Goal: Task Accomplishment & Management: Use online tool/utility

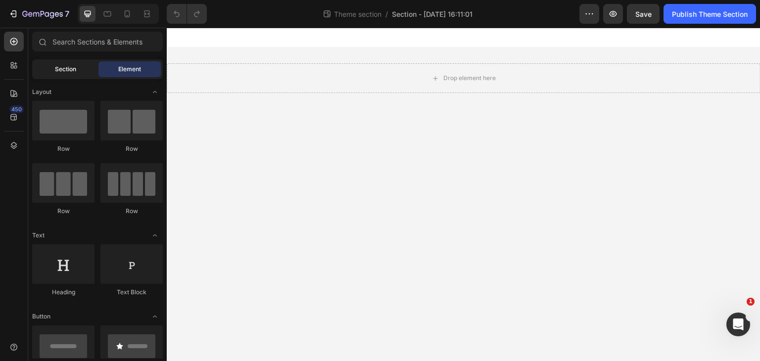
click at [79, 64] on div "Section" at bounding box center [65, 69] width 62 height 16
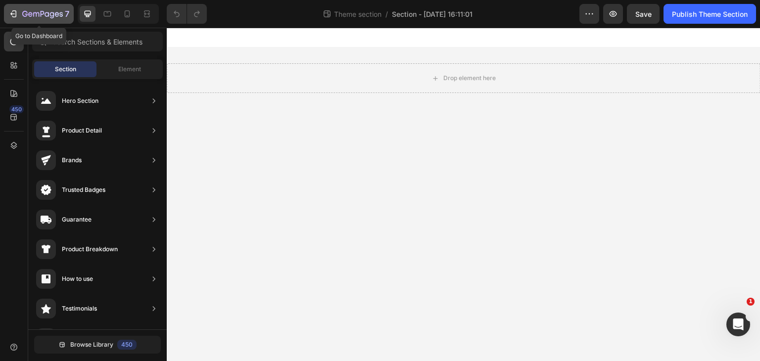
click at [49, 20] on button "7" at bounding box center [39, 14] width 70 height 20
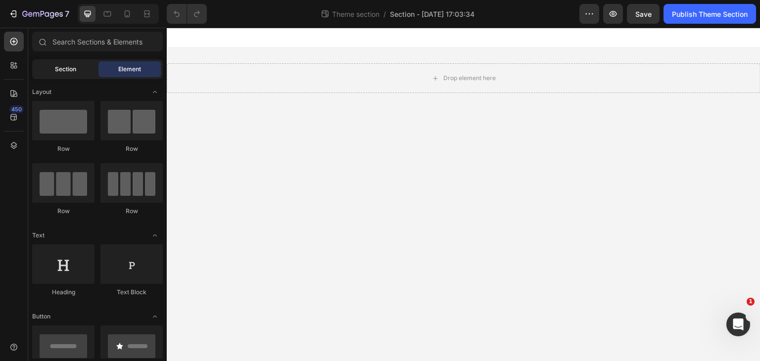
click at [68, 72] on span "Section" at bounding box center [65, 69] width 21 height 9
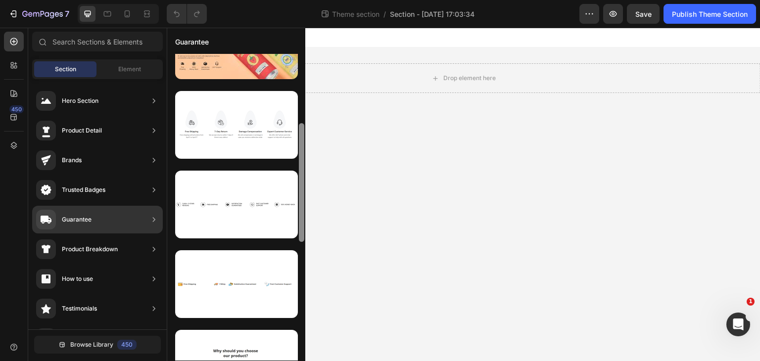
drag, startPoint x: 303, startPoint y: 154, endPoint x: 301, endPoint y: 233, distance: 79.2
click at [301, 233] on div at bounding box center [301, 182] width 5 height 119
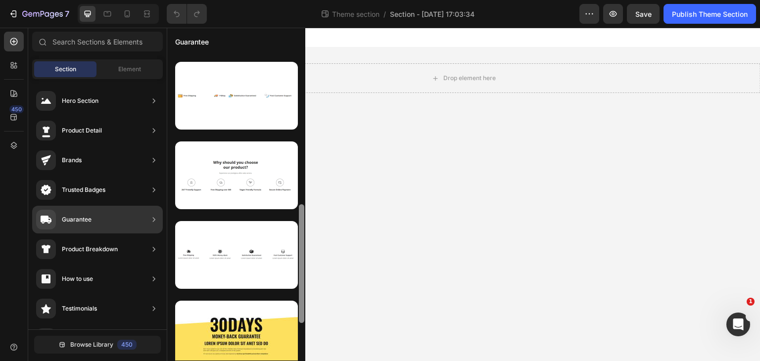
drag, startPoint x: 301, startPoint y: 233, endPoint x: 299, endPoint y: 307, distance: 73.2
click at [299, 307] on div at bounding box center [301, 263] width 5 height 119
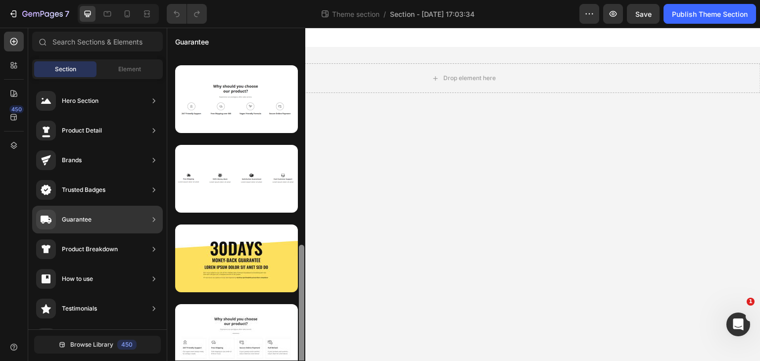
scroll to position [491, 0]
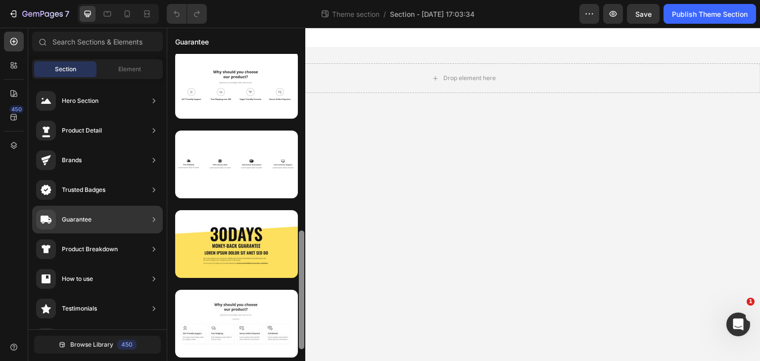
drag, startPoint x: 299, startPoint y: 307, endPoint x: 301, endPoint y: 345, distance: 38.6
click at [301, 345] on div at bounding box center [301, 199] width 7 height 307
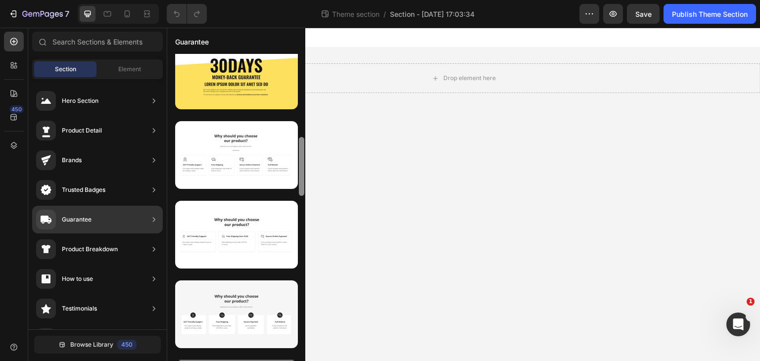
scroll to position [0, 0]
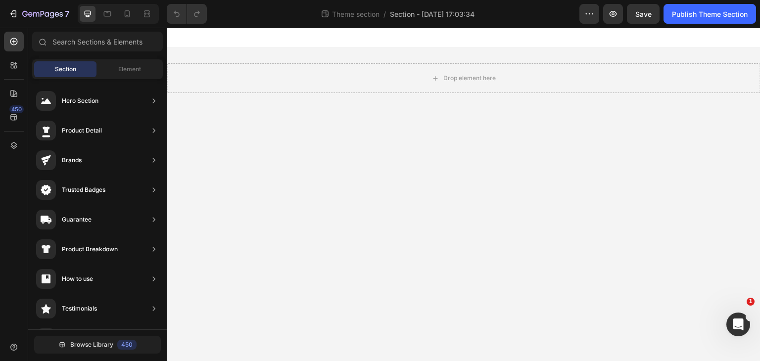
drag, startPoint x: 467, startPoint y: 183, endPoint x: 246, endPoint y: 196, distance: 222.0
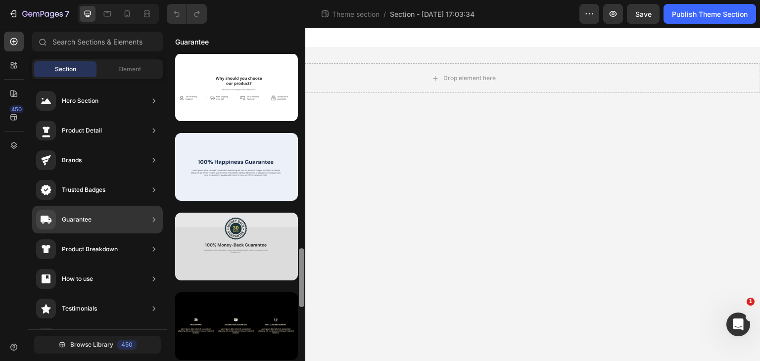
scroll to position [969, 0]
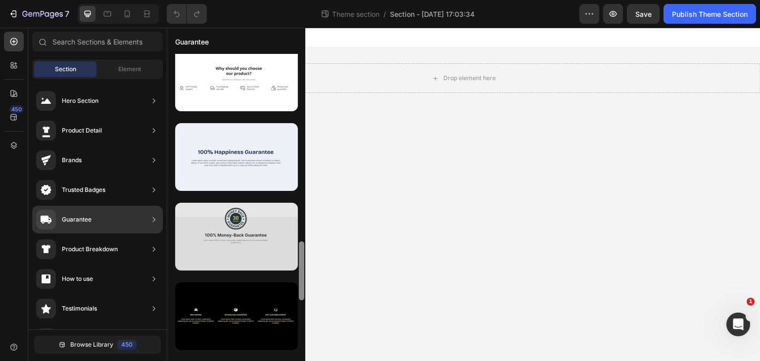
click at [260, 248] on div at bounding box center [236, 237] width 123 height 68
click at [271, 240] on div at bounding box center [236, 237] width 123 height 68
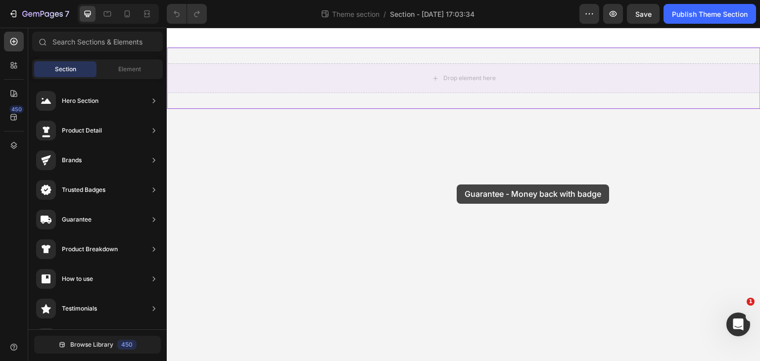
drag, startPoint x: 438, startPoint y: 268, endPoint x: 457, endPoint y: 184, distance: 85.2
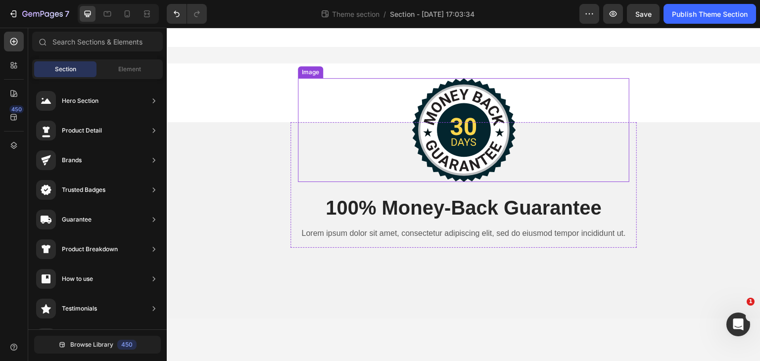
click at [470, 119] on img at bounding box center [464, 130] width 104 height 104
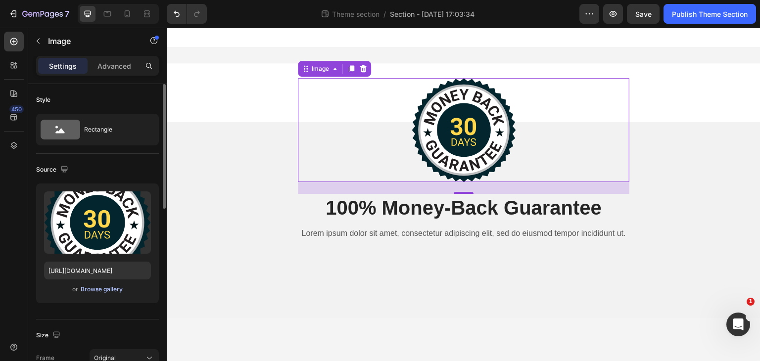
click at [101, 288] on div "Browse gallery" at bounding box center [102, 289] width 42 height 9
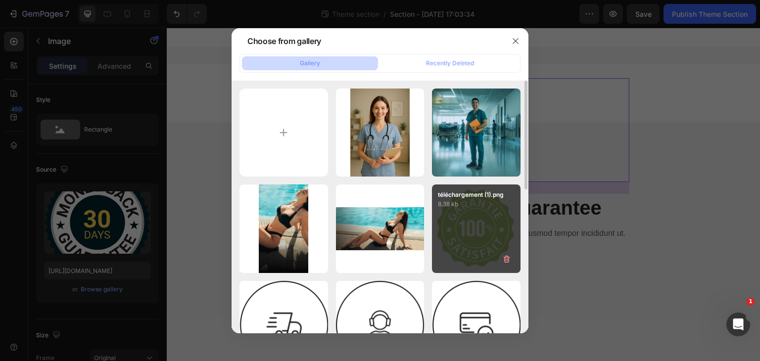
click at [467, 233] on div "téléchargement (1).png 8.38 kb" at bounding box center [476, 228] width 89 height 89
type input "https://cdn.shopify.com/s/files/1/0957/9289/0203/files/gempages_585453469331096…"
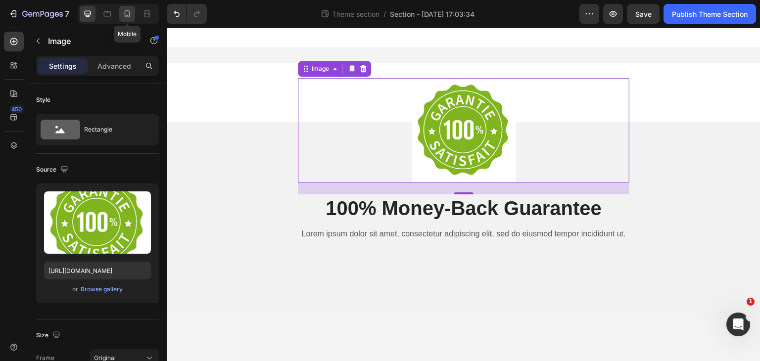
click at [129, 10] on icon at bounding box center [127, 14] width 10 height 10
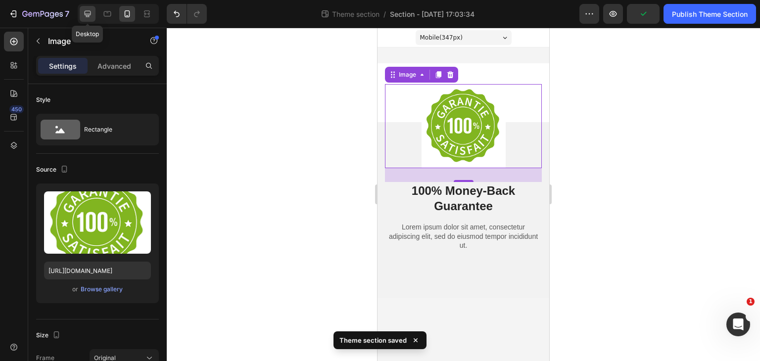
click at [88, 14] on icon at bounding box center [88, 14] width 6 height 6
type input "211"
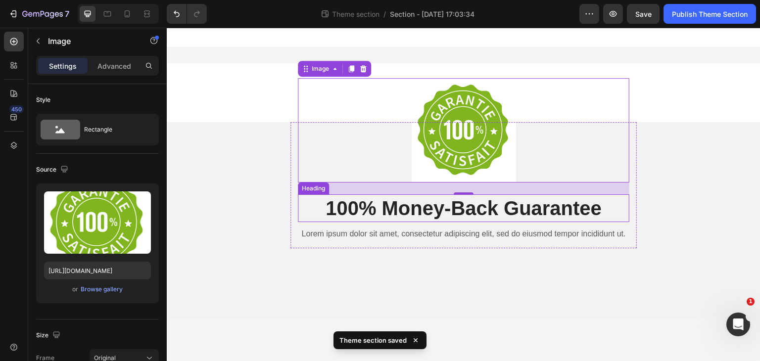
click at [435, 211] on h2 "100% Money-Back Guarantee" at bounding box center [463, 208] width 331 height 28
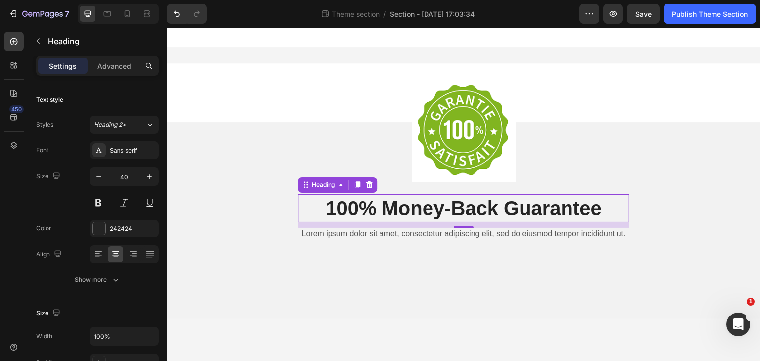
click at [433, 207] on h2 "100% Money-Back Guarantee" at bounding box center [463, 208] width 331 height 28
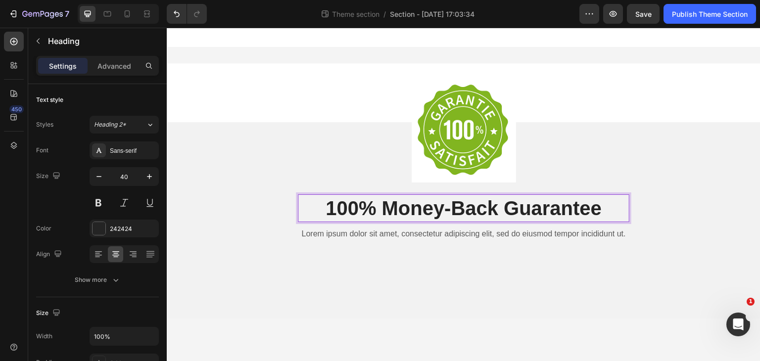
click at [433, 207] on p "100% Money-Back Guarantee" at bounding box center [463, 208] width 329 height 26
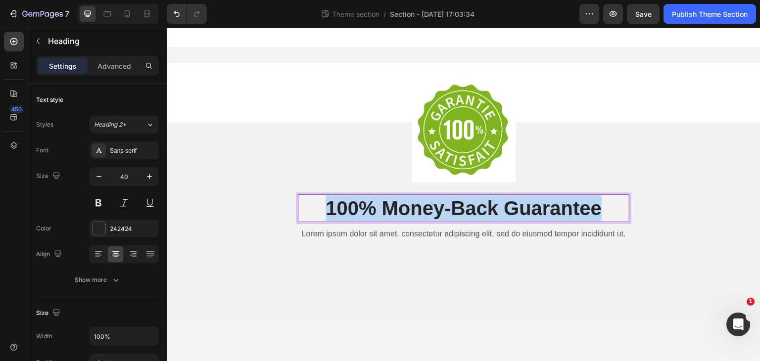
click at [433, 207] on p "100% Money-Back Guarantee" at bounding box center [463, 208] width 329 height 26
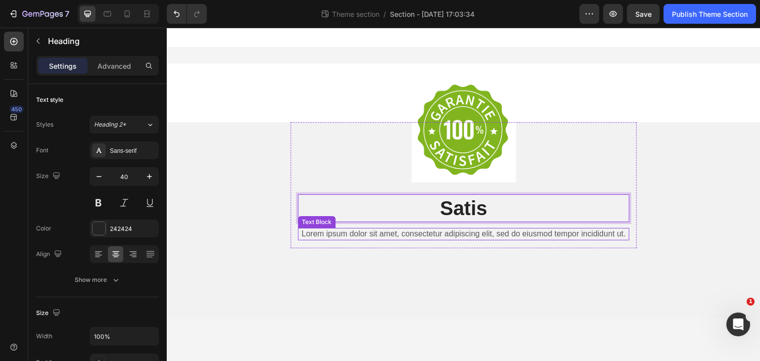
click at [368, 231] on p "Lorem ipsum dolor sit amet, consectetur adipiscing elit, sed do eiusmod tempor …" at bounding box center [463, 234] width 329 height 10
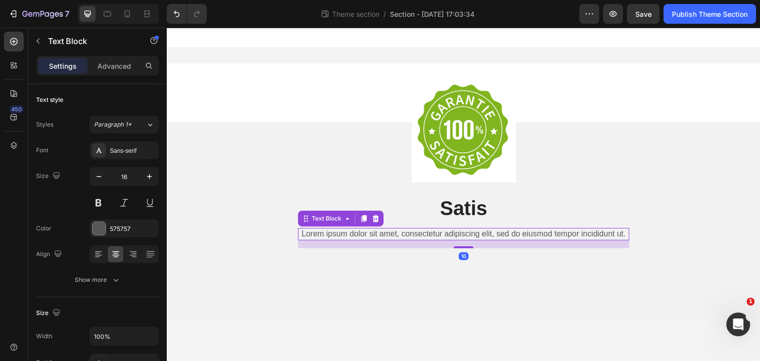
click at [368, 231] on p "Lorem ipsum dolor sit amet, consectetur adipiscing elit, sed do eiusmod tempor …" at bounding box center [463, 234] width 329 height 10
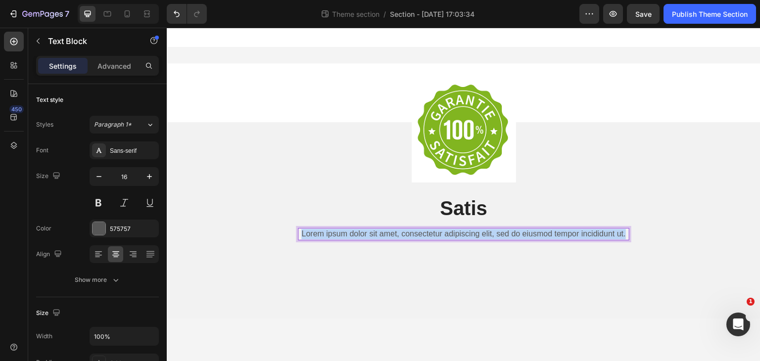
click at [368, 231] on p "Lorem ipsum dolor sit amet, consectetur adipiscing elit, sed do eiusmod tempor …" at bounding box center [463, 234] width 329 height 10
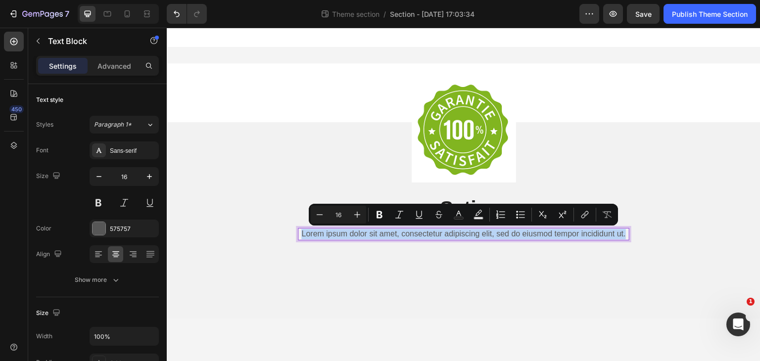
click at [368, 232] on p "Lorem ipsum dolor sit amet, consectetur adipiscing elit, sed do eiusmod tempor …" at bounding box center [463, 234] width 329 height 10
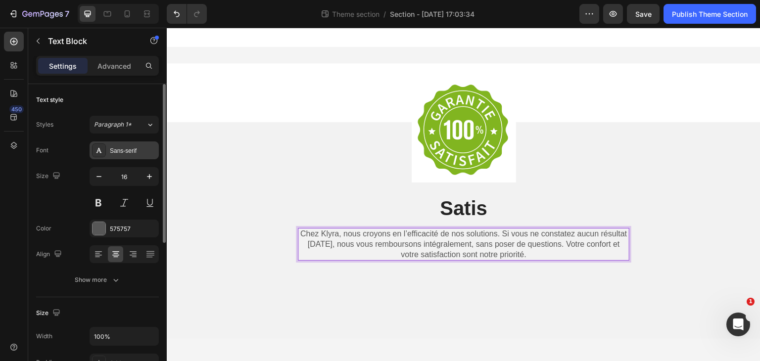
click at [123, 148] on div "Sans-serif" at bounding box center [133, 150] width 46 height 9
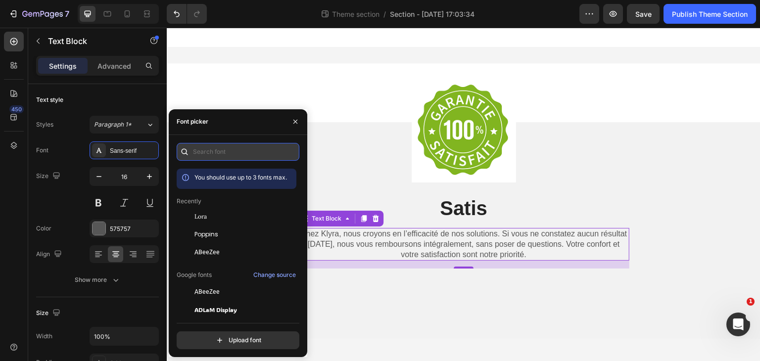
click at [194, 157] on input "text" at bounding box center [238, 152] width 123 height 18
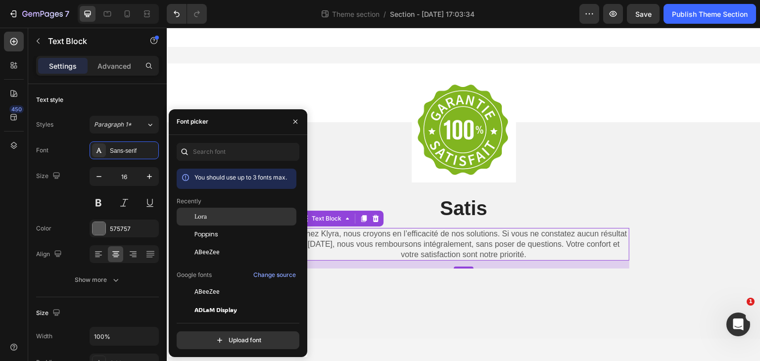
click at [213, 212] on div "Lora" at bounding box center [244, 216] width 100 height 9
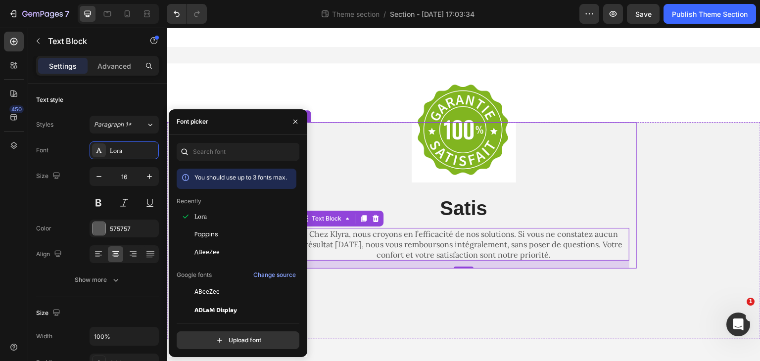
click at [553, 183] on div "Image Satis Heading Chez Klyra, nous croyons en l’efficacité de nos solutions. …" at bounding box center [463, 195] width 331 height 146
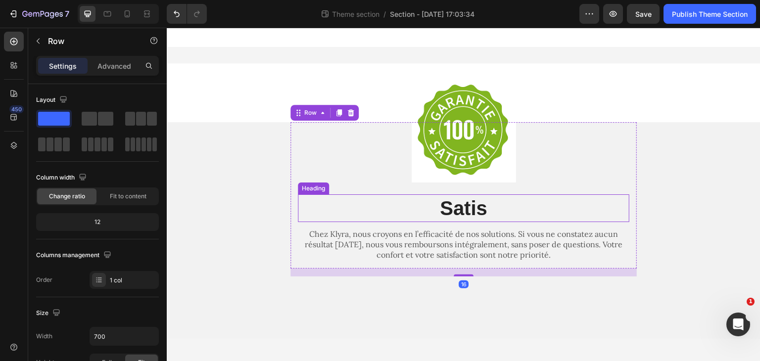
click at [472, 210] on p "Satis" at bounding box center [463, 208] width 329 height 26
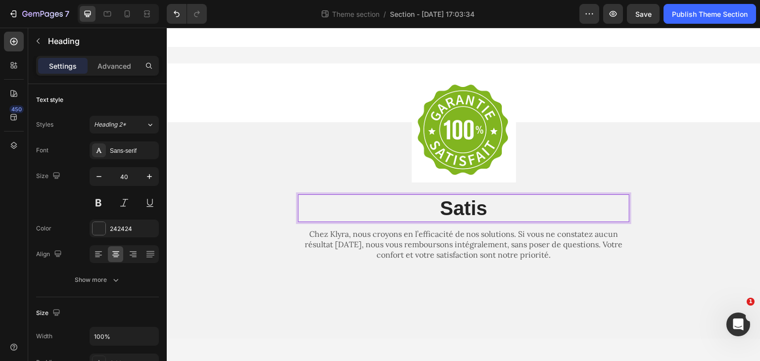
click at [472, 206] on p "Satis" at bounding box center [463, 208] width 329 height 26
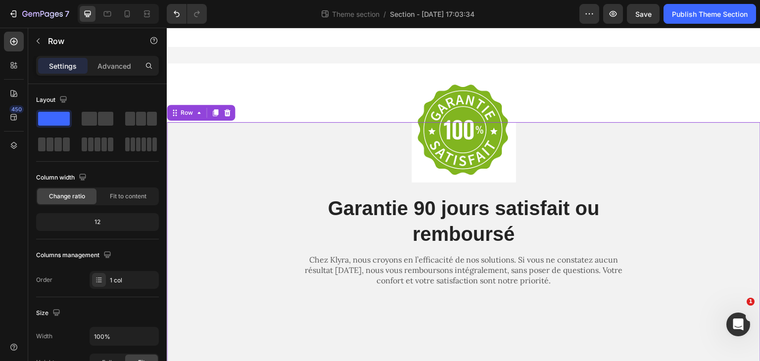
click at [681, 217] on div "Image Garantie 90 jours satisfait ou remboursé Heading Chez Klyra, nous croyons…" at bounding box center [464, 212] width 594 height 180
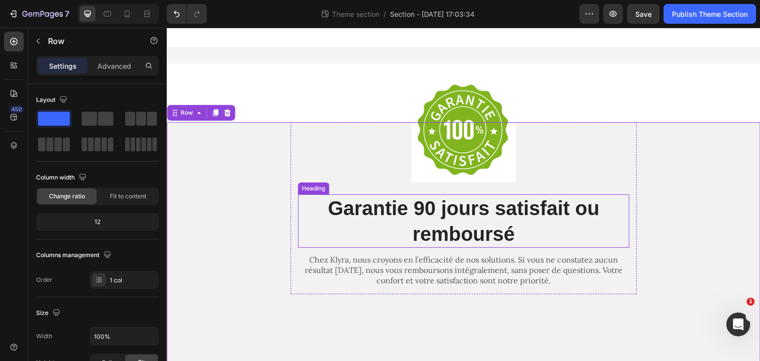
click at [498, 213] on p "Garantie 90 jours satisfait ou remboursé" at bounding box center [463, 220] width 329 height 51
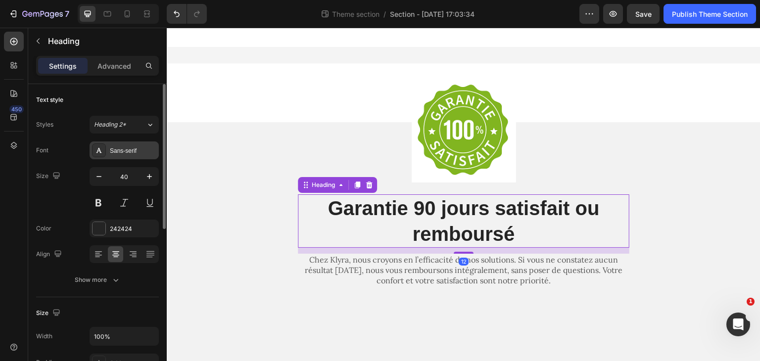
click at [101, 158] on div "Sans-serif" at bounding box center [124, 150] width 69 height 18
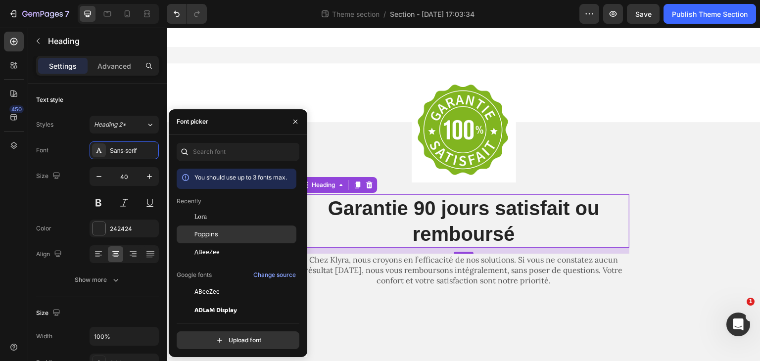
click at [226, 228] on div "Poppins" at bounding box center [237, 235] width 120 height 18
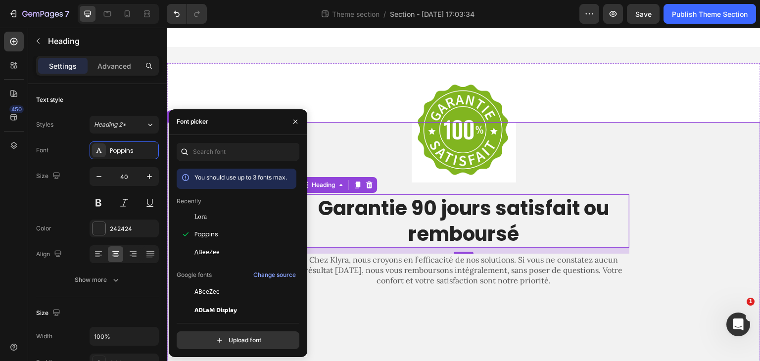
click at [678, 165] on div "Image Garantie 90 jours satisfait ou remboursé Heading 12 Chez Klyra, nous croy…" at bounding box center [464, 212] width 594 height 180
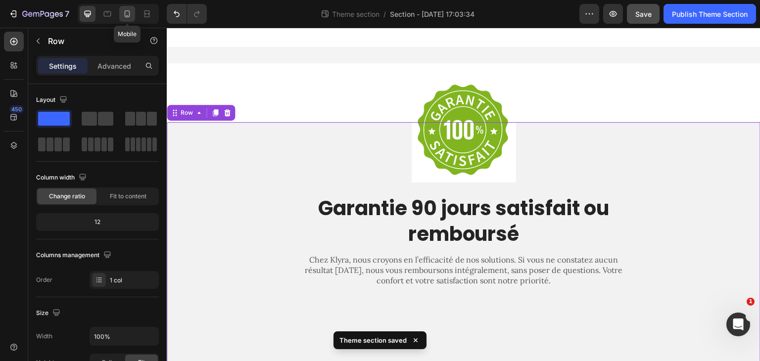
click at [128, 11] on icon at bounding box center [127, 14] width 10 height 10
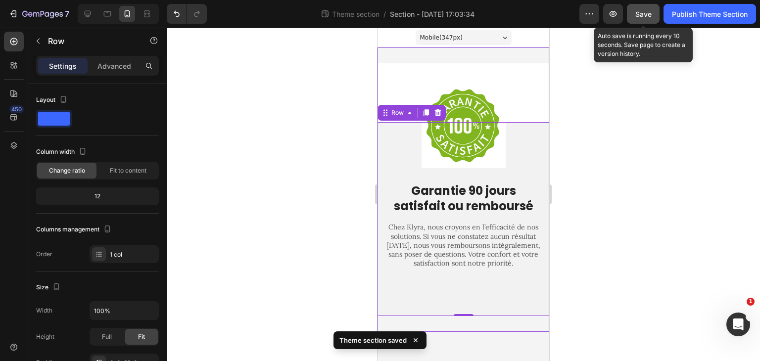
click at [638, 7] on button "Save" at bounding box center [643, 14] width 33 height 20
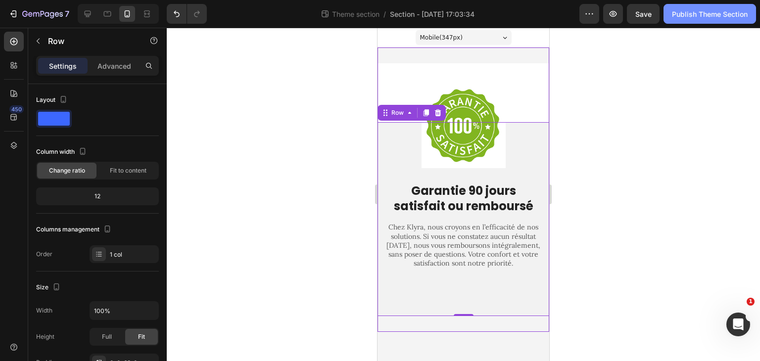
click at [721, 13] on div "Publish Theme Section" at bounding box center [710, 14] width 76 height 10
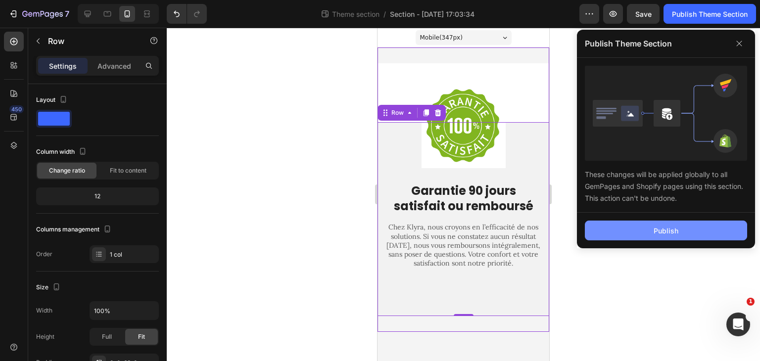
click at [663, 230] on div "Publish" at bounding box center [665, 231] width 25 height 10
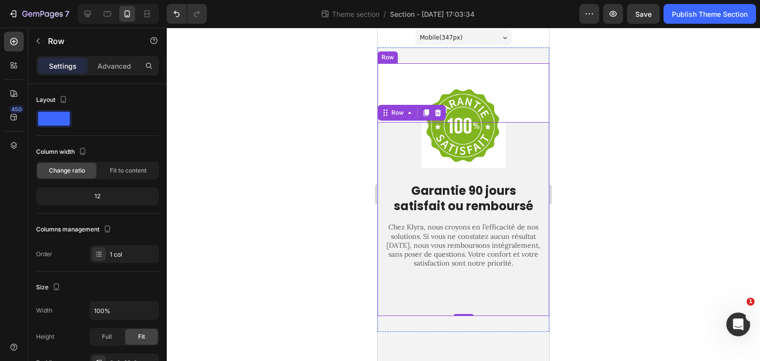
click at [335, 163] on div at bounding box center [463, 194] width 593 height 333
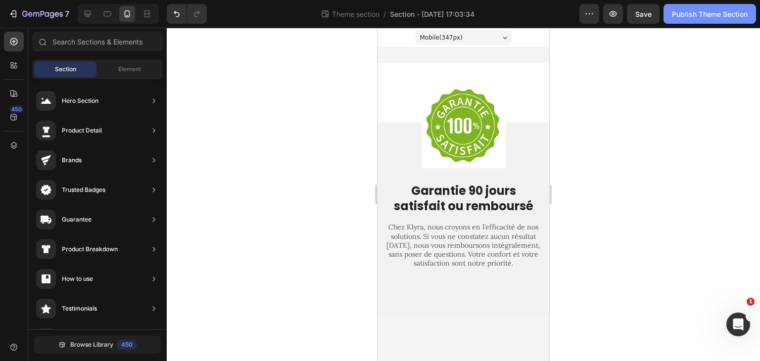
click at [697, 11] on div "Publish Theme Section" at bounding box center [710, 14] width 76 height 10
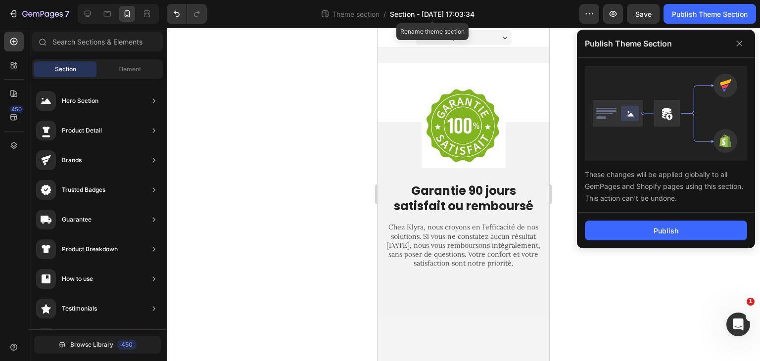
click at [413, 9] on span "Section - Sep 28 17:03:34" at bounding box center [432, 14] width 85 height 10
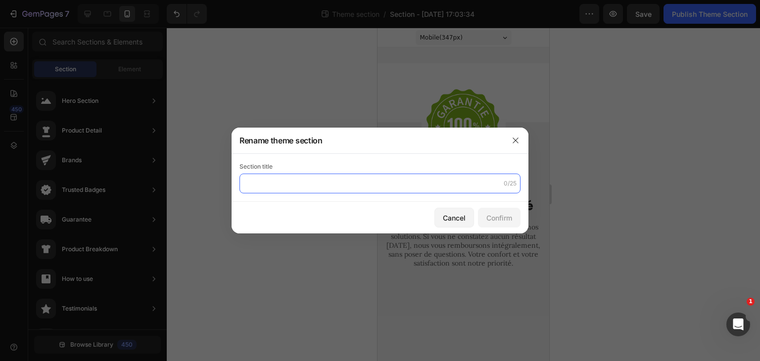
click at [347, 190] on input "text" at bounding box center [379, 184] width 281 height 20
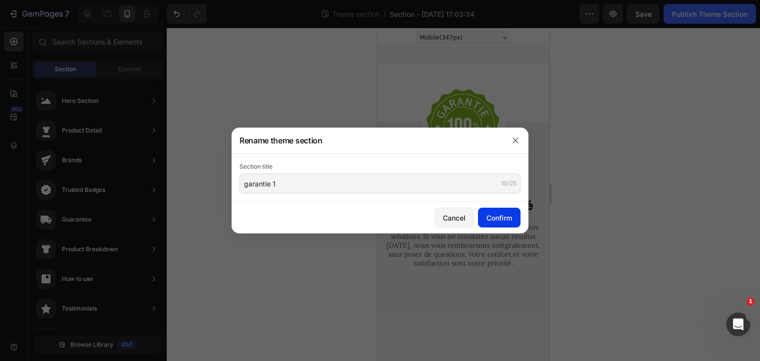
click at [501, 214] on div "Confirm" at bounding box center [499, 218] width 26 height 10
type input "garantie 1"
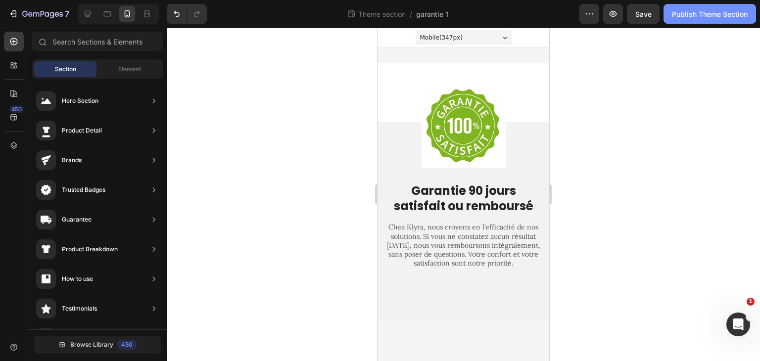
click at [686, 17] on div "Publish Theme Section" at bounding box center [710, 14] width 76 height 10
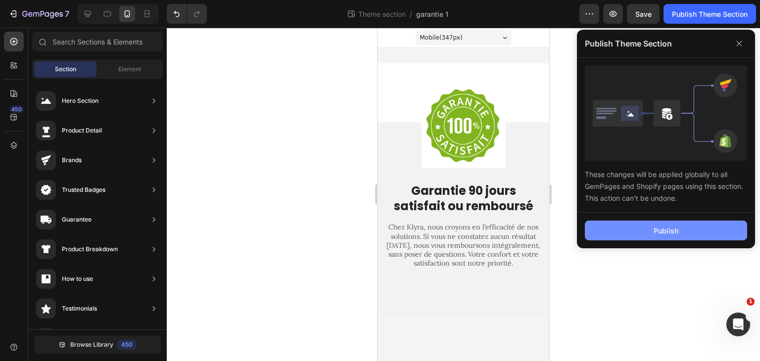
click at [639, 230] on button "Publish" at bounding box center [666, 231] width 162 height 20
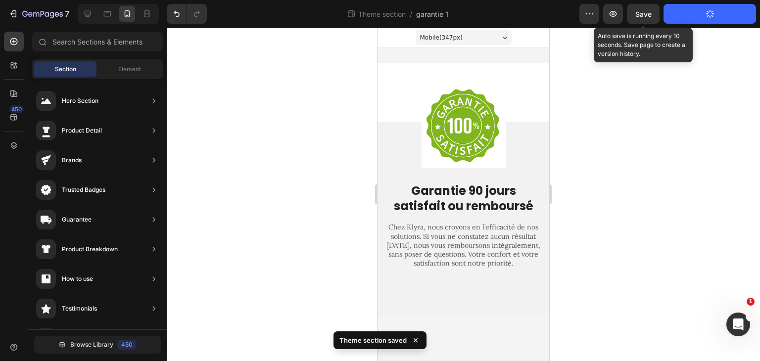
click at [641, 14] on span "Save" at bounding box center [643, 14] width 16 height 8
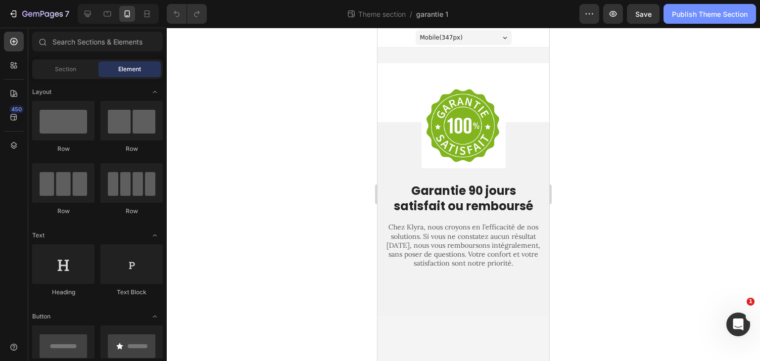
click at [701, 12] on div "Publish Theme Section" at bounding box center [710, 14] width 76 height 10
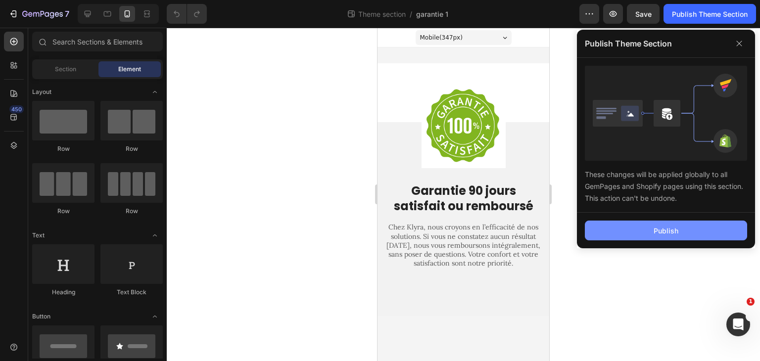
click at [643, 236] on button "Publish" at bounding box center [666, 231] width 162 height 20
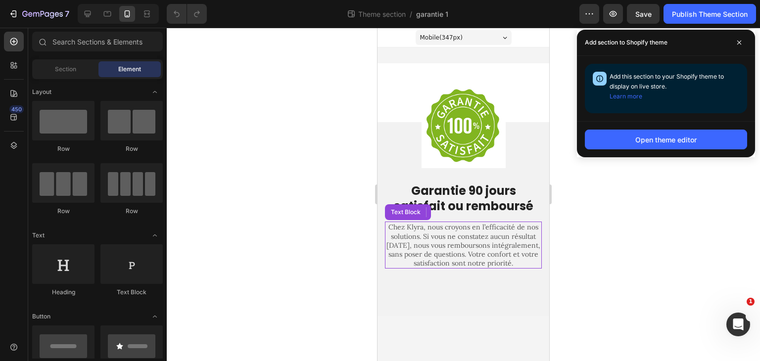
click at [430, 246] on p "Chez Klyra, nous croyons en l’efficacité de nos solutions. Si vous ne constatez…" at bounding box center [463, 245] width 155 height 45
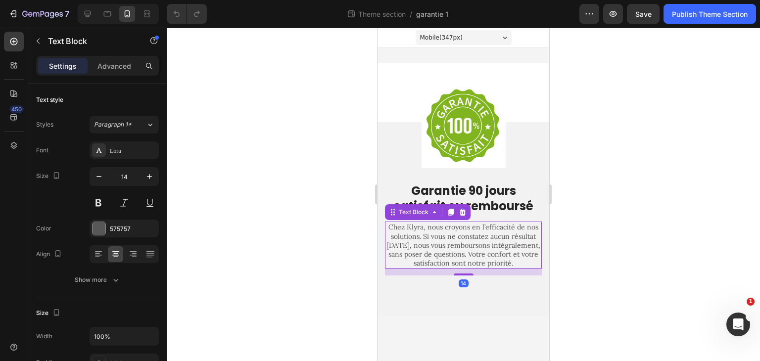
click at [419, 236] on p "Chez Klyra, nous croyons en l’efficacité de nos solutions. Si vous ne constatez…" at bounding box center [463, 245] width 155 height 45
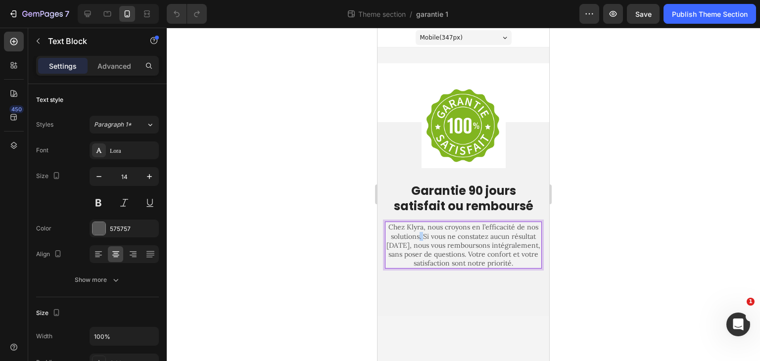
click at [419, 236] on p "Chez Klyra, nous croyons en l’efficacité de nos solutions. Si vous ne constatez…" at bounding box center [463, 245] width 155 height 45
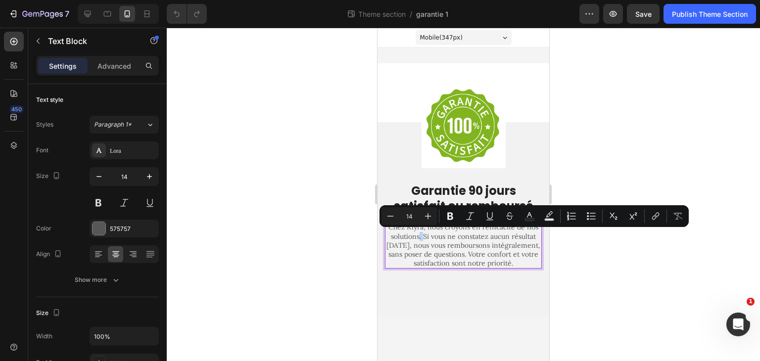
click at [419, 236] on p "Chez Klyra, nous croyons en l’efficacité de nos solutions. Si vous ne constatez…" at bounding box center [463, 245] width 155 height 45
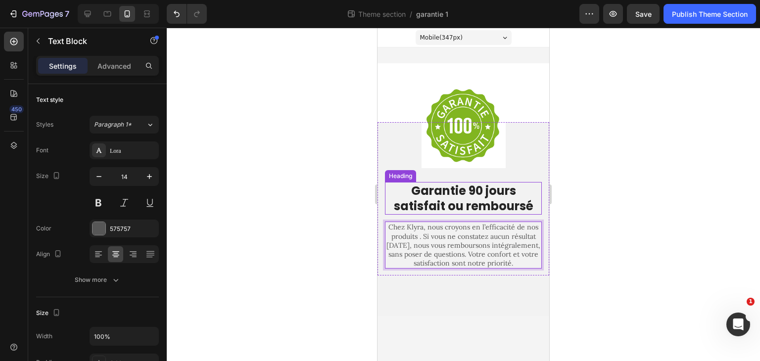
click at [444, 190] on h2 "Garantie 90 jours satisfait ou remboursé" at bounding box center [463, 198] width 157 height 33
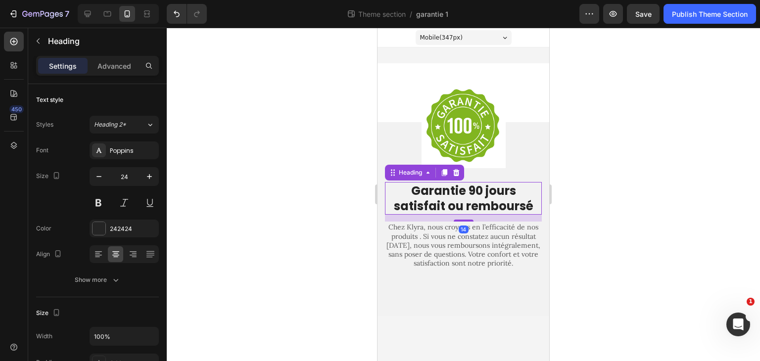
click at [444, 190] on h2 "Garantie 90 jours satisfait ou remboursé" at bounding box center [463, 198] width 157 height 33
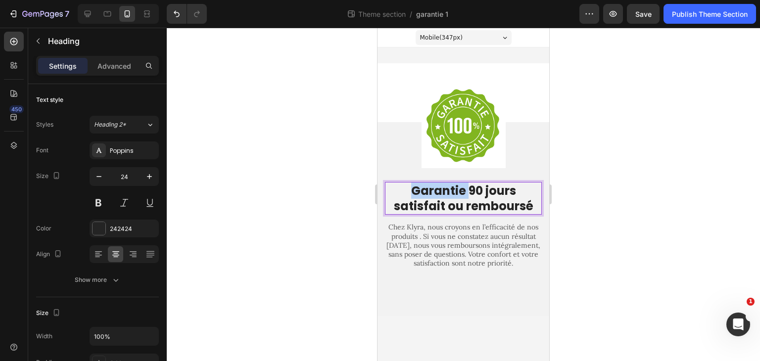
click at [444, 190] on p "Garantie 90 jours satisfait ou remboursé" at bounding box center [463, 198] width 155 height 31
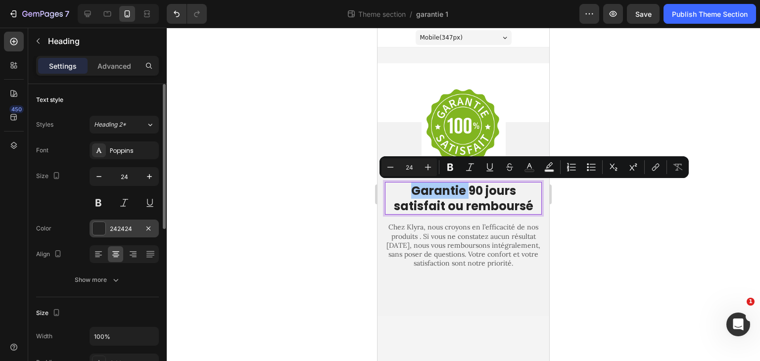
click at [116, 225] on div "242424" at bounding box center [124, 229] width 29 height 9
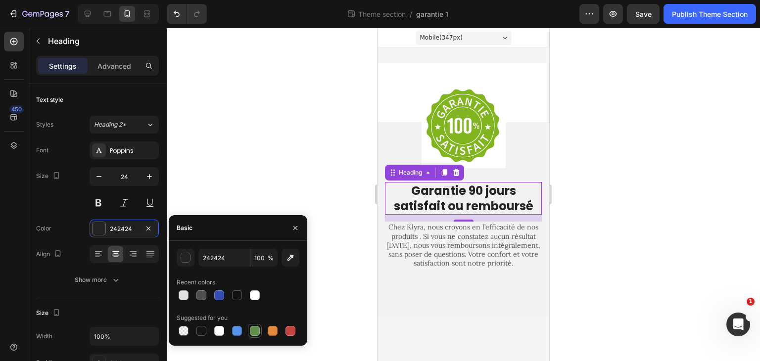
click at [256, 331] on div at bounding box center [255, 331] width 10 height 10
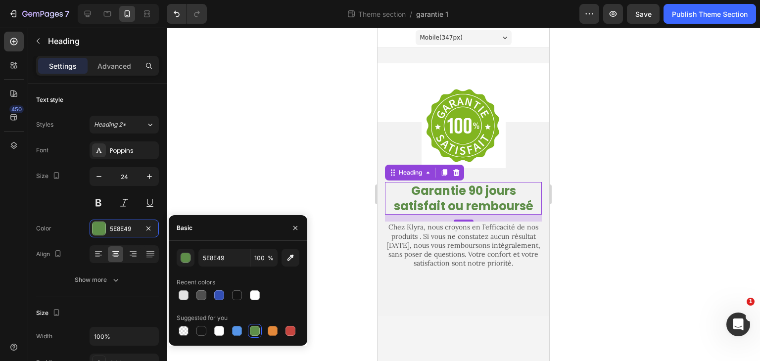
click at [256, 331] on div at bounding box center [255, 331] width 10 height 10
click at [260, 294] on div at bounding box center [255, 295] width 12 height 12
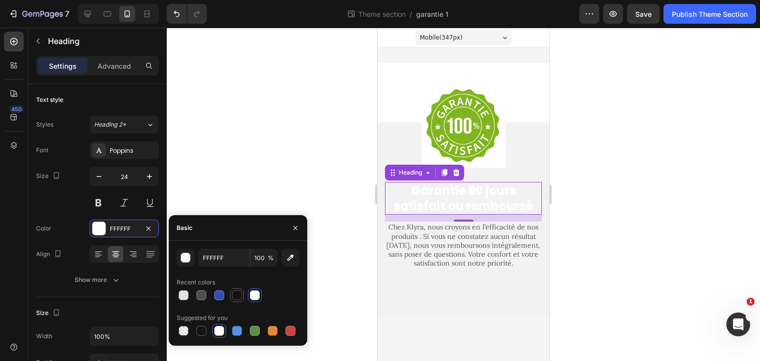
click at [239, 297] on div at bounding box center [237, 295] width 10 height 10
type input "121212"
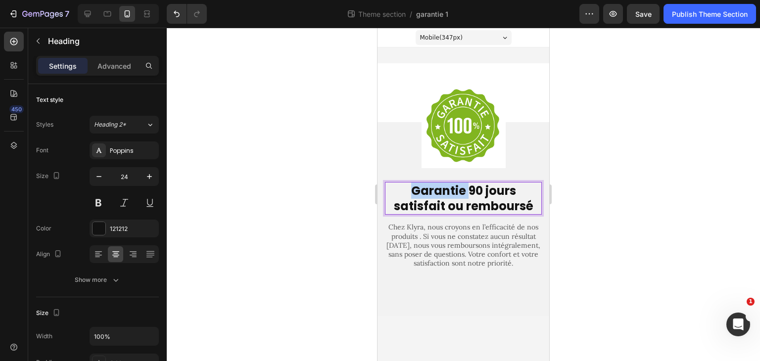
click at [453, 192] on p "Garantie 90 jours satisfait ou remboursé" at bounding box center [463, 198] width 155 height 31
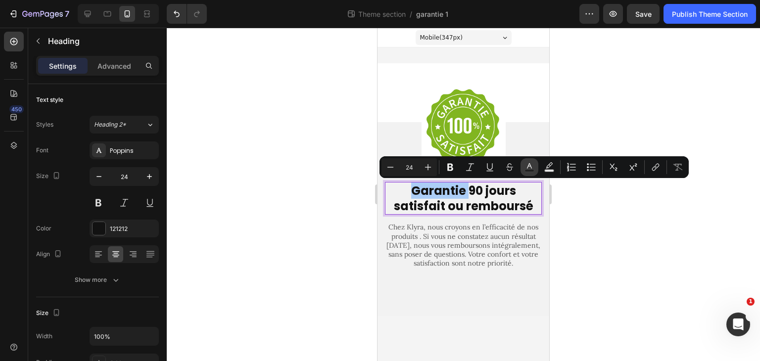
click at [531, 166] on icon "Editor contextual toolbar" at bounding box center [529, 167] width 10 height 10
type input "121212"
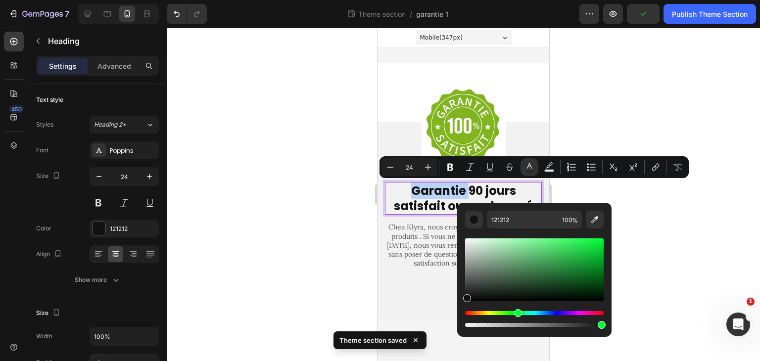
click at [516, 314] on div "Hue" at bounding box center [534, 313] width 138 height 4
click at [597, 271] on div "Editor contextual toolbar" at bounding box center [534, 269] width 138 height 63
type input "067A1F"
click at [658, 222] on div at bounding box center [463, 194] width 593 height 333
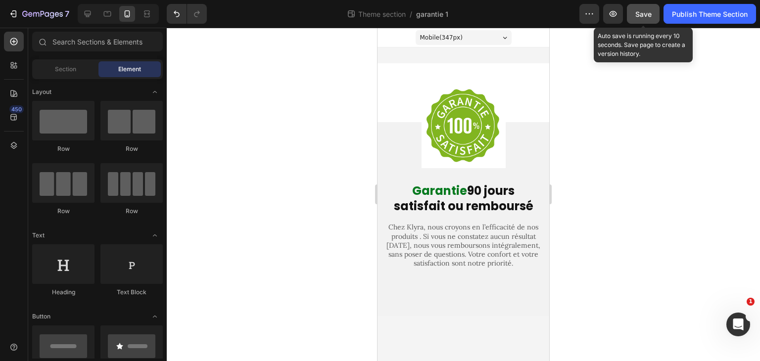
click at [654, 17] on button "Save" at bounding box center [643, 14] width 33 height 20
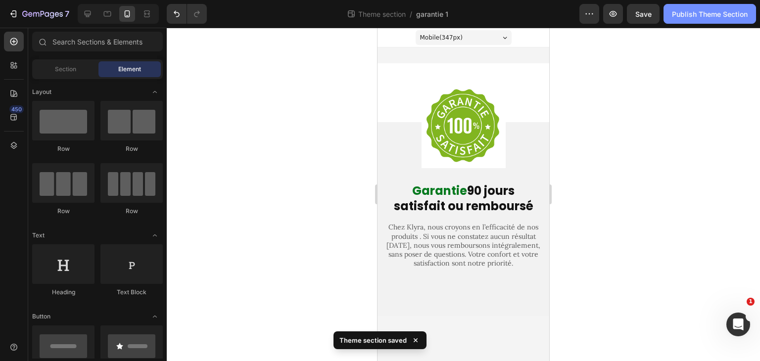
click at [712, 16] on div "Publish Theme Section" at bounding box center [710, 14] width 76 height 10
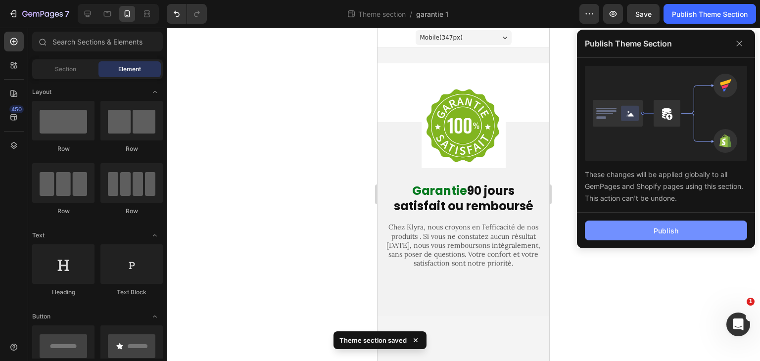
click at [655, 226] on div "Publish" at bounding box center [665, 231] width 25 height 10
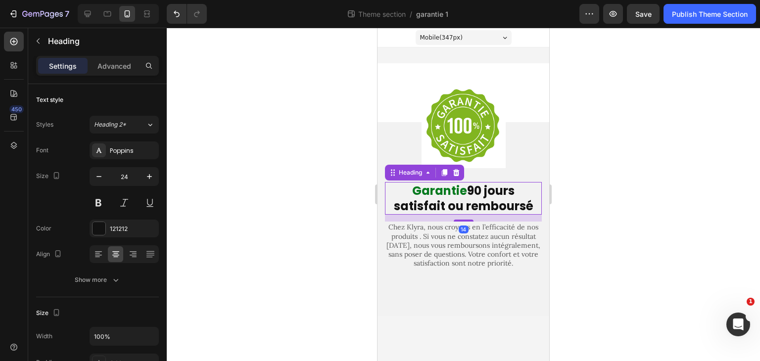
click at [453, 190] on span "Garantie" at bounding box center [439, 191] width 55 height 16
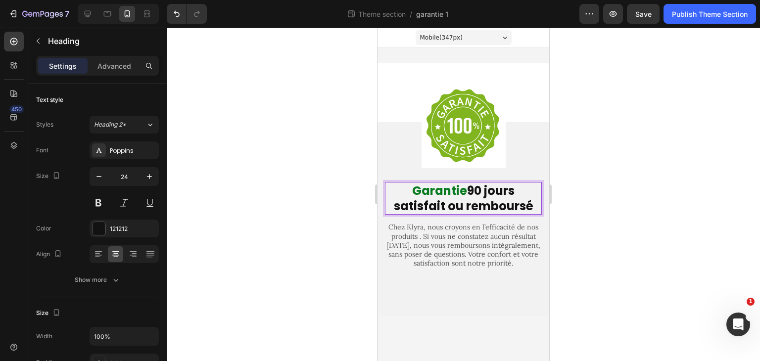
click at [453, 190] on span "Garantie" at bounding box center [439, 191] width 55 height 16
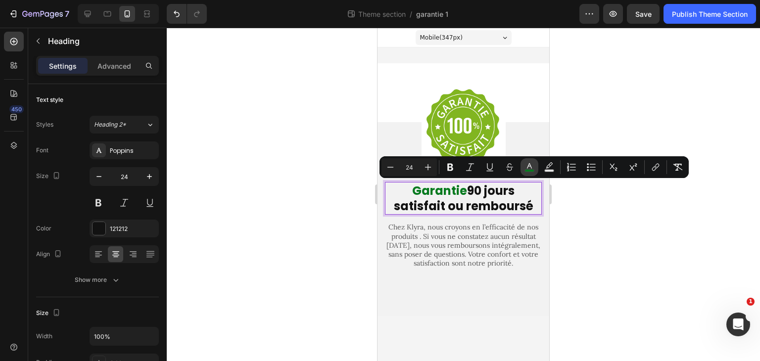
click at [534, 165] on button "color" at bounding box center [529, 167] width 18 height 18
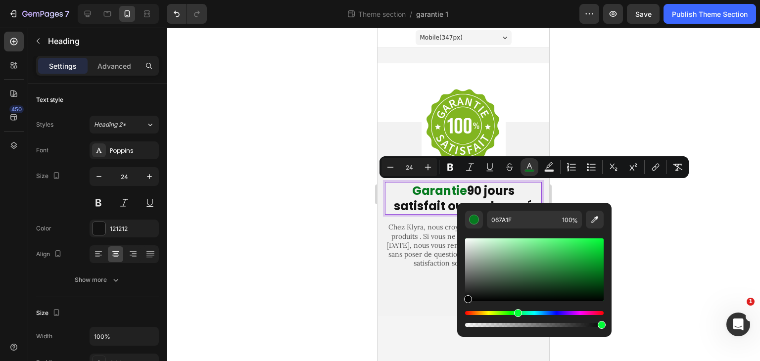
click at [466, 300] on div "Editor contextual toolbar" at bounding box center [534, 269] width 138 height 63
type input "050505"
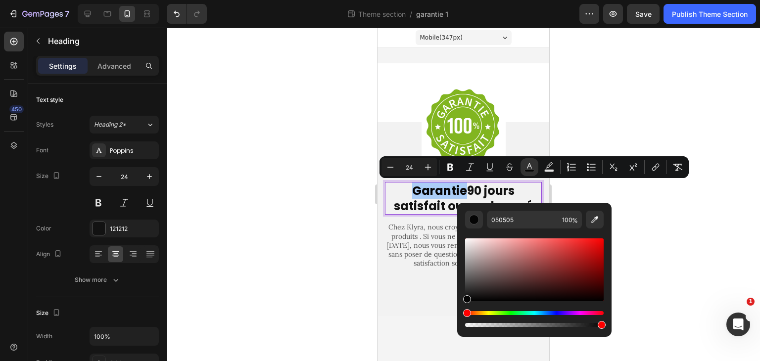
click at [687, 220] on div at bounding box center [463, 194] width 593 height 333
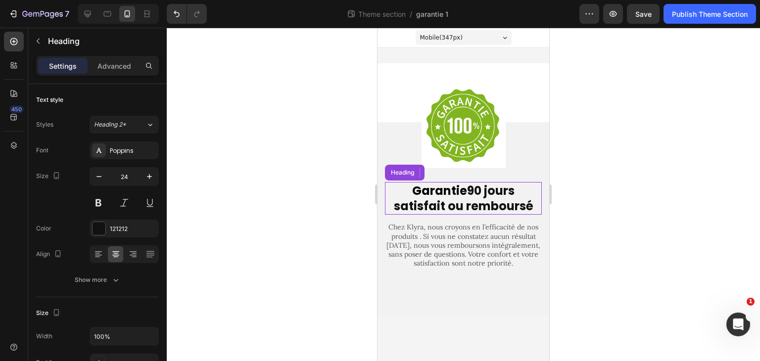
click at [511, 206] on p "⁠⁠⁠⁠⁠⁠⁠ Garantie 90 jours satisfait ou remboursé" at bounding box center [463, 198] width 155 height 31
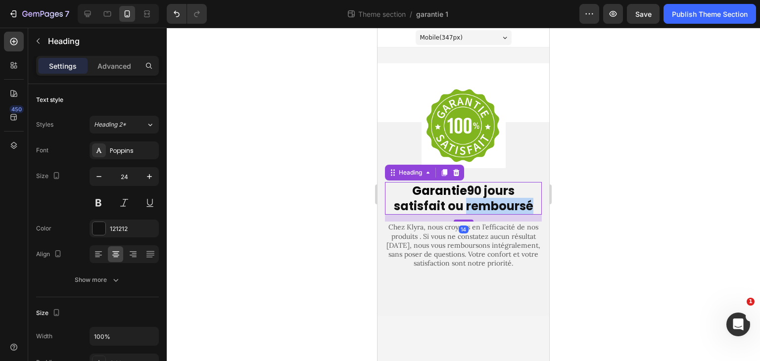
click at [511, 206] on p "Garantie 90 jours satisfait ou remboursé" at bounding box center [463, 198] width 155 height 31
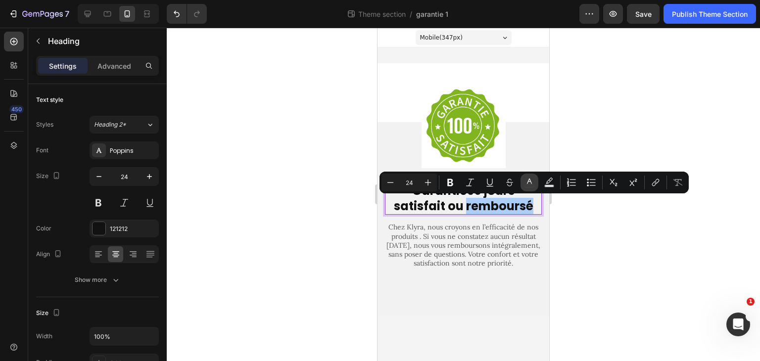
click at [528, 184] on icon "Editor contextual toolbar" at bounding box center [529, 183] width 10 height 10
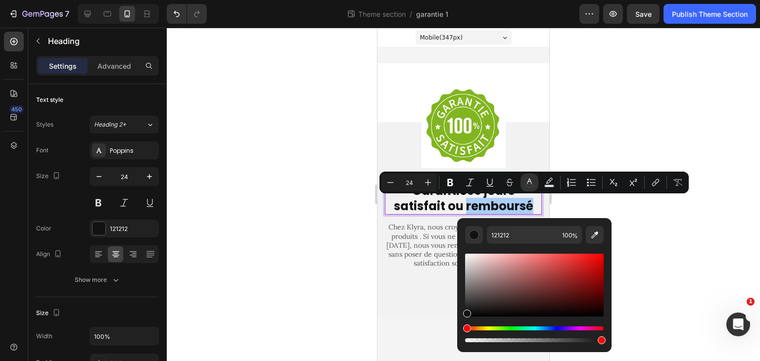
click at [520, 326] on div "Editor contextual toolbar" at bounding box center [534, 298] width 138 height 92
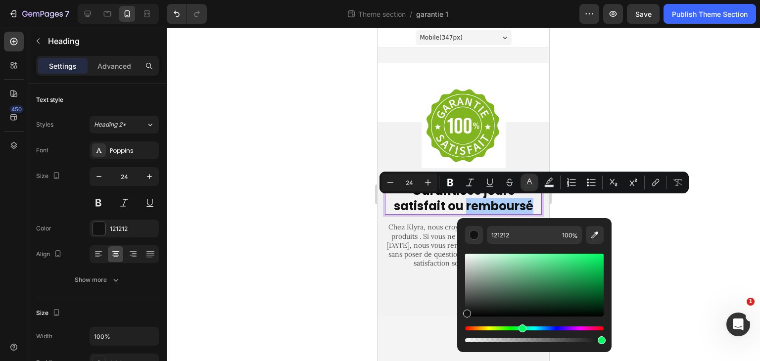
click at [520, 329] on div "Hue" at bounding box center [534, 328] width 138 height 4
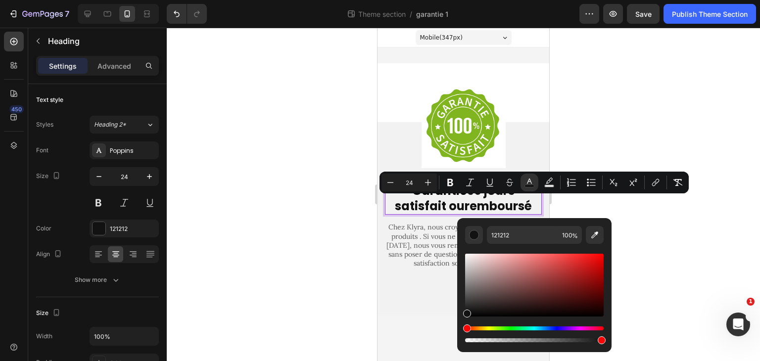
click at [520, 328] on div "Hue" at bounding box center [534, 328] width 138 height 4
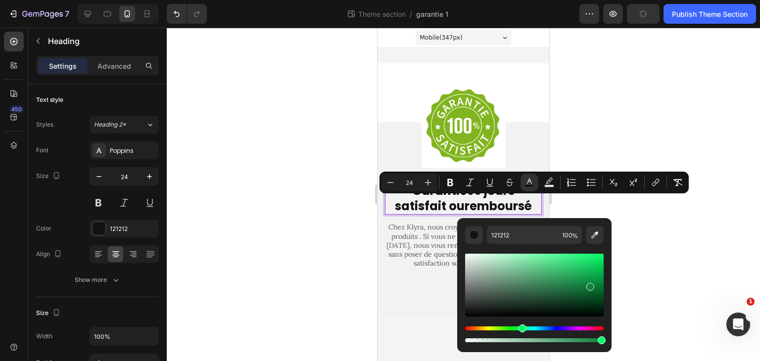
click at [589, 285] on div "Editor contextual toolbar" at bounding box center [534, 285] width 138 height 63
type input "0E7F3B"
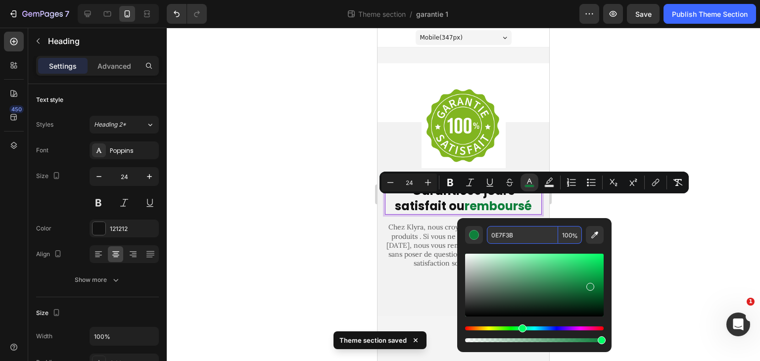
click at [506, 231] on input "0E7F3B" at bounding box center [522, 235] width 71 height 18
click at [639, 217] on div at bounding box center [463, 194] width 593 height 333
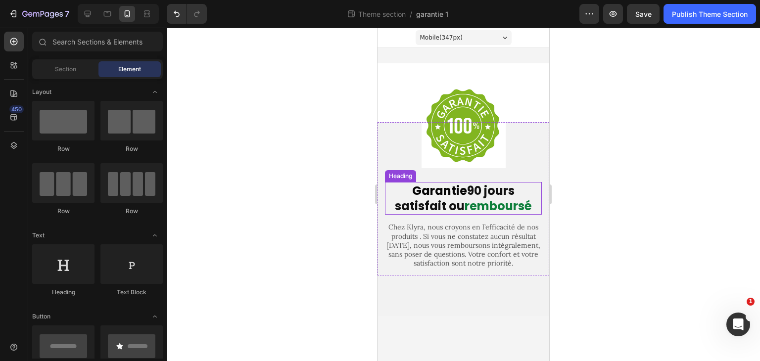
click at [433, 208] on p "⁠⁠⁠⁠⁠⁠⁠ Garantie 90 jours satisfait ou remboursé" at bounding box center [463, 198] width 155 height 31
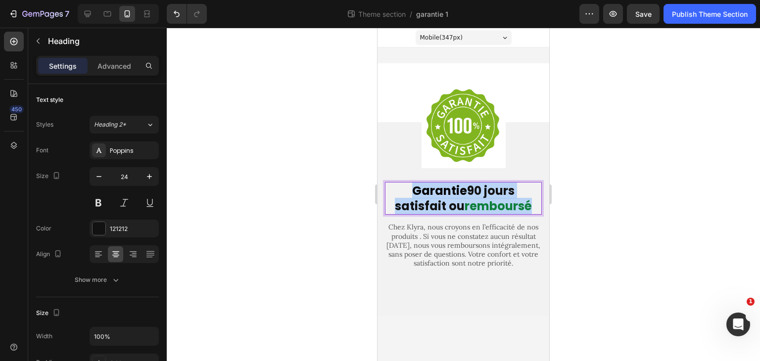
click at [433, 208] on p "Garantie 90 jours satisfait ou remboursé" at bounding box center [463, 198] width 155 height 31
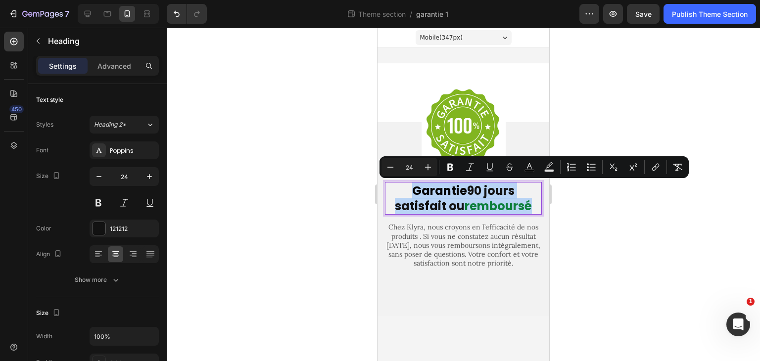
click at [433, 208] on p "Garantie 90 jours satisfait ou remboursé" at bounding box center [463, 198] width 155 height 31
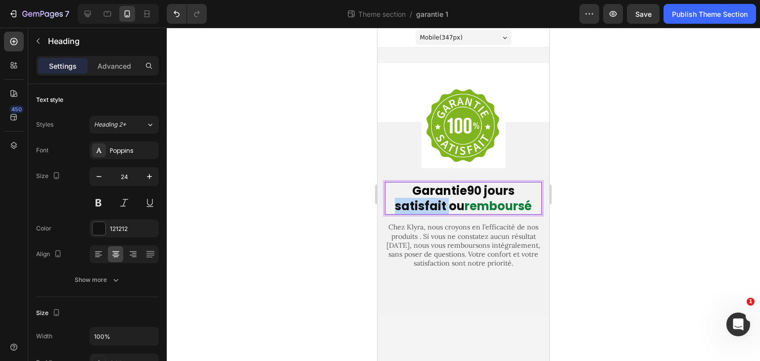
click at [433, 208] on p "Garantie 90 jours satisfait ou remboursé" at bounding box center [463, 198] width 155 height 31
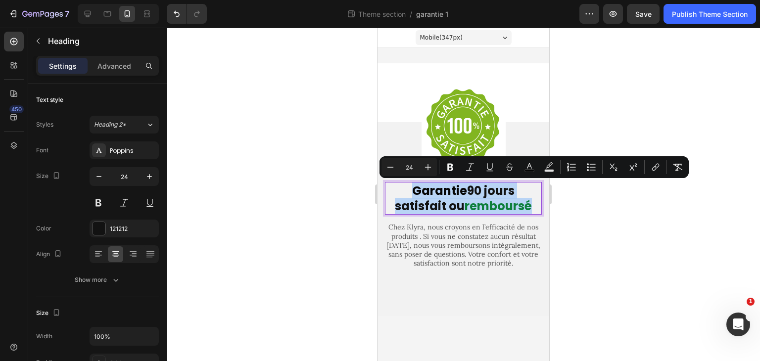
click at [433, 208] on p "Garantie 90 jours satisfait ou remboursé" at bounding box center [463, 198] width 155 height 31
click at [404, 194] on p "Garantie 90 jours satisfait ou remboursé" at bounding box center [463, 198] width 155 height 31
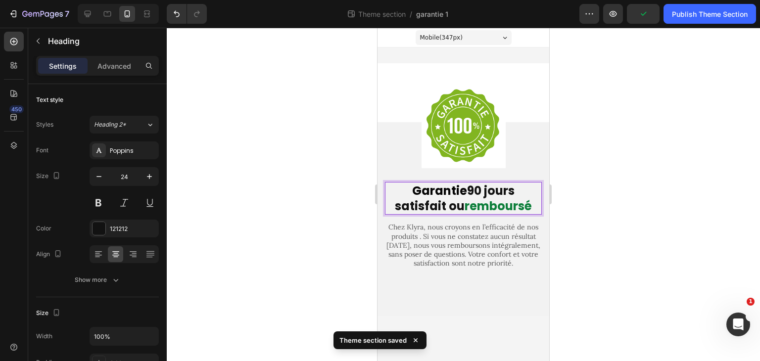
click at [417, 206] on p "Garantie 90 jours satisfait ou remboursé" at bounding box center [463, 198] width 155 height 31
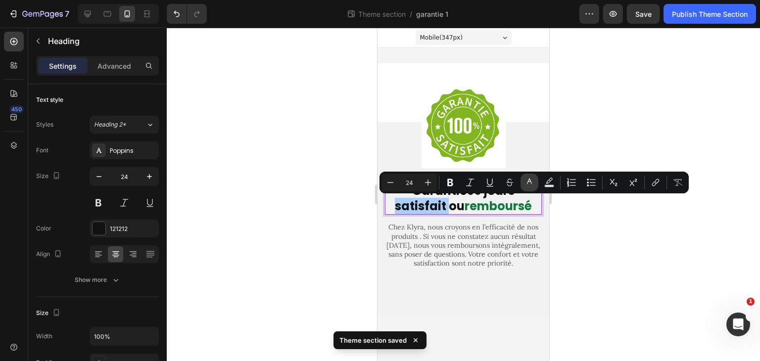
click at [527, 179] on icon "Editor contextual toolbar" at bounding box center [529, 183] width 10 height 10
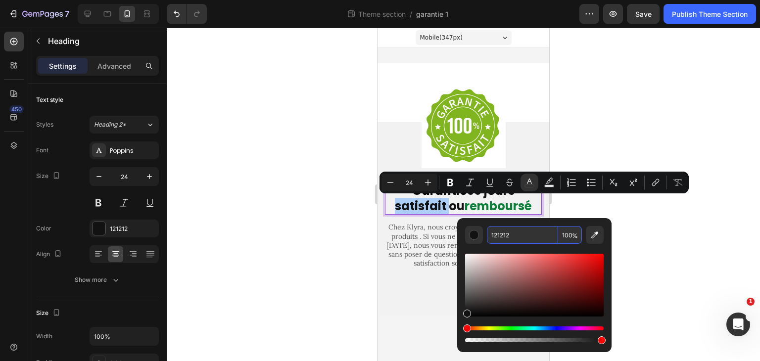
click at [527, 232] on input "121212" at bounding box center [522, 235] width 71 height 18
paste input "0E7F3B"
type input "0E7F3B"
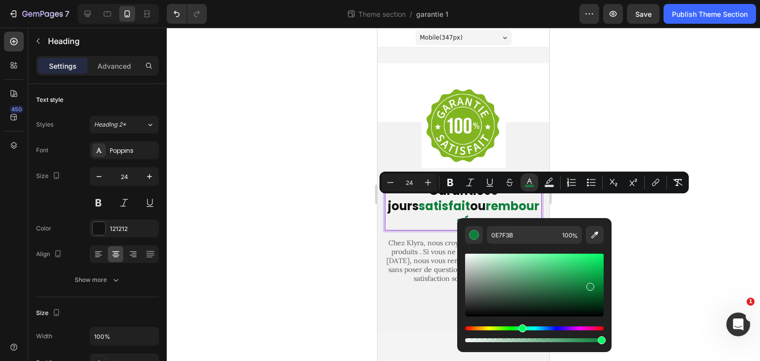
click at [694, 260] on div at bounding box center [463, 194] width 593 height 333
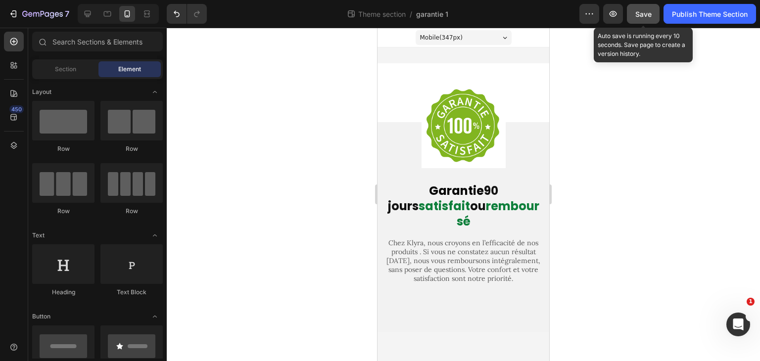
click at [648, 5] on button "Save" at bounding box center [643, 14] width 33 height 20
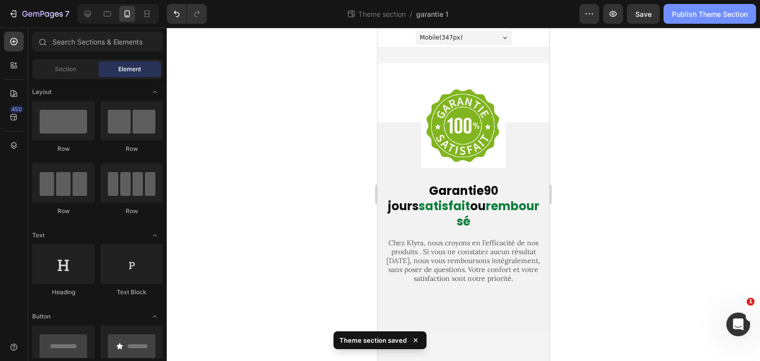
click at [710, 22] on button "Publish Theme Section" at bounding box center [709, 14] width 92 height 20
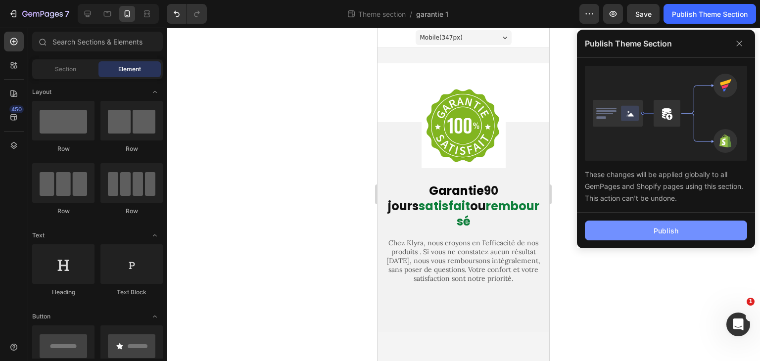
click at [647, 228] on button "Publish" at bounding box center [666, 231] width 162 height 20
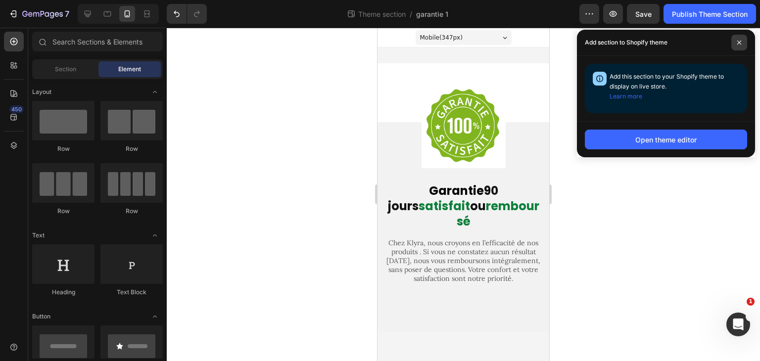
click at [742, 43] on span at bounding box center [739, 43] width 16 height 16
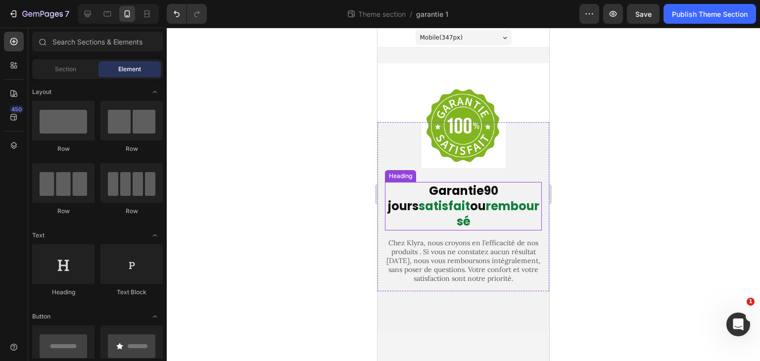
click at [439, 190] on span "Garantie" at bounding box center [456, 191] width 55 height 16
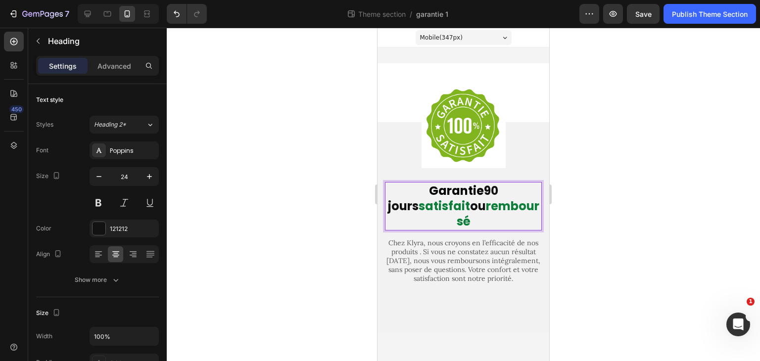
click at [439, 190] on span "Garantie" at bounding box center [456, 191] width 55 height 16
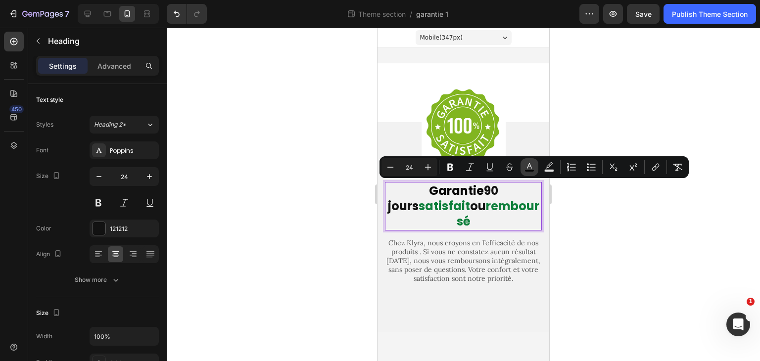
click at [535, 167] on button "color" at bounding box center [529, 167] width 18 height 18
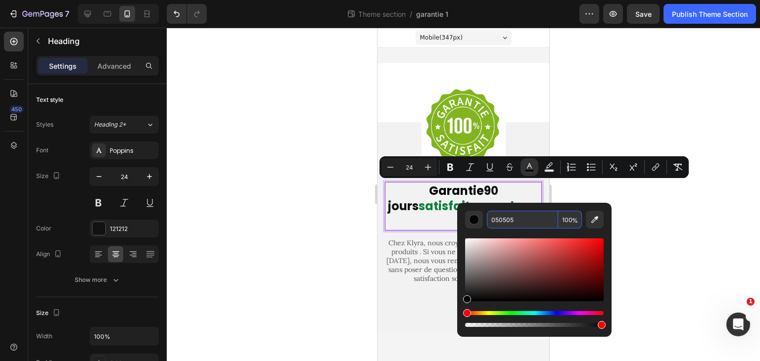
click at [516, 225] on input "050505" at bounding box center [522, 220] width 71 height 18
paste input "E7F3B"
type input "0E7F3B"
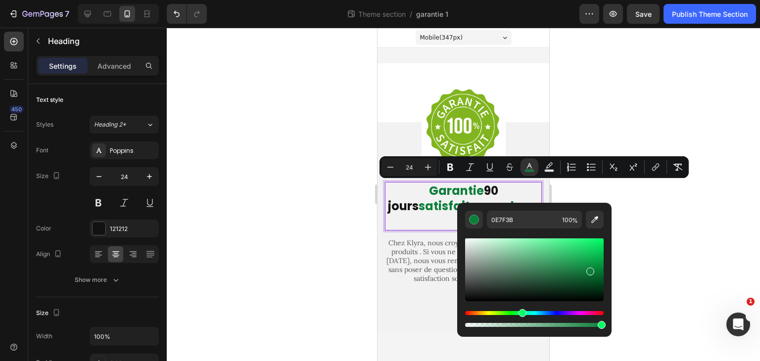
click at [717, 210] on div at bounding box center [463, 194] width 593 height 333
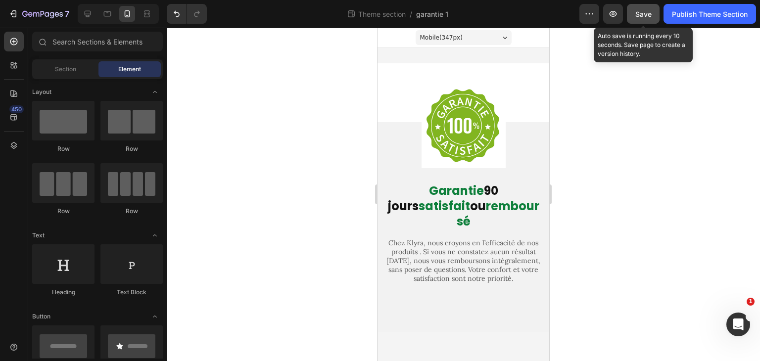
click at [657, 14] on button "Save" at bounding box center [643, 14] width 33 height 20
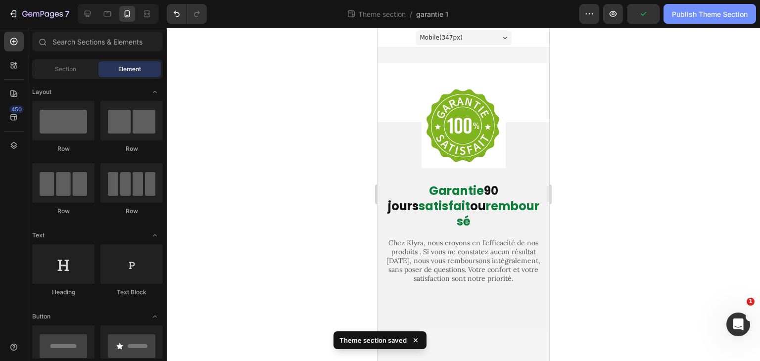
click at [692, 16] on div "Publish Theme Section" at bounding box center [710, 14] width 76 height 10
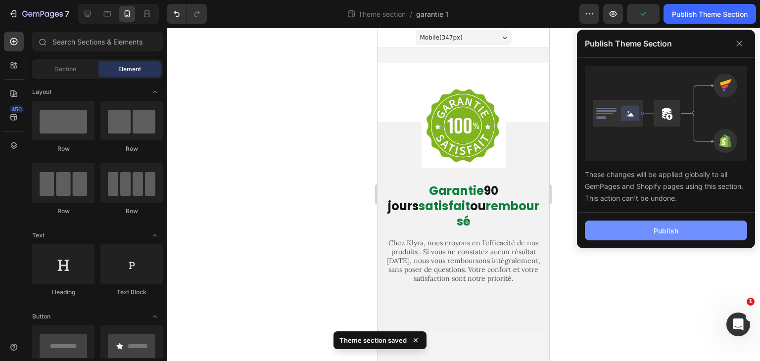
click at [661, 226] on div "Publish" at bounding box center [665, 231] width 25 height 10
click at [661, 225] on button "Publish" at bounding box center [666, 231] width 162 height 20
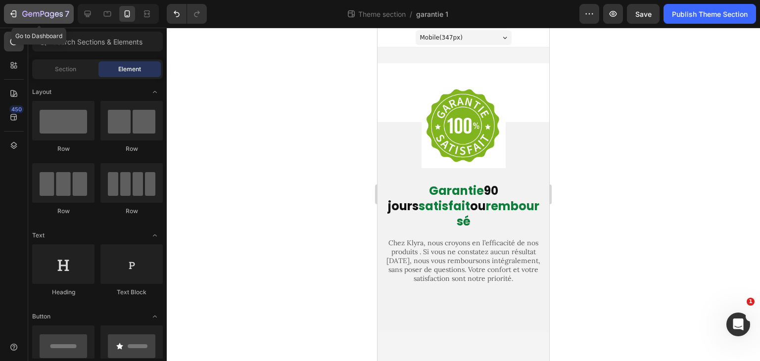
click at [17, 20] on button "7" at bounding box center [39, 14] width 70 height 20
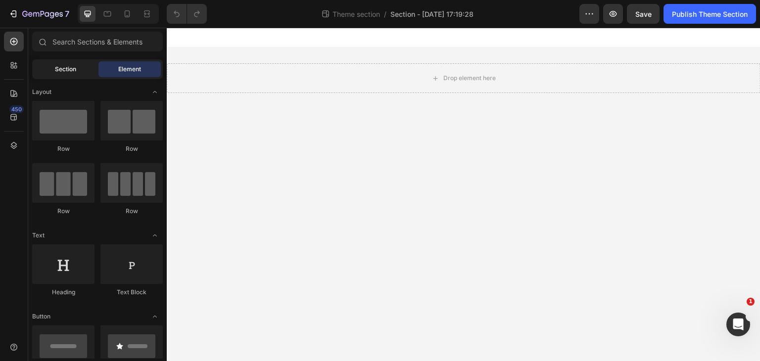
click at [78, 74] on div "Section" at bounding box center [65, 69] width 62 height 16
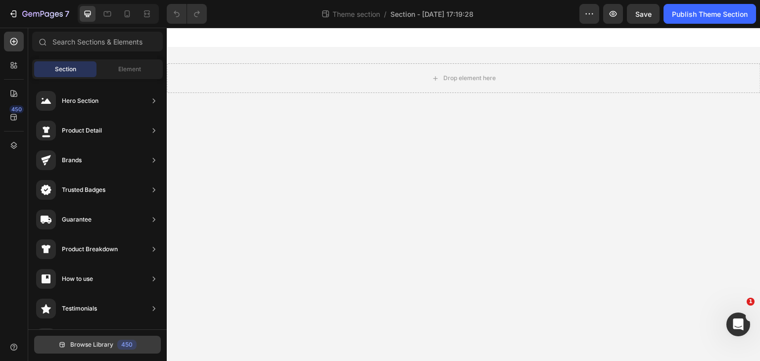
click at [91, 336] on button "Browse Library 450" at bounding box center [97, 345] width 127 height 18
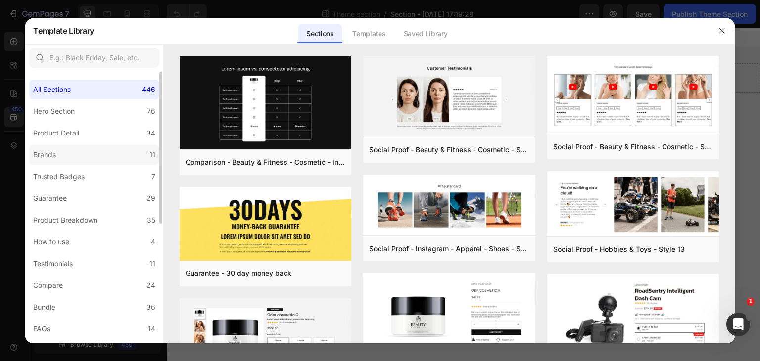
click at [91, 153] on label "Brands 11" at bounding box center [94, 155] width 130 height 20
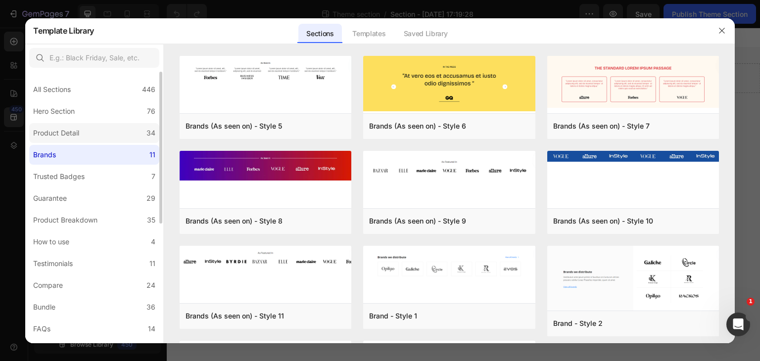
click at [107, 131] on label "Product Detail 34" at bounding box center [94, 133] width 130 height 20
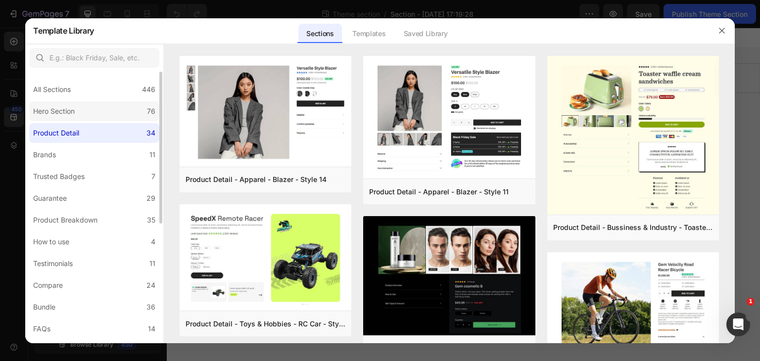
click at [121, 112] on label "Hero Section 76" at bounding box center [94, 111] width 130 height 20
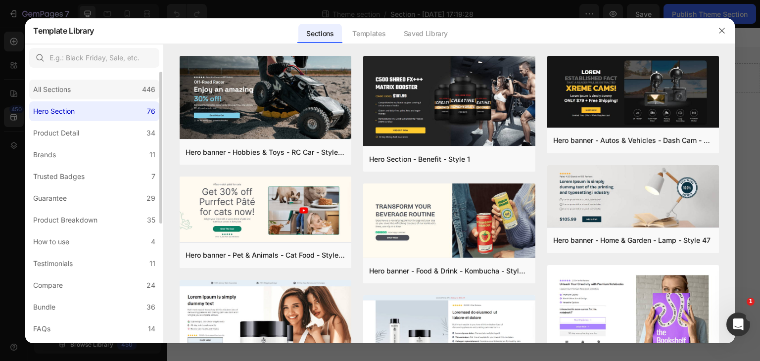
click at [128, 93] on div "All Sections 446" at bounding box center [94, 90] width 130 height 20
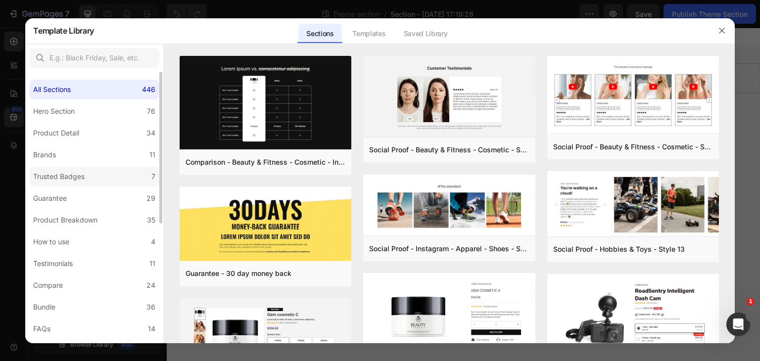
click at [107, 176] on label "Trusted Badges 7" at bounding box center [94, 177] width 130 height 20
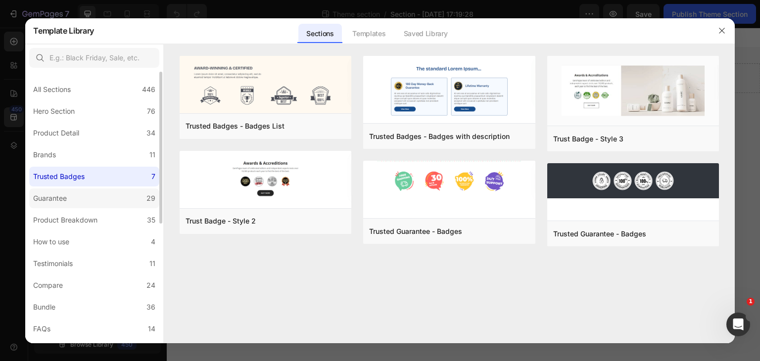
click at [102, 199] on label "Guarantee 29" at bounding box center [94, 198] width 130 height 20
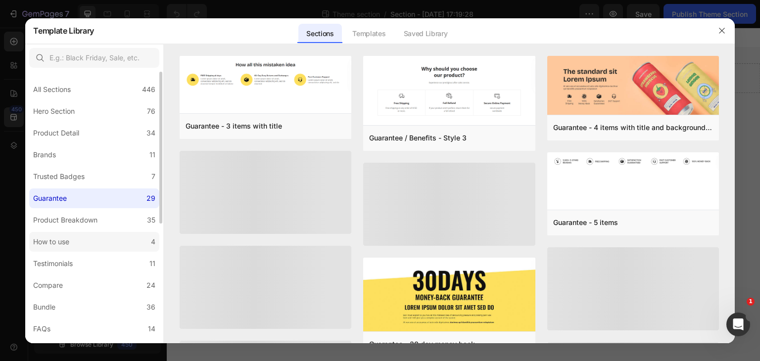
click at [83, 240] on label "How to use 4" at bounding box center [94, 242] width 130 height 20
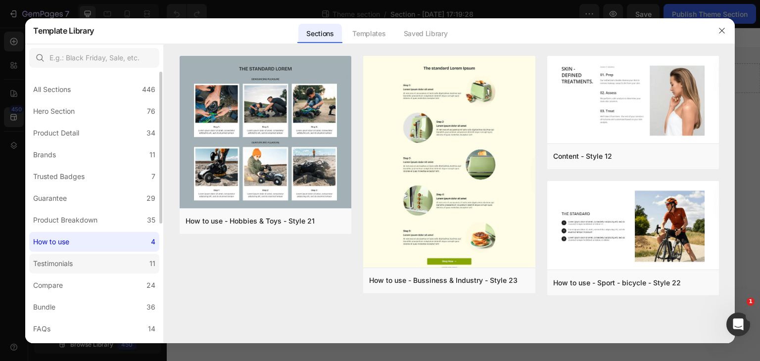
click at [64, 267] on div "Testimonials" at bounding box center [53, 264] width 40 height 12
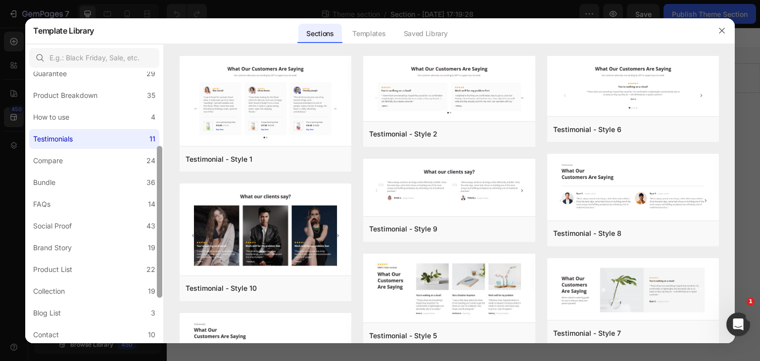
scroll to position [129, 0]
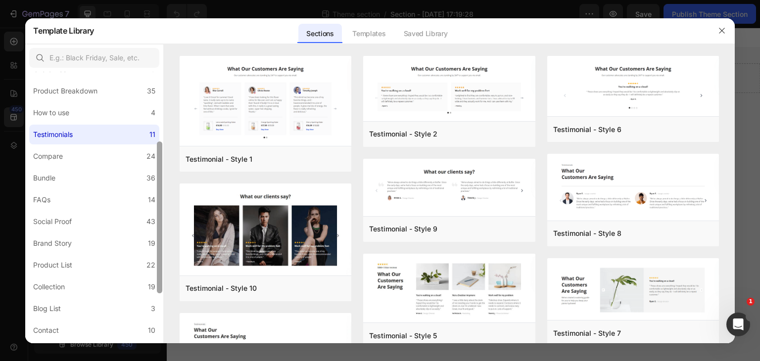
drag, startPoint x: 160, startPoint y: 175, endPoint x: 156, endPoint y: 248, distance: 72.8
click at [157, 248] on div at bounding box center [159, 217] width 5 height 152
click at [126, 203] on label "FAQs 14" at bounding box center [94, 200] width 130 height 20
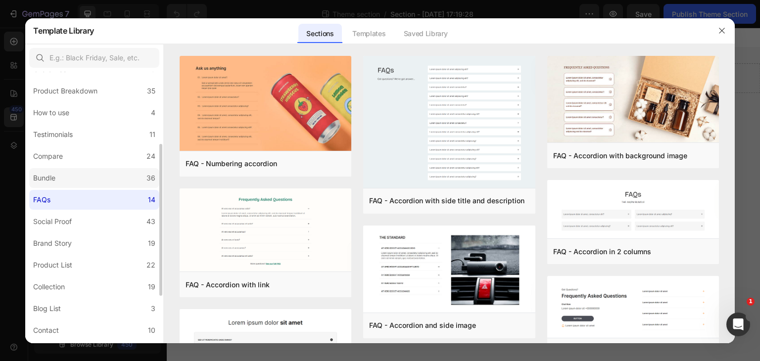
click at [117, 182] on label "Bundle 36" at bounding box center [94, 178] width 130 height 20
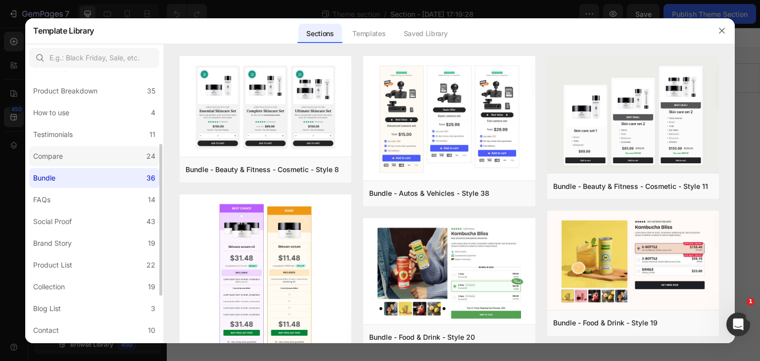
click at [117, 158] on label "Compare 24" at bounding box center [94, 156] width 130 height 20
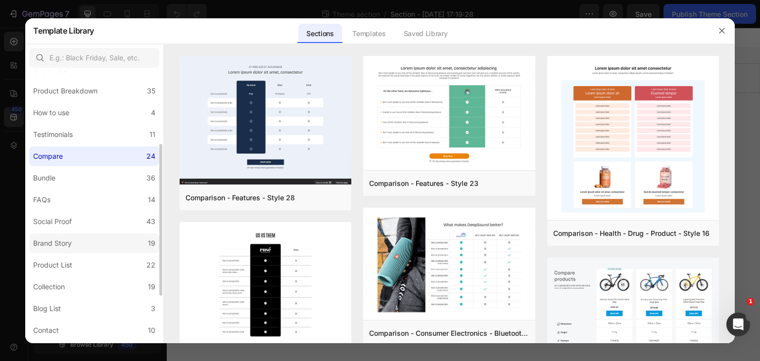
click at [99, 243] on label "Brand Story 19" at bounding box center [94, 243] width 130 height 20
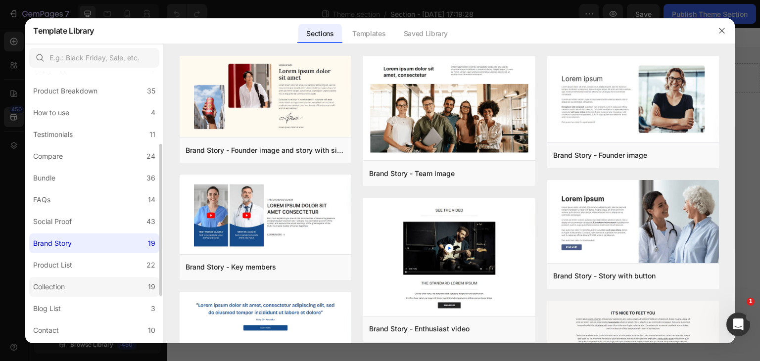
click at [77, 287] on label "Collection 19" at bounding box center [94, 287] width 130 height 20
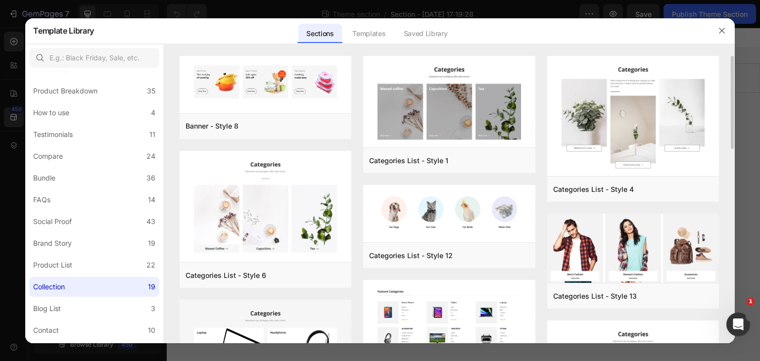
drag, startPoint x: 732, startPoint y: 109, endPoint x: 728, endPoint y: 130, distance: 21.5
click at [728, 130] on div "Banner - Style 8 Add to page Preview Categories List - Style 6 Add to page Prev…" at bounding box center [449, 199] width 571 height 287
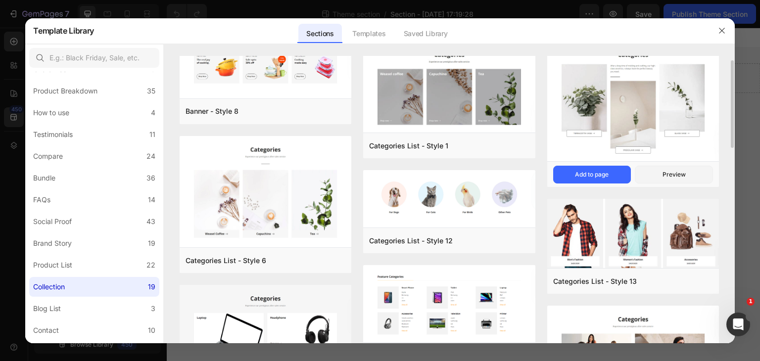
scroll to position [0, 0]
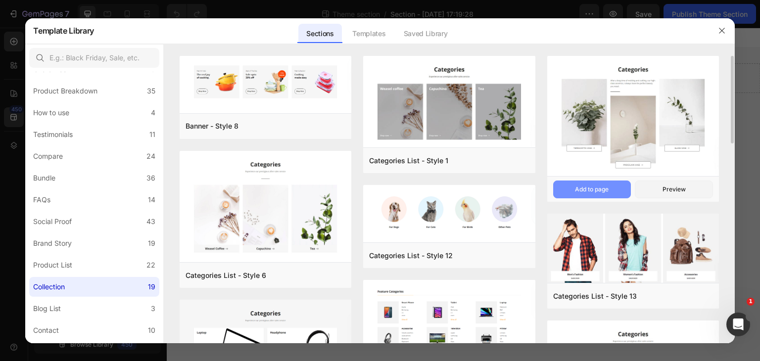
click at [611, 187] on button "Add to page" at bounding box center [592, 190] width 78 height 18
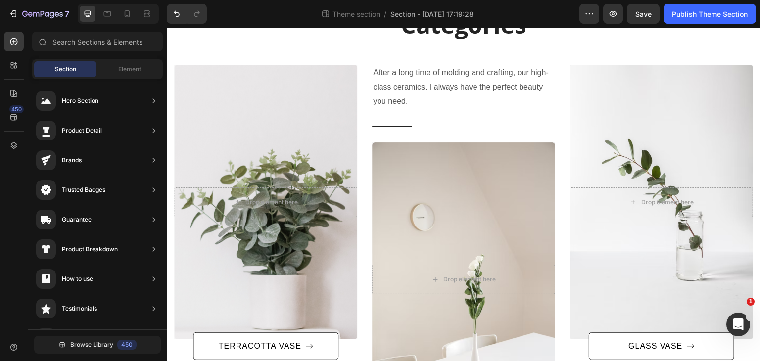
scroll to position [93, 0]
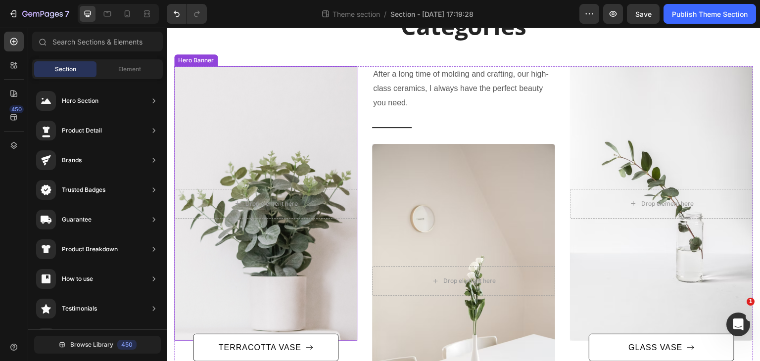
click at [317, 99] on div "Overlay" at bounding box center [265, 203] width 183 height 275
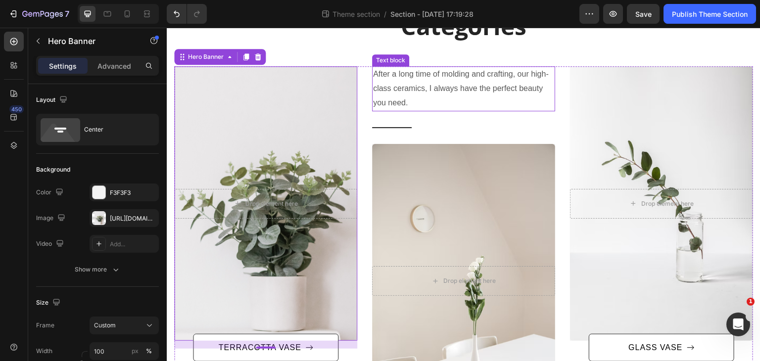
click at [419, 95] on p "After a long time of molding and crafting, our high-class ceramics, I always ha…" at bounding box center [463, 88] width 181 height 43
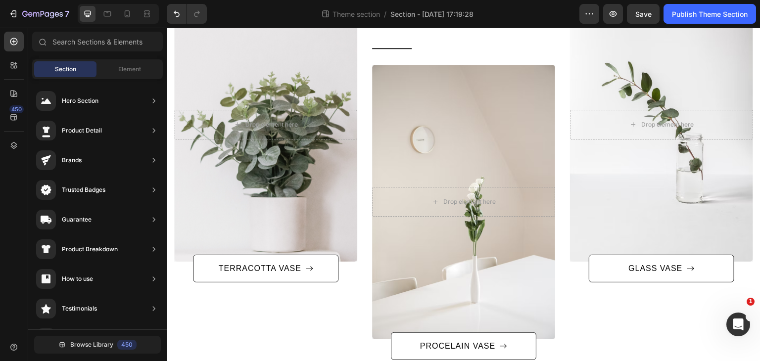
scroll to position [171, 0]
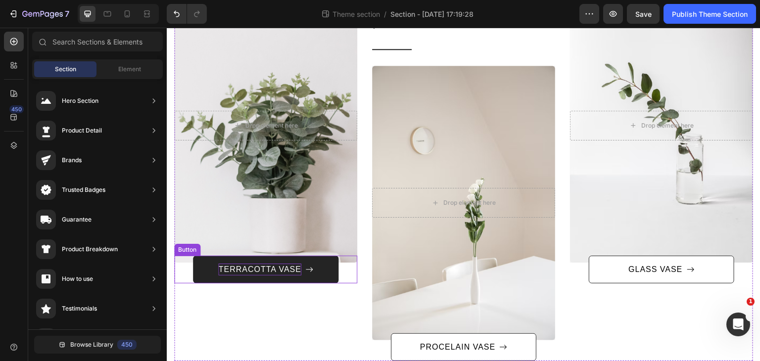
click at [285, 270] on div "TERRACOTTA VASE" at bounding box center [259, 270] width 83 height 12
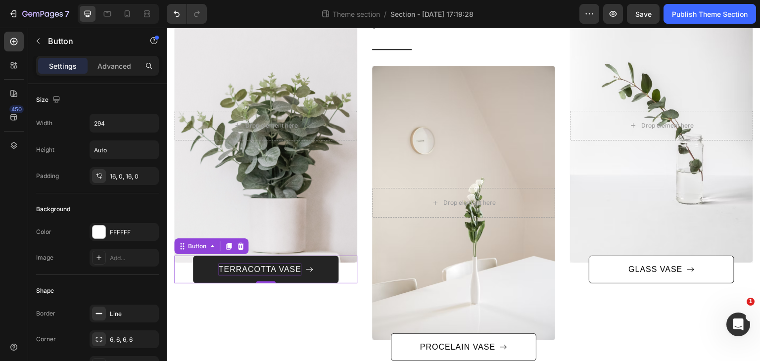
click at [285, 270] on div "TERRACOTTA VASE" at bounding box center [259, 270] width 83 height 12
click at [285, 270] on p "TERRACOTTA VASE" at bounding box center [259, 270] width 83 height 12
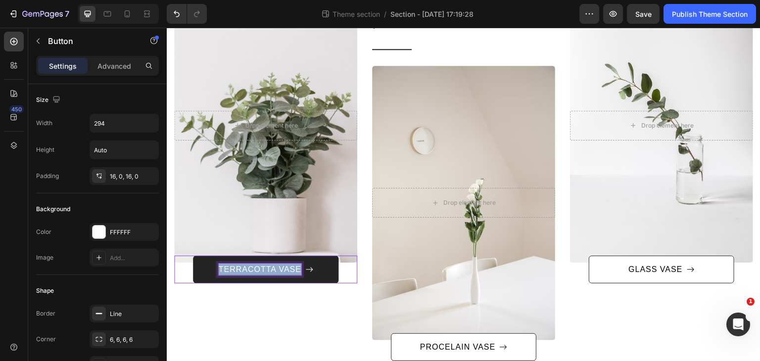
click at [285, 270] on p "TERRACOTTA VASE" at bounding box center [259, 270] width 83 height 12
click at [193, 256] on button "Confort" at bounding box center [265, 270] width 145 height 28
click at [193, 256] on button "Confort des" at bounding box center [265, 270] width 145 height 28
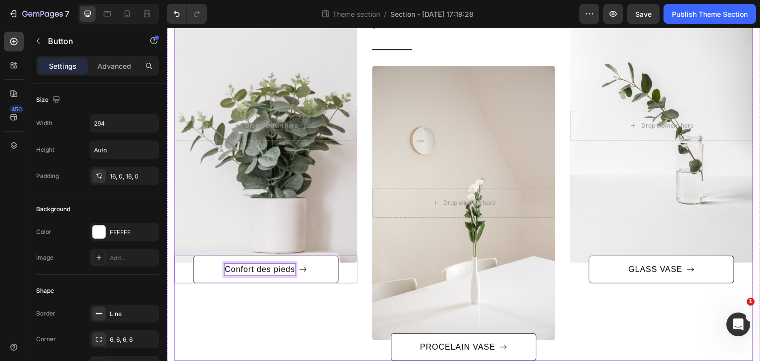
click at [260, 319] on div "After a long time of molding and crafting, our high-class ceramics, I always ha…" at bounding box center [265, 174] width 183 height 372
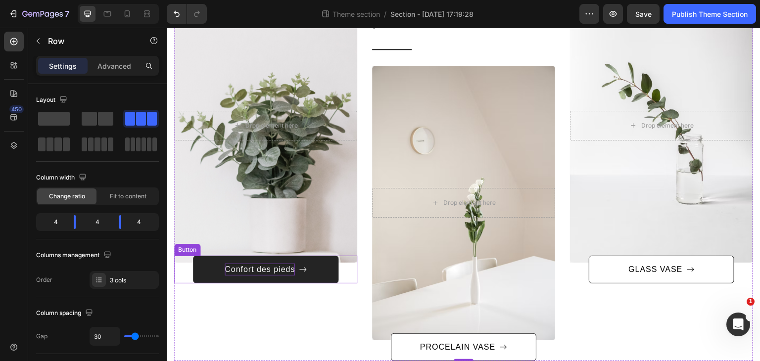
click at [269, 274] on p "Confort des pieds" at bounding box center [260, 270] width 70 height 12
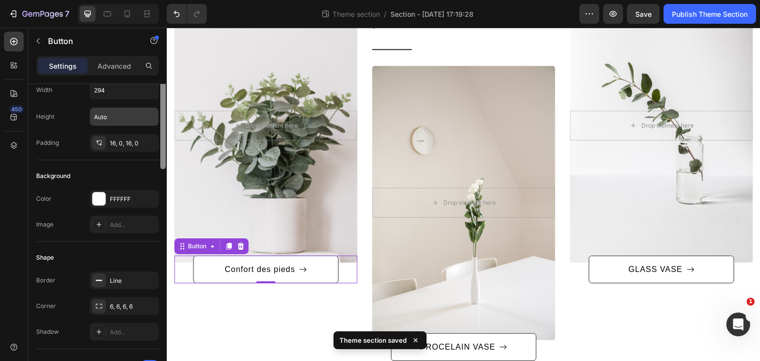
scroll to position [0, 0]
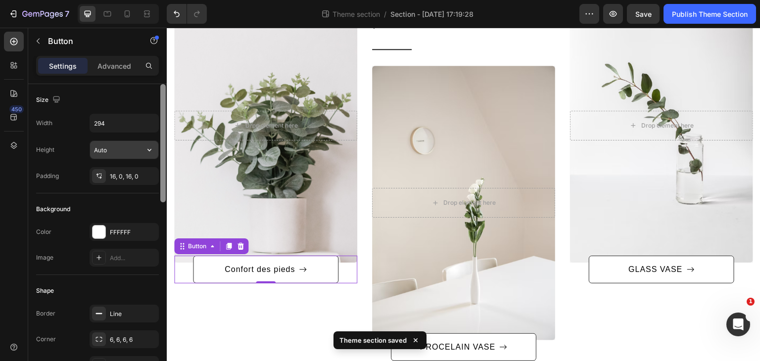
drag, startPoint x: 162, startPoint y: 184, endPoint x: 158, endPoint y: 145, distance: 39.8
click at [158, 145] on div "Size Width 294 Height Auto Padding 16, 0, 16, 0 Background Color FFFFFF Image A…" at bounding box center [97, 236] width 138 height 305
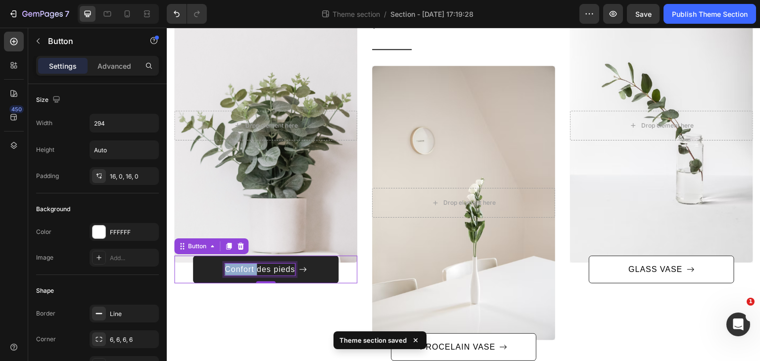
click at [237, 267] on p "Confort des pieds" at bounding box center [260, 270] width 70 height 12
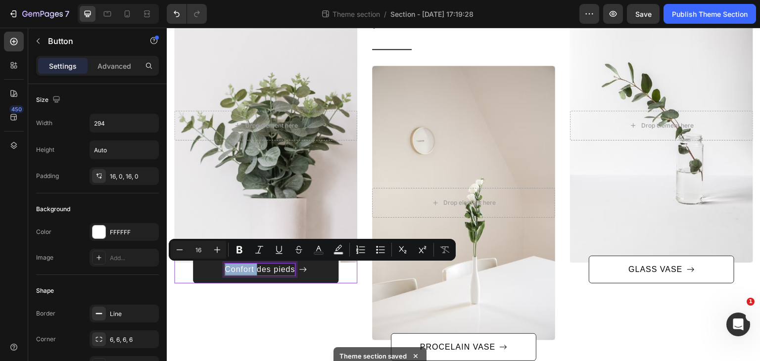
click at [237, 267] on p "Confort des pieds" at bounding box center [260, 270] width 70 height 12
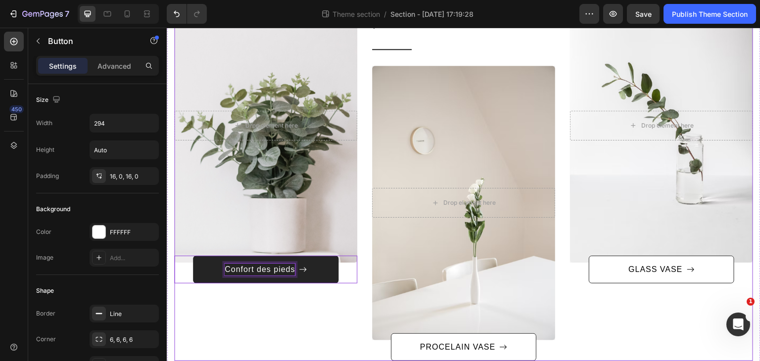
click at [252, 324] on div "After a long time of molding and crafting, our high-class ceramics, I always ha…" at bounding box center [265, 174] width 183 height 372
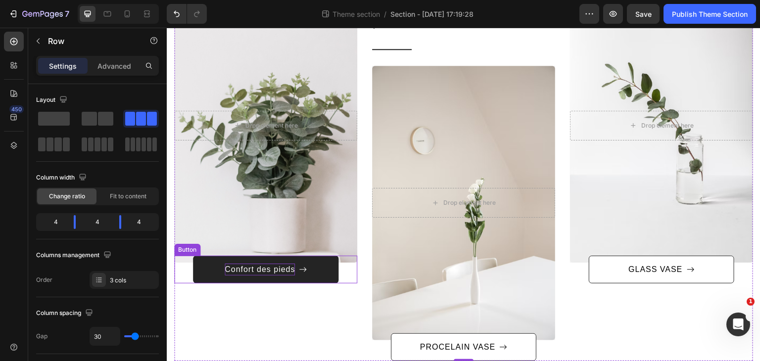
click at [243, 269] on p "Confort des pieds" at bounding box center [260, 270] width 70 height 12
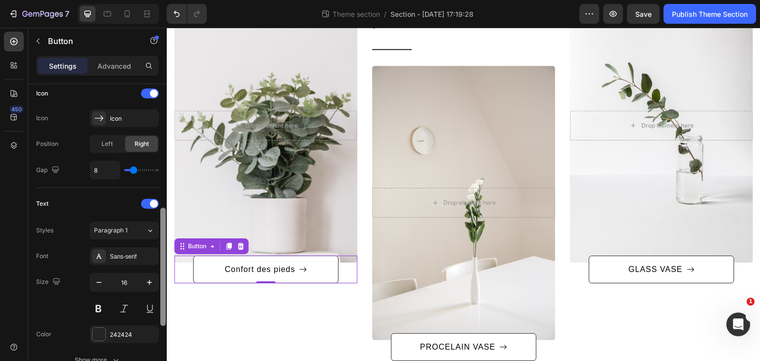
scroll to position [310, 0]
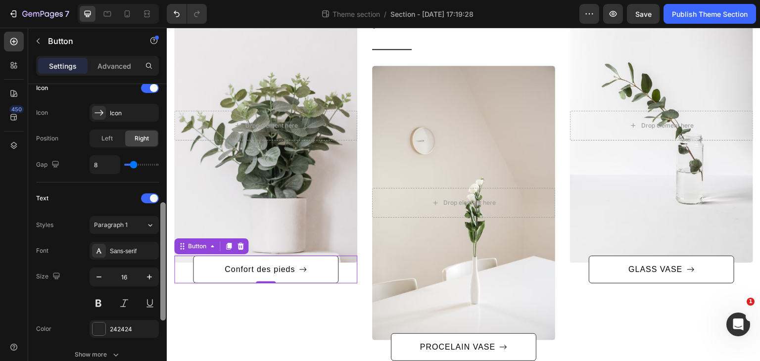
drag, startPoint x: 163, startPoint y: 198, endPoint x: 166, endPoint y: 319, distance: 120.7
click at [166, 319] on div at bounding box center [162, 235] width 7 height 305
click at [136, 252] on div "Sans-serif" at bounding box center [133, 251] width 46 height 9
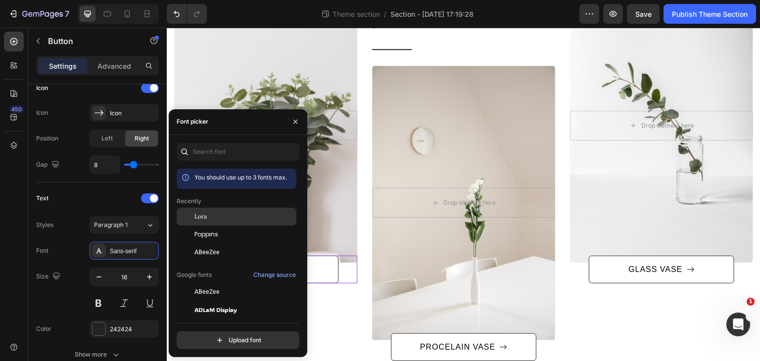
click at [213, 218] on div "Lora" at bounding box center [244, 216] width 100 height 9
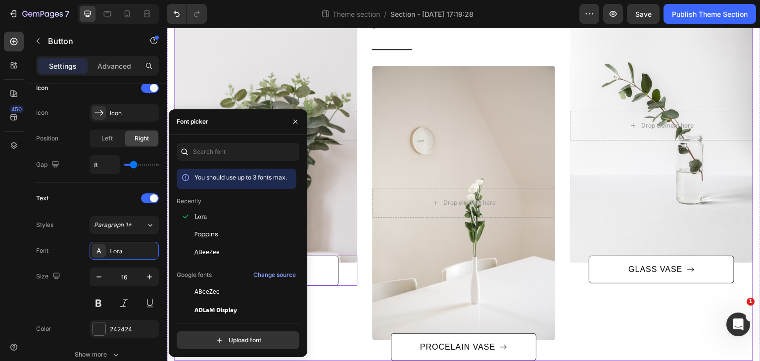
click at [333, 316] on div "After a long time of molding and crafting, our high-class ceramics, I always ha…" at bounding box center [265, 174] width 183 height 372
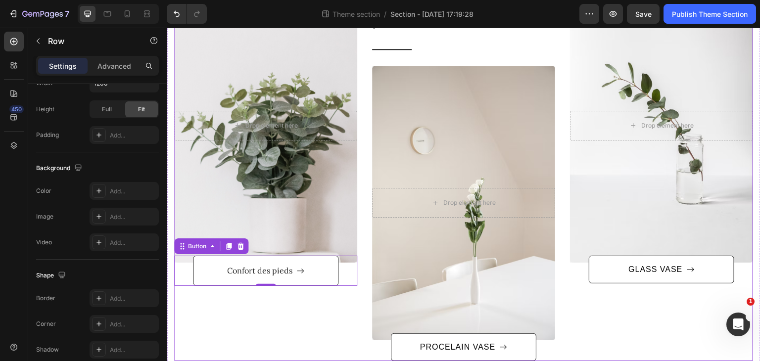
scroll to position [0, 0]
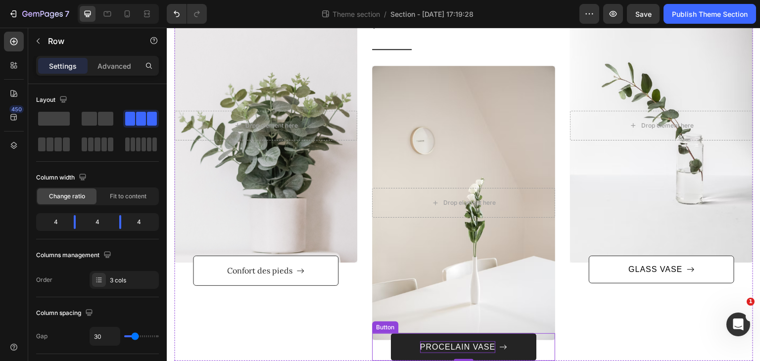
click at [463, 346] on div "PROCELAIN VASE" at bounding box center [457, 347] width 75 height 12
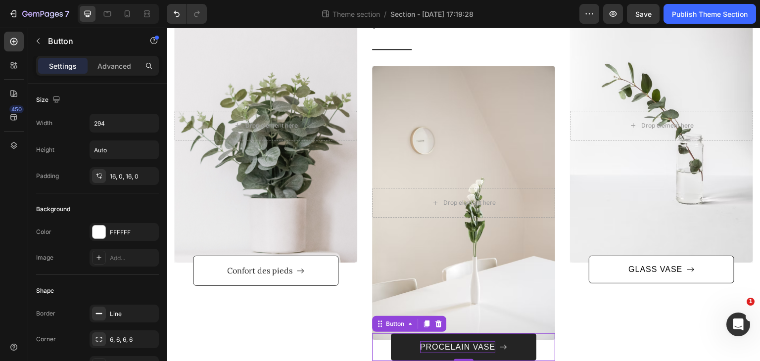
click at [463, 346] on div "PROCELAIN VASE" at bounding box center [457, 347] width 75 height 12
click at [463, 346] on p "PROCELAIN VASE" at bounding box center [457, 347] width 75 height 12
click at [391, 333] on button "confort" at bounding box center [463, 347] width 145 height 28
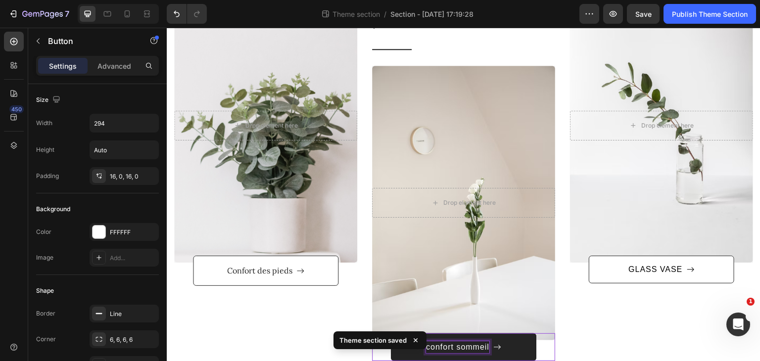
click at [453, 348] on p "confort sommeil" at bounding box center [457, 347] width 63 height 12
click at [391, 333] on button "confort dusommeil" at bounding box center [463, 347] width 145 height 28
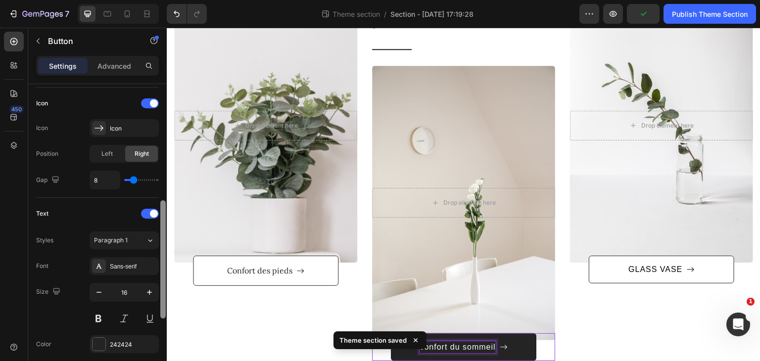
scroll to position [305, 0]
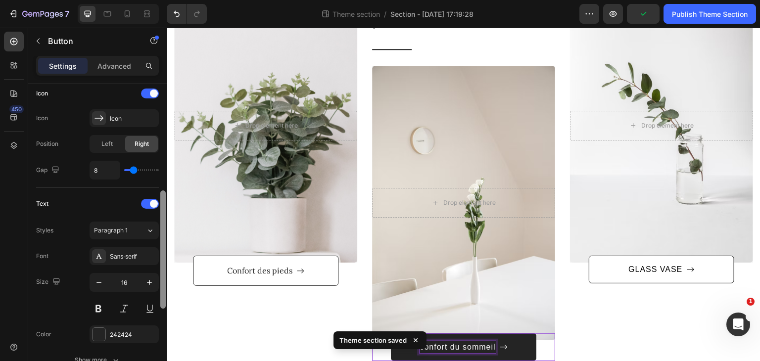
drag, startPoint x: 162, startPoint y: 149, endPoint x: 163, endPoint y: 268, distance: 118.7
click at [163, 268] on div at bounding box center [162, 249] width 5 height 118
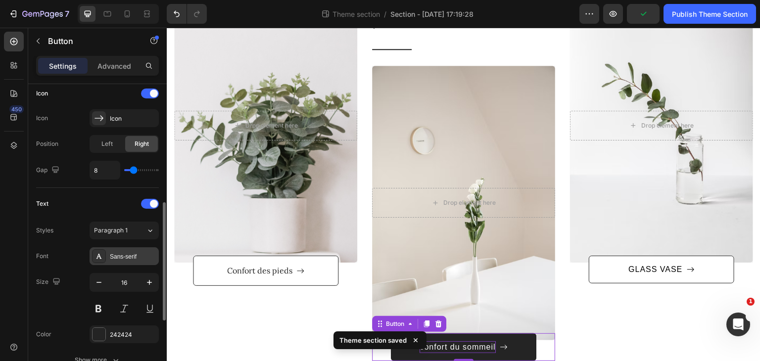
click at [136, 257] on div "Sans-serif" at bounding box center [133, 256] width 46 height 9
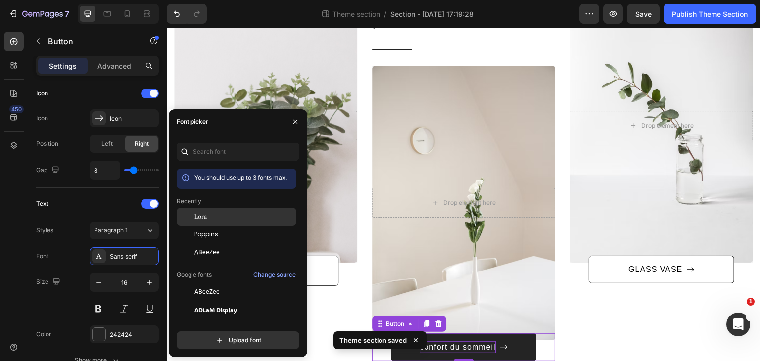
click at [235, 212] on div "Lora" at bounding box center [244, 216] width 100 height 9
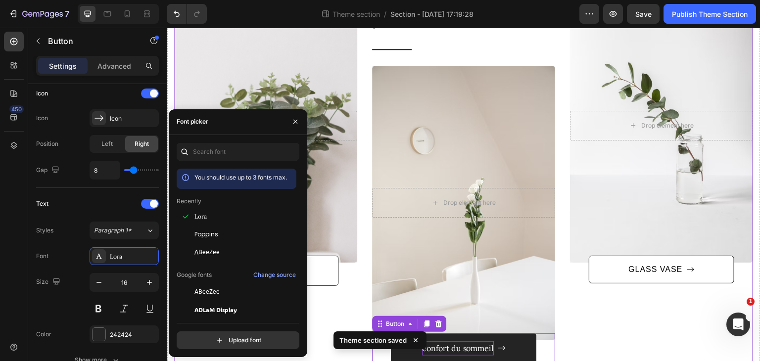
click at [617, 325] on div "After a long time of molding and crafting, our high-class ceramics, I always ha…" at bounding box center [661, 175] width 183 height 375
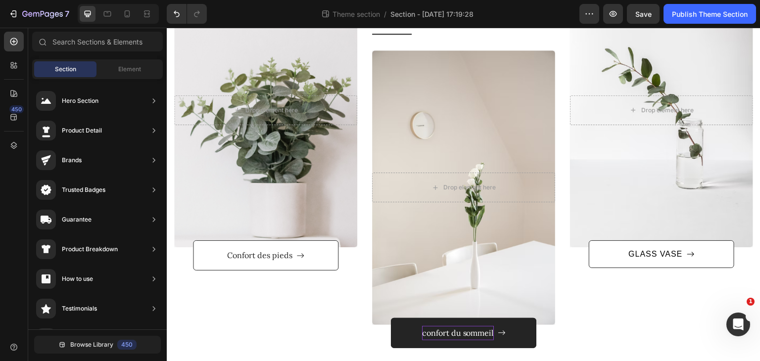
scroll to position [191, 0]
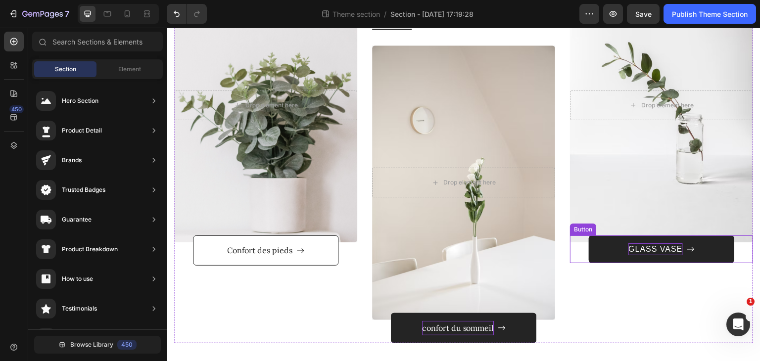
click at [646, 248] on div "GLASS VASE" at bounding box center [655, 249] width 54 height 12
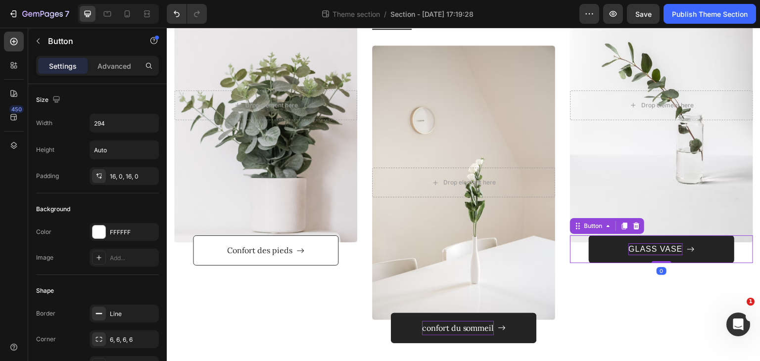
click at [646, 248] on div "GLASS VASE" at bounding box center [655, 249] width 54 height 12
click at [646, 248] on p "GLASS VASE" at bounding box center [655, 249] width 54 height 12
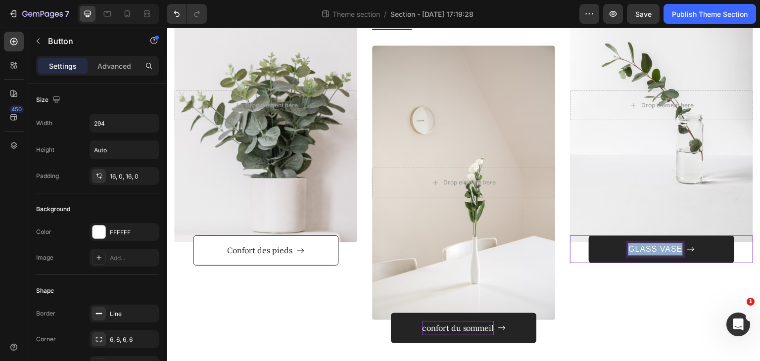
click at [646, 248] on p "GLASS VASE" at bounding box center [655, 249] width 54 height 12
click at [589, 235] on button "contre" at bounding box center [661, 249] width 145 height 28
click at [589, 235] on button "contre l'anxiété" at bounding box center [661, 249] width 145 height 28
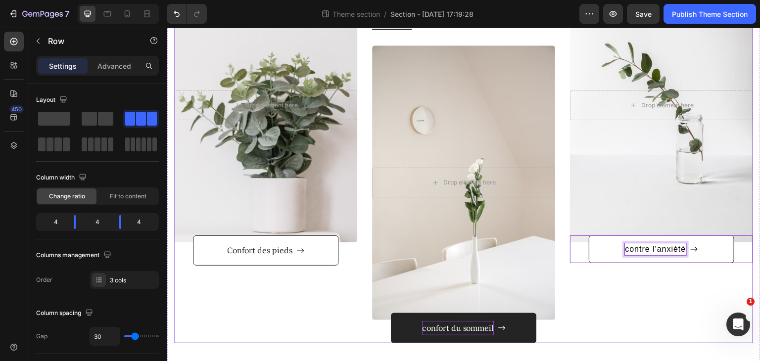
click at [657, 287] on div "After a long time of molding and crafting, our high-class ceramics, I always ha…" at bounding box center [661, 155] width 183 height 375
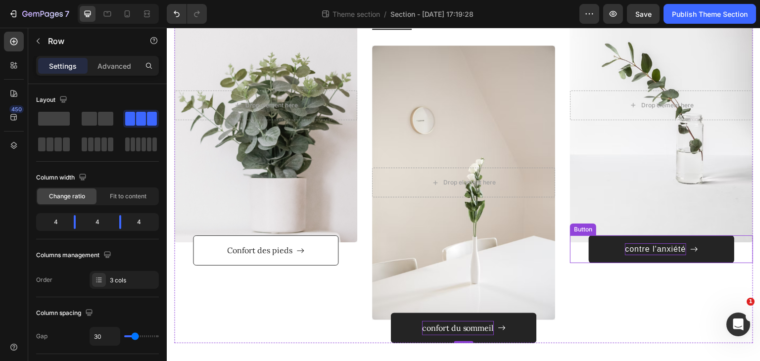
click at [662, 246] on p "contre l'anxiété" at bounding box center [655, 249] width 61 height 12
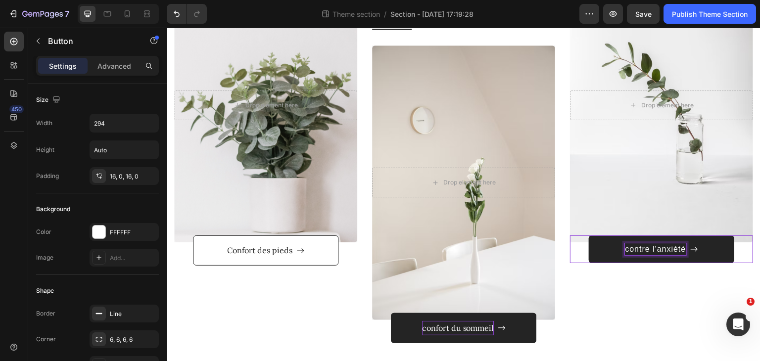
click at [662, 246] on p "contre l'anxiété" at bounding box center [655, 249] width 61 height 12
click at [589, 235] on button "Confort" at bounding box center [661, 249] width 145 height 28
click at [589, 235] on button "Confort pou" at bounding box center [661, 249] width 145 height 28
click at [589, 235] on button "Confort pour le" at bounding box center [661, 249] width 145 height 28
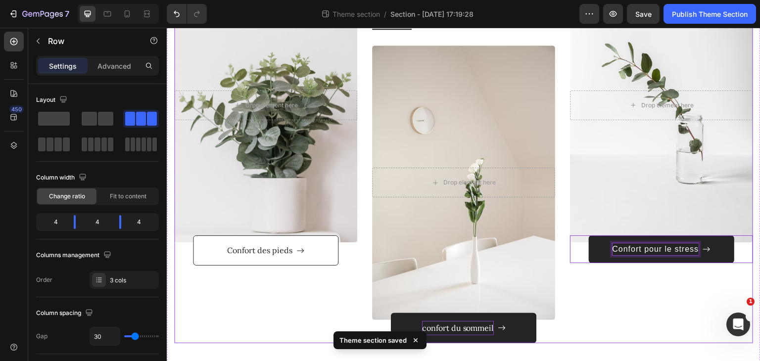
click at [669, 309] on div "After a long time of molding and crafting, our high-class ceramics, I always ha…" at bounding box center [661, 155] width 183 height 375
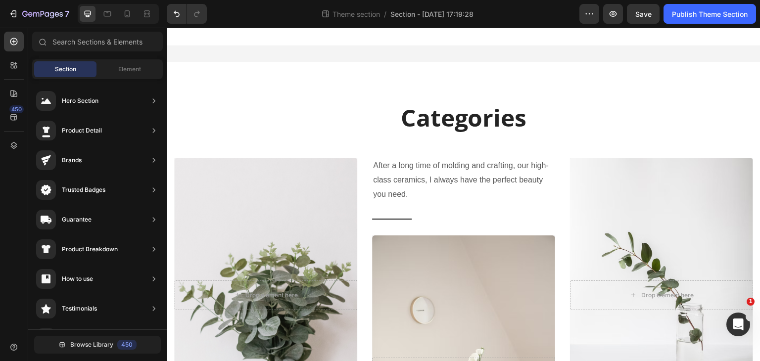
scroll to position [1, 0]
click at [480, 129] on p "Categories" at bounding box center [463, 118] width 577 height 31
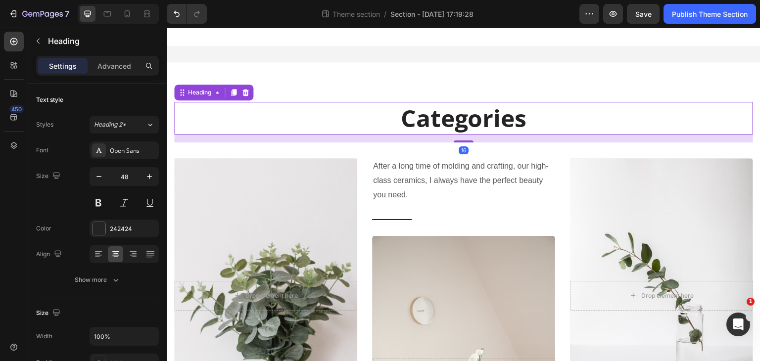
click at [489, 124] on p "Categories" at bounding box center [463, 118] width 577 height 31
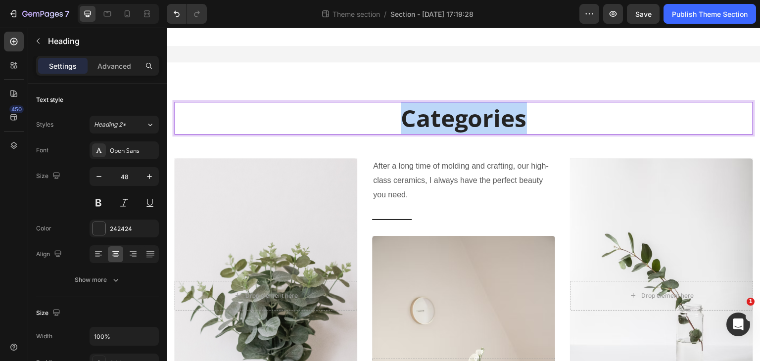
click at [489, 124] on p "Categories" at bounding box center [463, 118] width 577 height 31
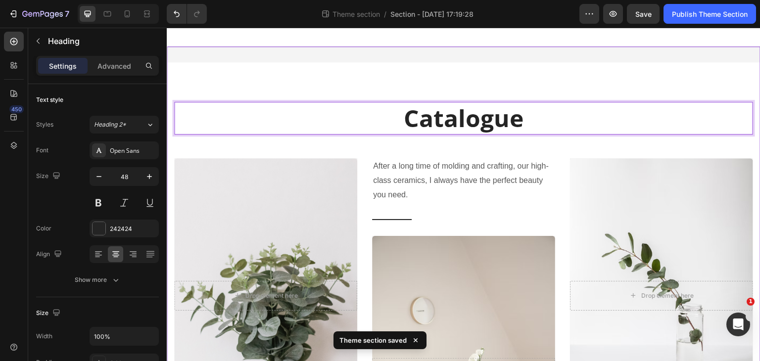
click at [641, 55] on div "Catalogue Heading 16 Row After a long time of molding and crafting, our high-cl…" at bounding box center [464, 317] width 594 height 543
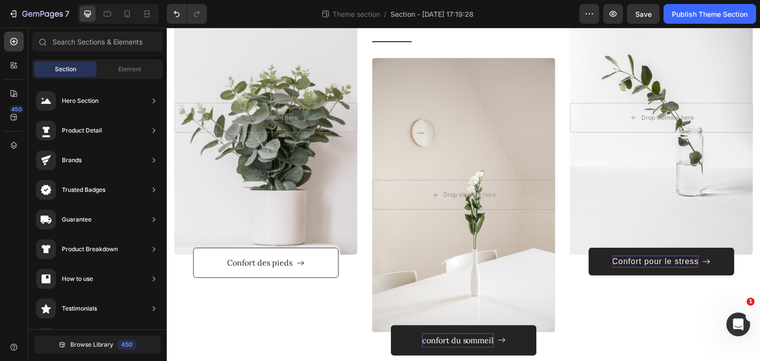
scroll to position [178, 0]
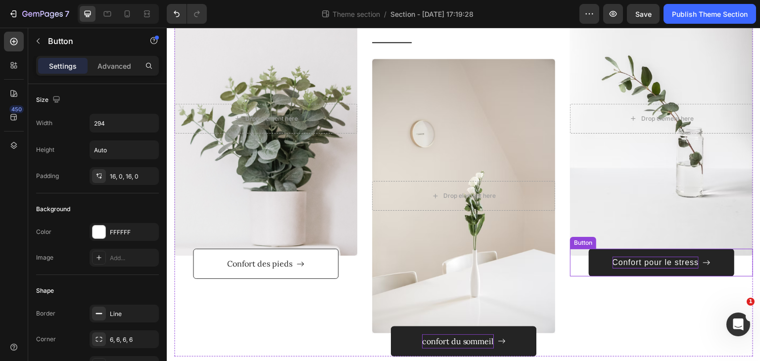
click at [679, 262] on p "Confort pour le stress" at bounding box center [655, 263] width 87 height 12
click at [637, 266] on p "Confort pour le stress" at bounding box center [655, 263] width 87 height 12
click at [589, 249] on button "Soutiens" at bounding box center [661, 263] width 145 height 28
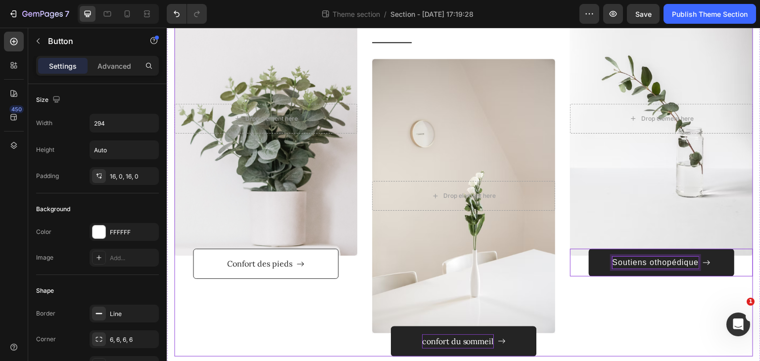
click at [655, 302] on div "After a long time of molding and crafting, our high-class ceramics, I always ha…" at bounding box center [661, 168] width 183 height 375
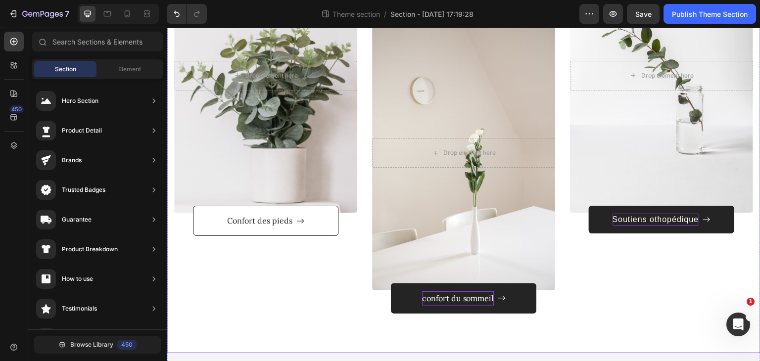
scroll to position [219, 0]
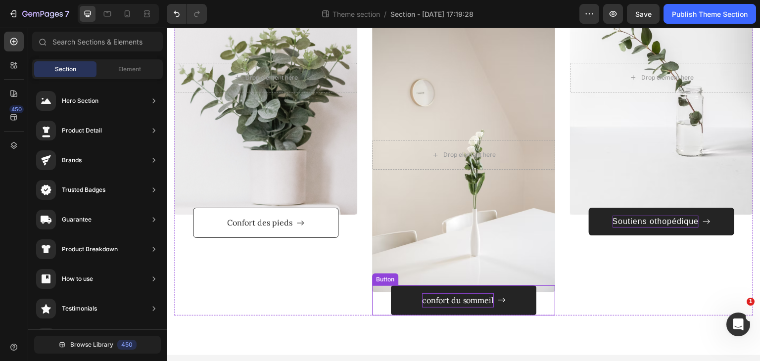
click at [444, 299] on p "confort du sommeil" at bounding box center [458, 300] width 72 height 14
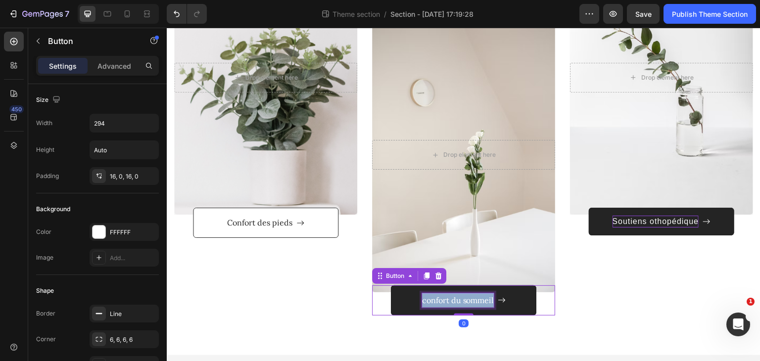
click at [444, 299] on p "confort du sommeil" at bounding box center [458, 300] width 72 height 14
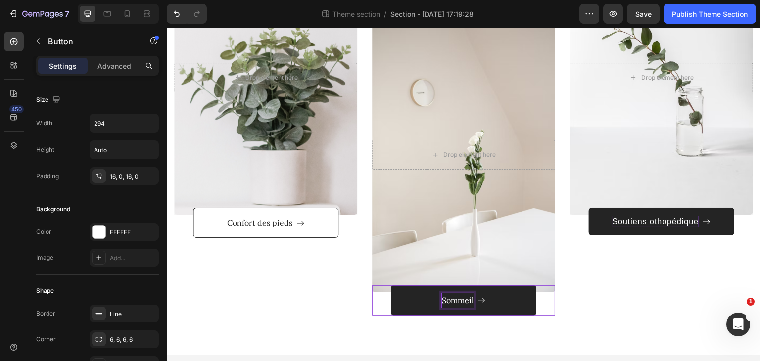
click at [391, 285] on button "Sommeil" at bounding box center [463, 300] width 145 height 30
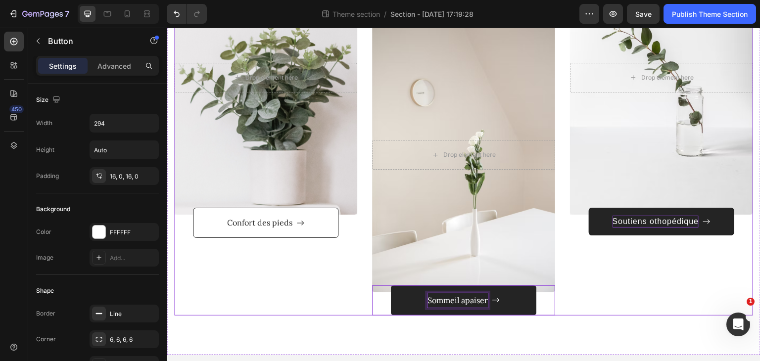
click at [597, 305] on div "After a long time of molding and crafting, our high-class ceramics, I always ha…" at bounding box center [661, 127] width 183 height 375
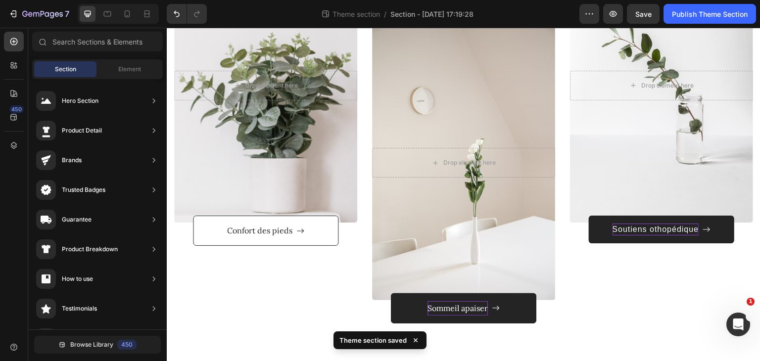
scroll to position [210, 0]
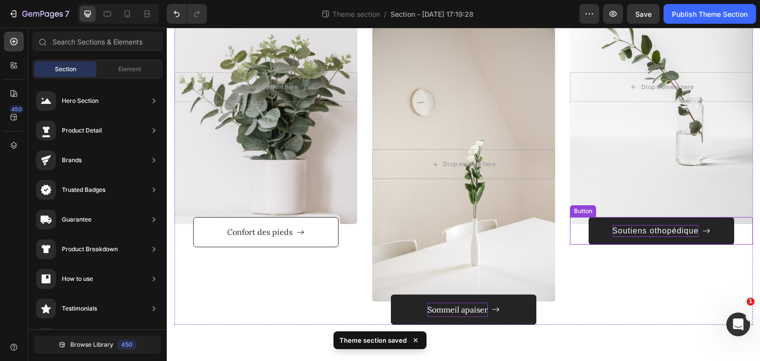
click at [661, 233] on p "Soutiens othopédique" at bounding box center [655, 231] width 87 height 12
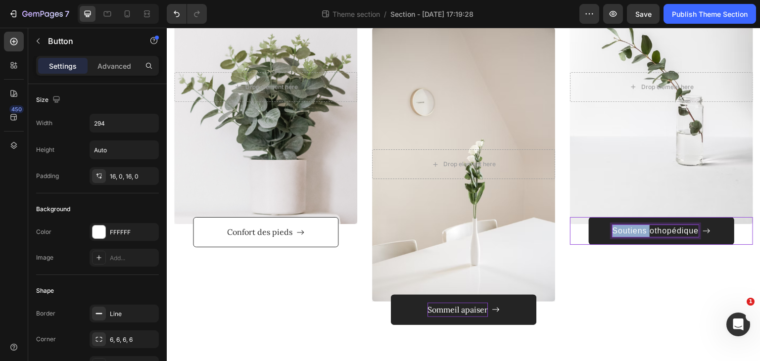
click at [633, 231] on p "Soutiens othopédique" at bounding box center [655, 231] width 87 height 12
click at [589, 217] on button "Confortothopédique" at bounding box center [661, 231] width 145 height 28
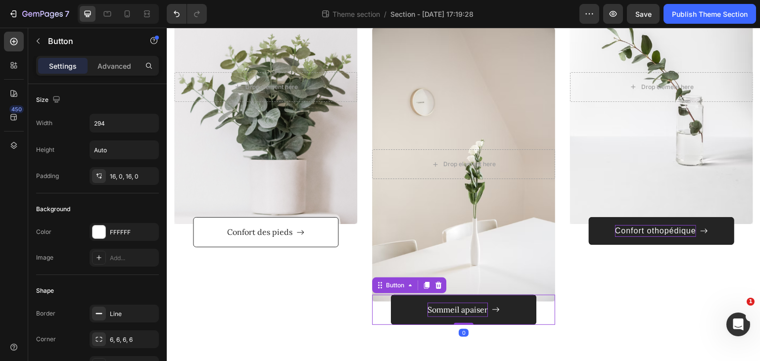
click at [464, 310] on p "Sommeil apaiser" at bounding box center [457, 310] width 60 height 14
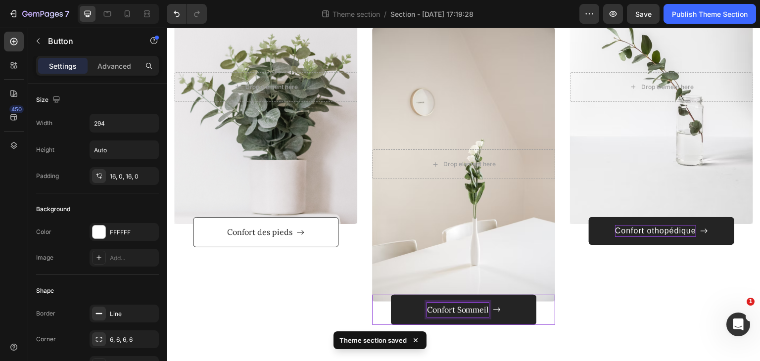
click at [391, 295] on button "Confort Sommeil" at bounding box center [463, 310] width 145 height 30
click at [391, 295] on button "Confort duSommeil" at bounding box center [463, 310] width 145 height 30
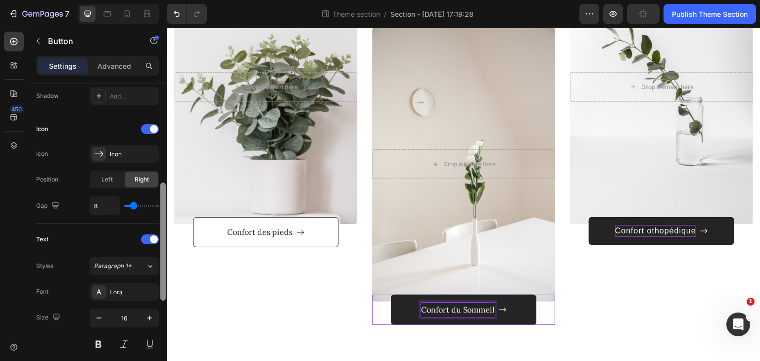
scroll to position [289, 0]
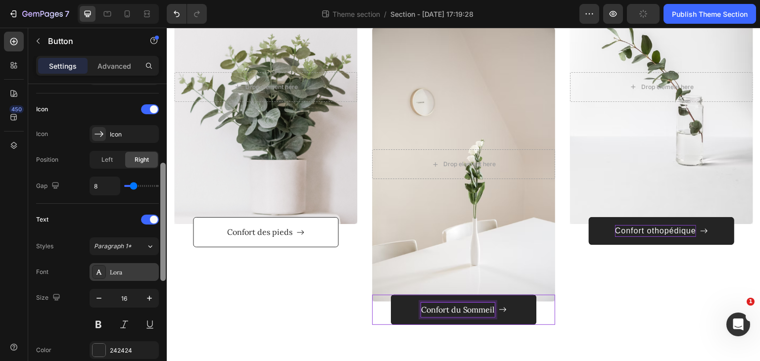
drag, startPoint x: 162, startPoint y: 162, endPoint x: 153, endPoint y: 265, distance: 103.3
click at [153, 265] on div "Size Width 294 Height Auto Padding 16, 0, 16, 0 Background Color FFFFFF Image A…" at bounding box center [97, 236] width 138 height 305
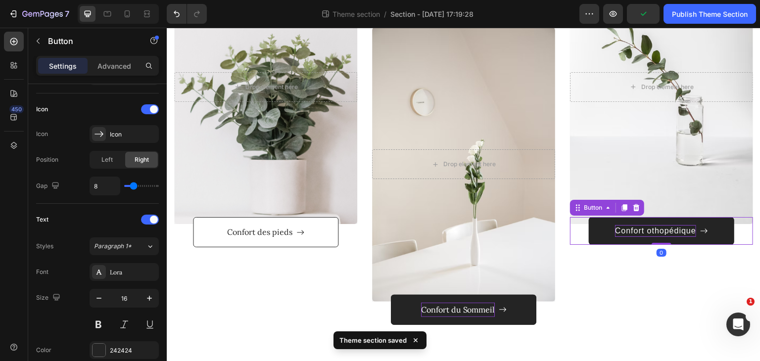
click at [628, 231] on p "Confort othopédique" at bounding box center [655, 231] width 81 height 12
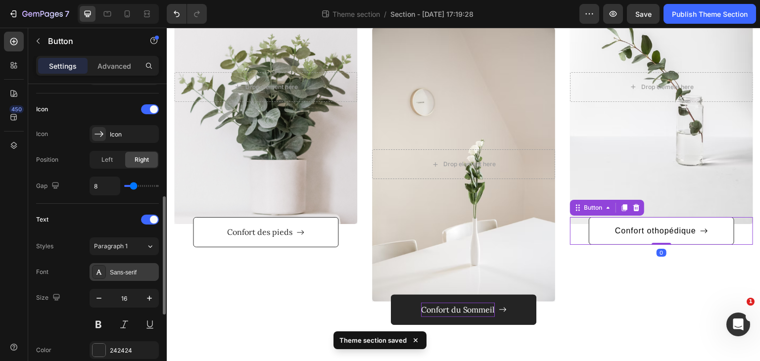
click at [143, 265] on div "Sans-serif" at bounding box center [124, 272] width 69 height 18
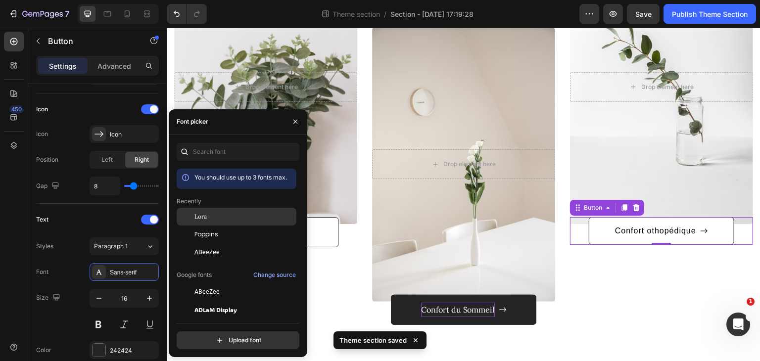
click at [246, 216] on div "Lora" at bounding box center [244, 216] width 100 height 9
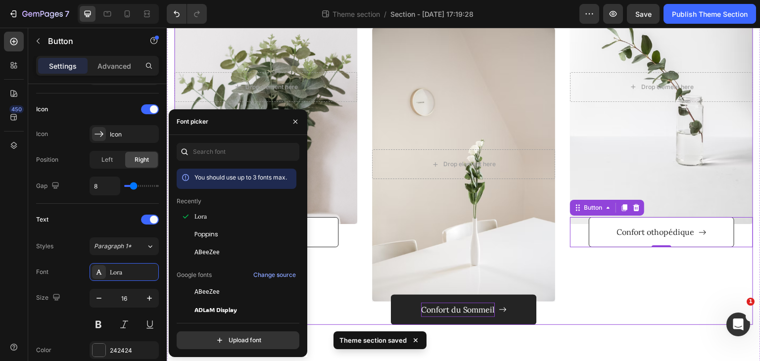
click at [635, 321] on div "After a long time of molding and crafting, our high-class ceramics, I always ha…" at bounding box center [661, 137] width 183 height 375
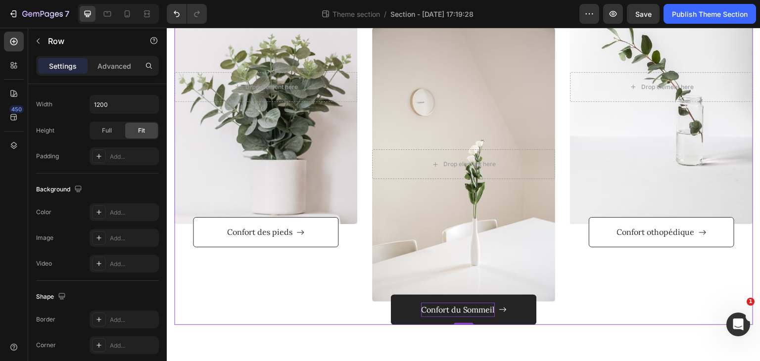
scroll to position [0, 0]
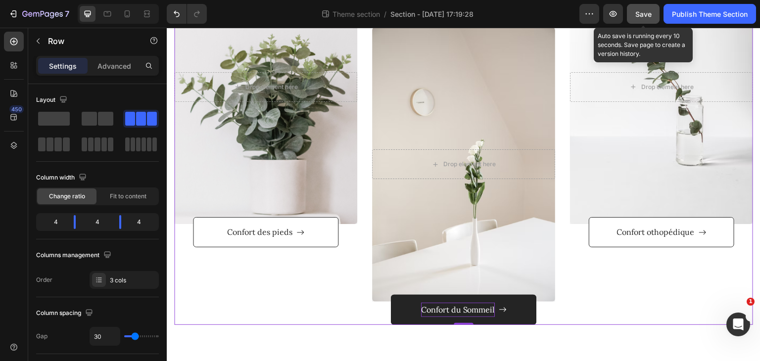
click at [641, 20] on button "Save" at bounding box center [643, 14] width 33 height 20
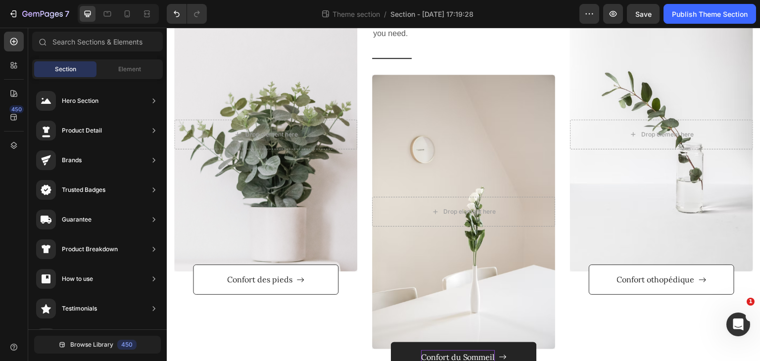
scroll to position [213, 0]
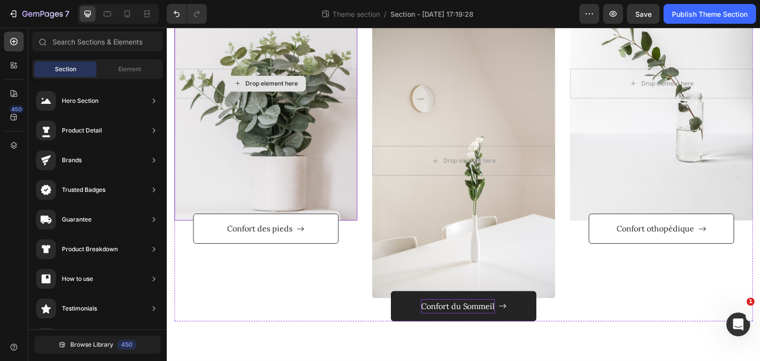
click at [273, 80] on div "Drop element here" at bounding box center [271, 84] width 52 height 8
click at [293, 176] on div "Overlay" at bounding box center [265, 83] width 183 height 275
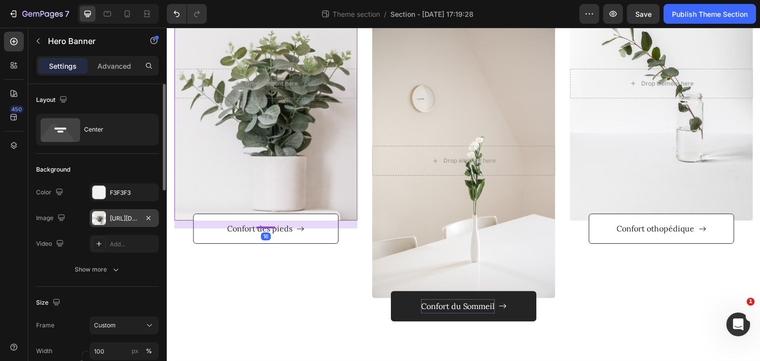
click at [133, 221] on div "https://ucarecdn.com/dcca6014-7e28-44e3-932b-c0267da03b9f/-/format/auto/-/previ…" at bounding box center [124, 218] width 29 height 9
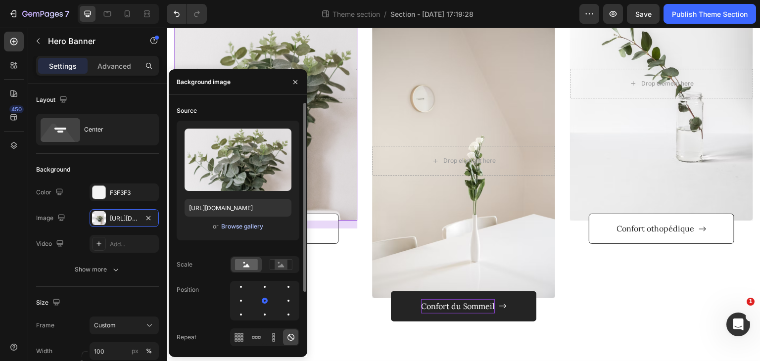
click at [241, 227] on div "Browse gallery" at bounding box center [242, 226] width 42 height 9
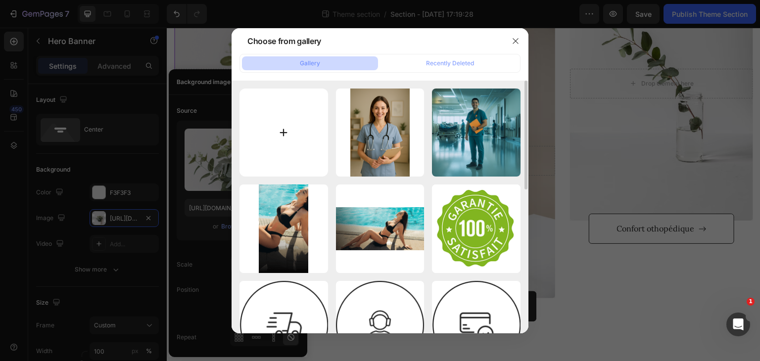
click at [306, 121] on input "file" at bounding box center [283, 133] width 89 height 89
type input "C:\fakepath\Lucid_Origin_Closeup_of_a_foot_in_a_shoe_with_a_comfortable_in_3.jpg"
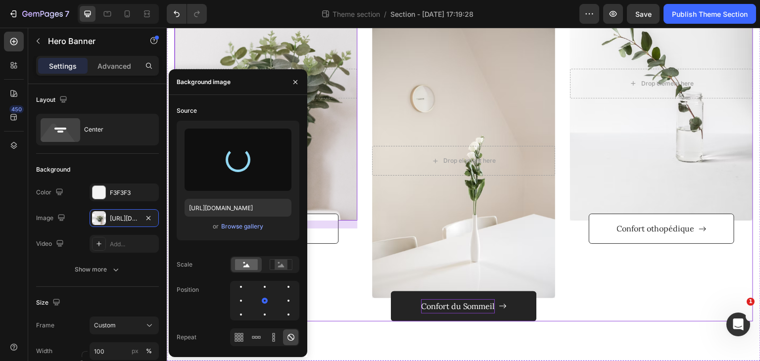
type input "https://cdn.shopify.com/s/files/1/0957/9289/0203/files/gempages_585453469331096…"
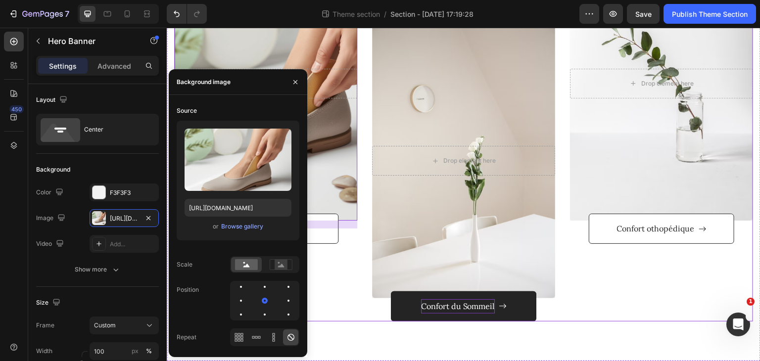
click at [351, 264] on div "After a long time of molding and crafting, our high-class ceramics, I always ha…" at bounding box center [265, 133] width 183 height 375
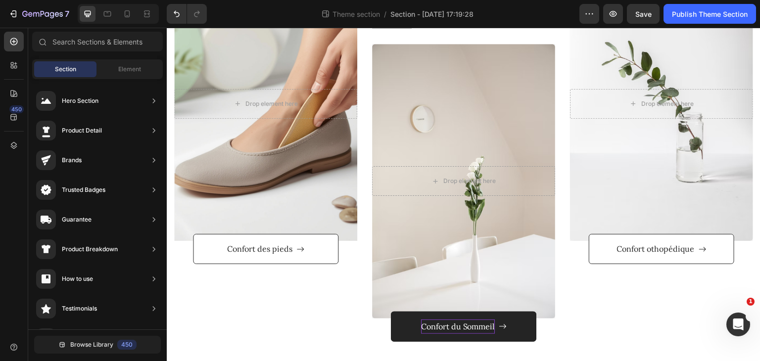
scroll to position [194, 0]
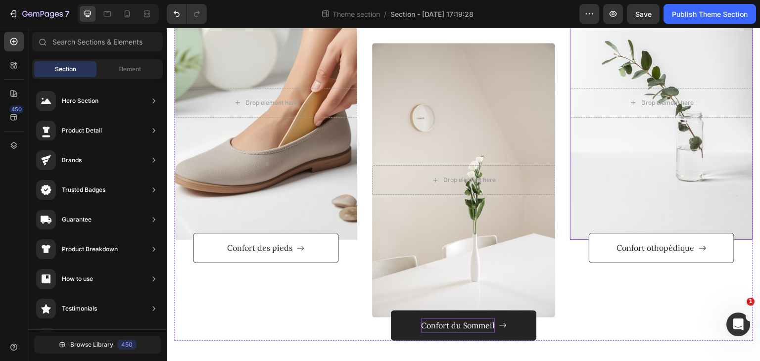
click at [651, 165] on div "Overlay" at bounding box center [661, 102] width 183 height 275
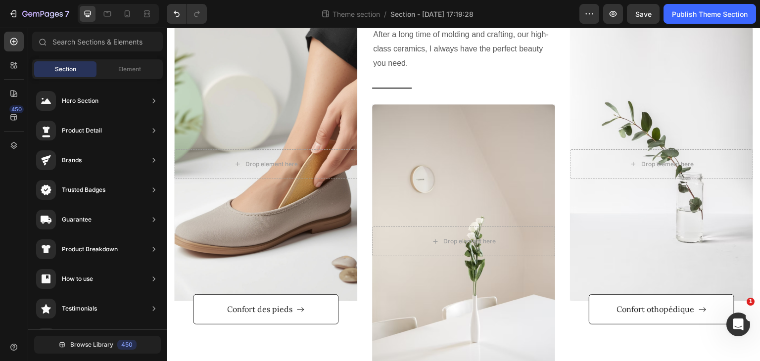
scroll to position [139, 0]
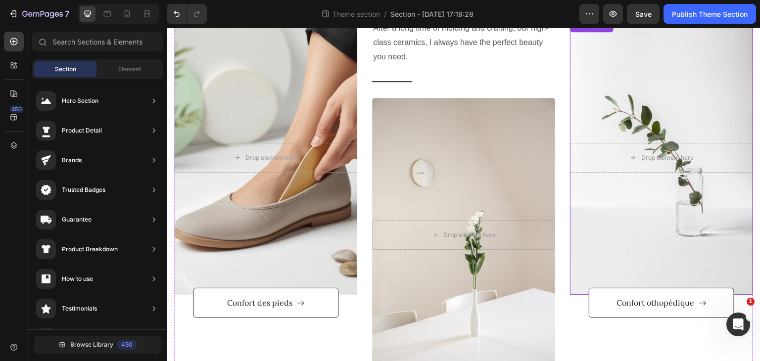
click at [677, 121] on div "Overlay" at bounding box center [661, 157] width 183 height 275
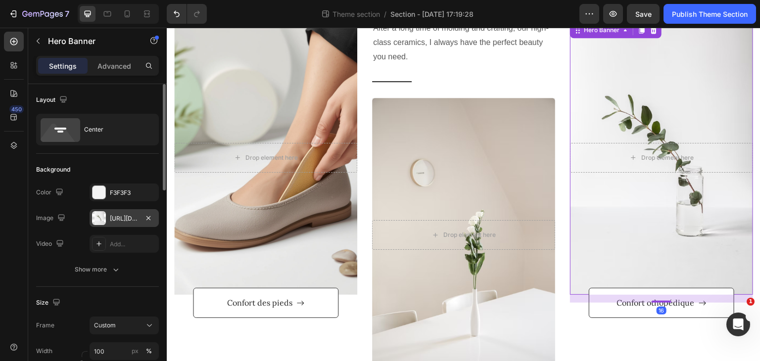
click at [118, 214] on div "https://ucarecdn.com/535271f1-4961-4578-af14-08fc4600c6fc/-/format/auto/-/previ…" at bounding box center [124, 218] width 29 height 9
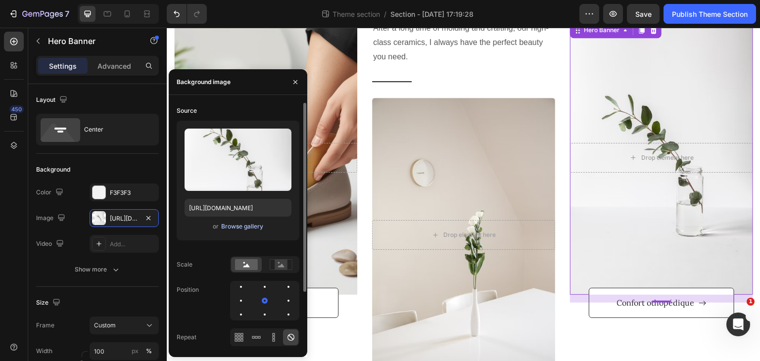
click at [237, 227] on div "Browse gallery" at bounding box center [242, 226] width 42 height 9
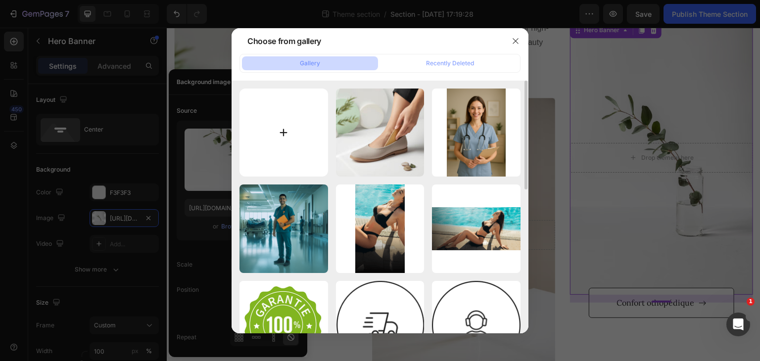
click at [309, 122] on input "file" at bounding box center [283, 133] width 89 height 89
type input "C:\fakepath\OIG3.jpg"
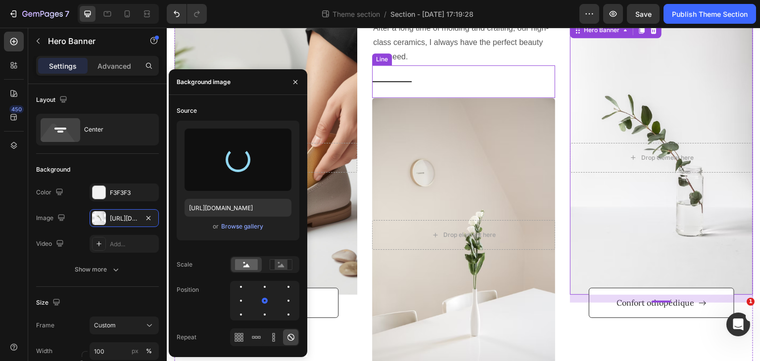
type input "https://cdn.shopify.com/s/files/1/0957/9289/0203/files/gempages_585453469331096…"
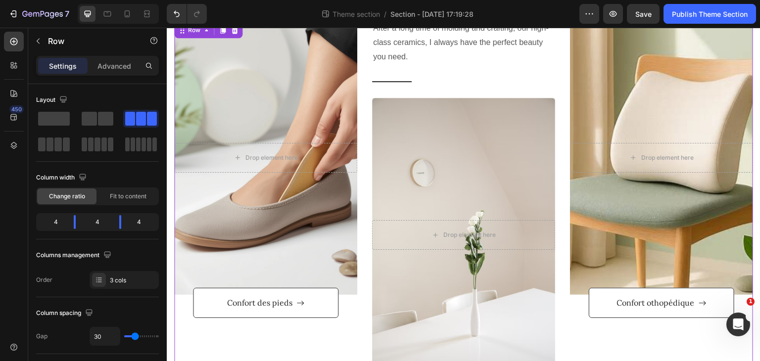
click at [691, 339] on div "After a long time of molding and crafting, our high-class ceramics, I always ha…" at bounding box center [661, 207] width 183 height 375
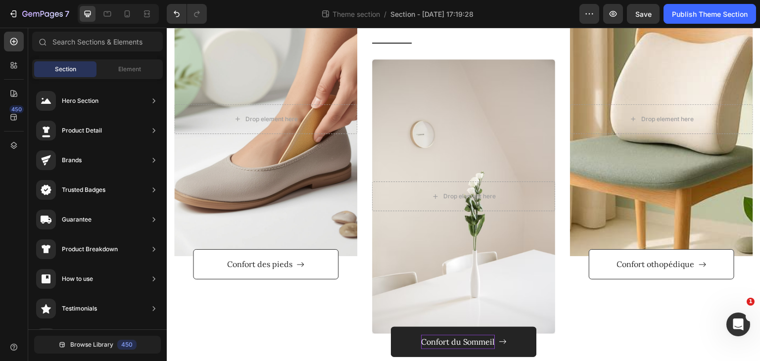
scroll to position [187, 0]
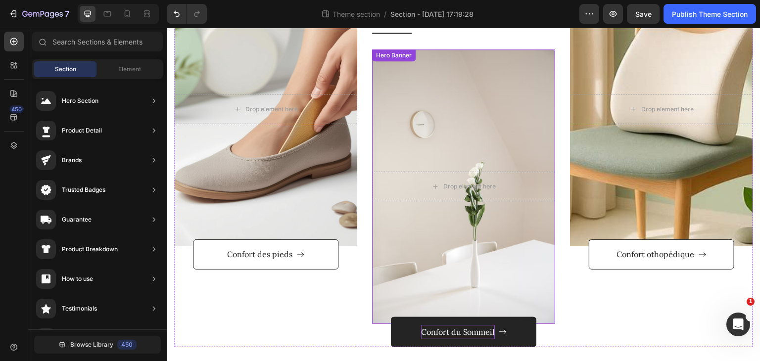
click at [477, 152] on div "Overlay" at bounding box center [463, 186] width 183 height 275
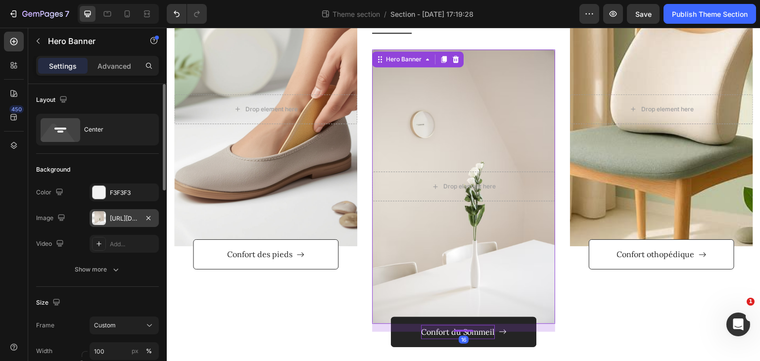
click at [132, 214] on div "https://ucarecdn.com/39d30d44-27ce-4007-ab78-b1ec6962c9eb/-/format/auto/-/previ…" at bounding box center [124, 218] width 29 height 9
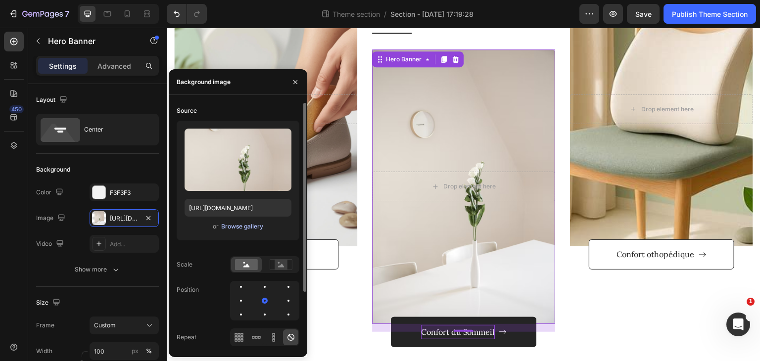
click at [235, 226] on div "Browse gallery" at bounding box center [242, 226] width 42 height 9
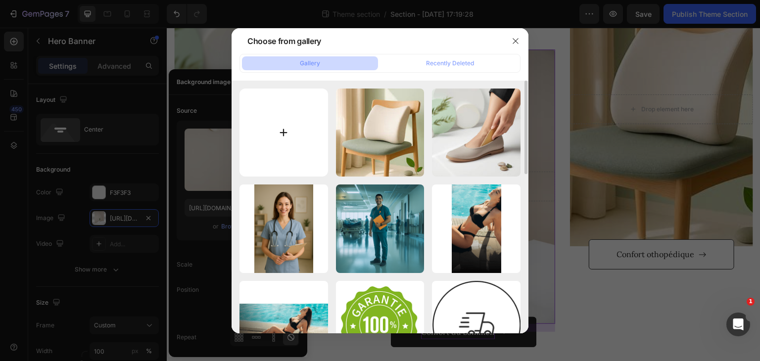
click at [277, 122] on input "file" at bounding box center [283, 133] width 89 height 89
type input "C:\fakepath\Capture d'écran 2025-09-28 181256.png"
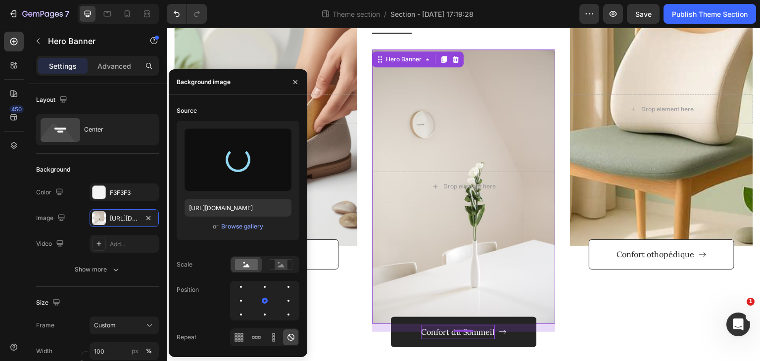
type input "https://cdn.shopify.com/s/files/1/0957/9289/0203/files/gempages_585453469331096…"
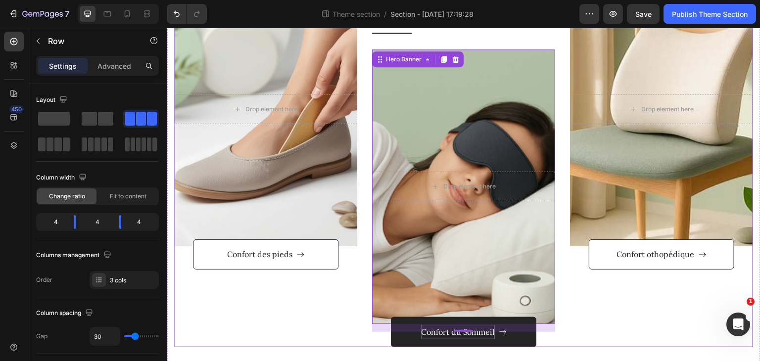
click at [624, 320] on div "After a long time of molding and crafting, our high-class ceramics, I always ha…" at bounding box center [661, 159] width 183 height 375
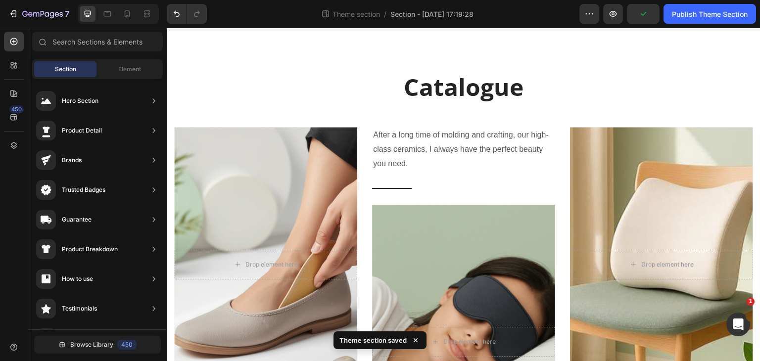
scroll to position [29, 0]
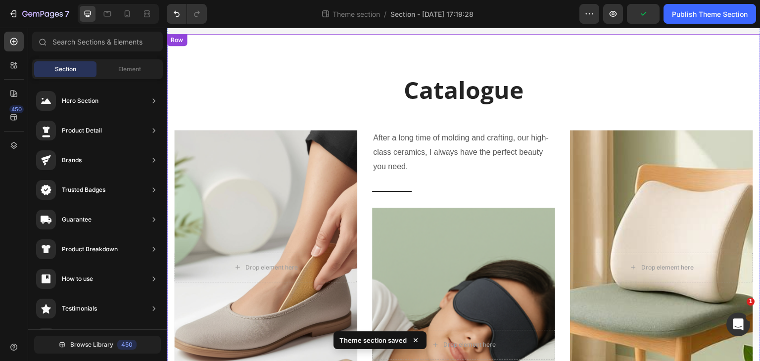
click at [487, 86] on p "Catalogue" at bounding box center [463, 90] width 577 height 31
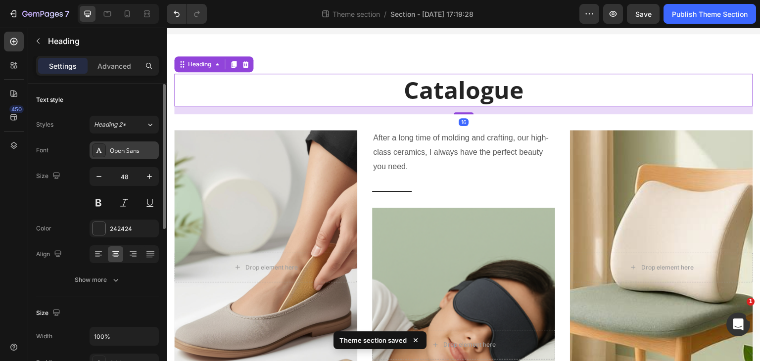
click at [136, 149] on div "Open Sans" at bounding box center [133, 150] width 46 height 9
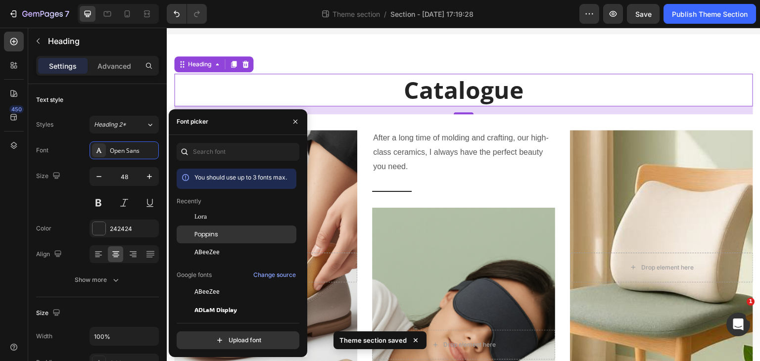
click at [243, 233] on div "Poppins" at bounding box center [244, 234] width 100 height 9
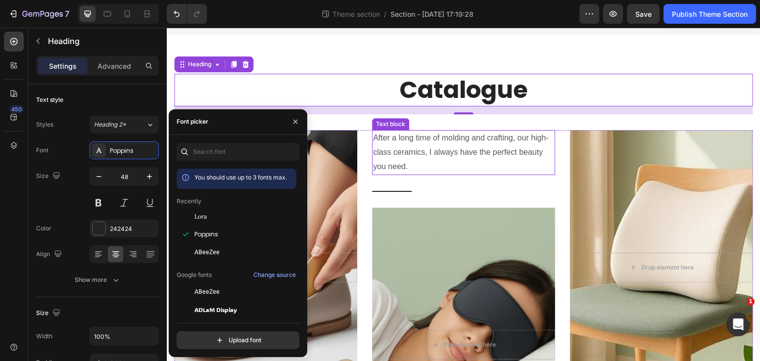
click at [463, 162] on p "After a long time of molding and crafting, our high-class ceramics, I always ha…" at bounding box center [463, 152] width 181 height 43
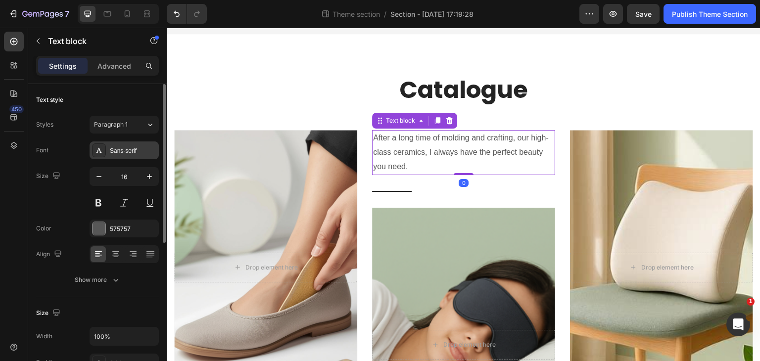
click at [125, 142] on div "Sans-serif" at bounding box center [124, 150] width 69 height 18
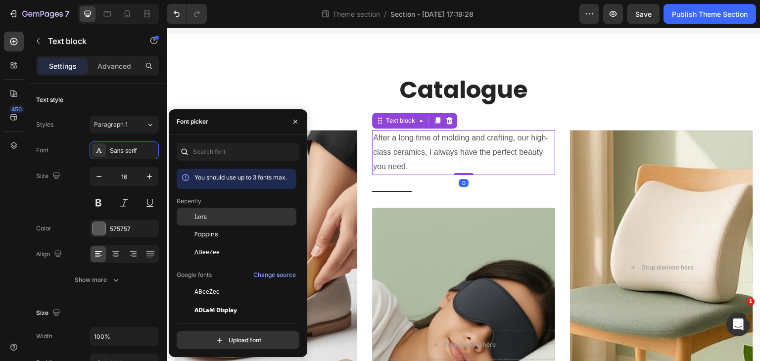
click at [204, 218] on span "Lora" at bounding box center [200, 216] width 12 height 9
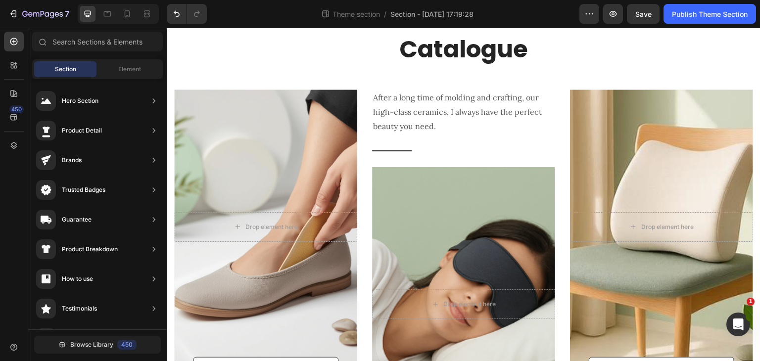
scroll to position [66, 0]
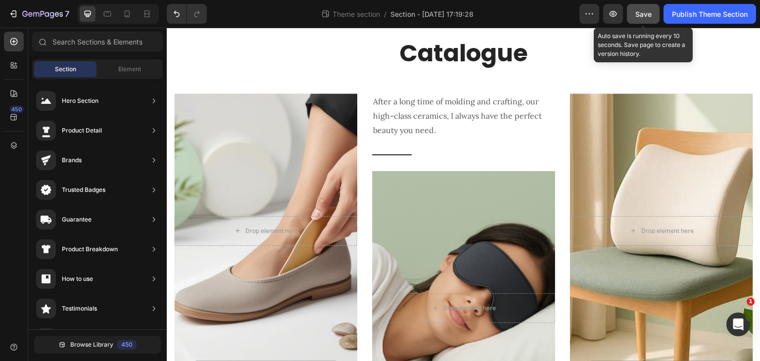
click at [648, 17] on span "Save" at bounding box center [643, 14] width 16 height 8
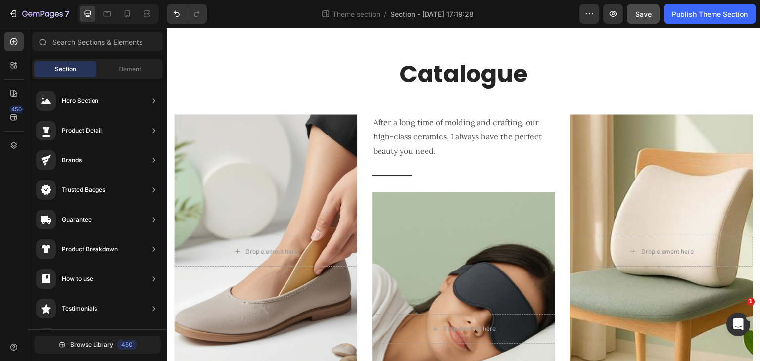
scroll to position [0, 0]
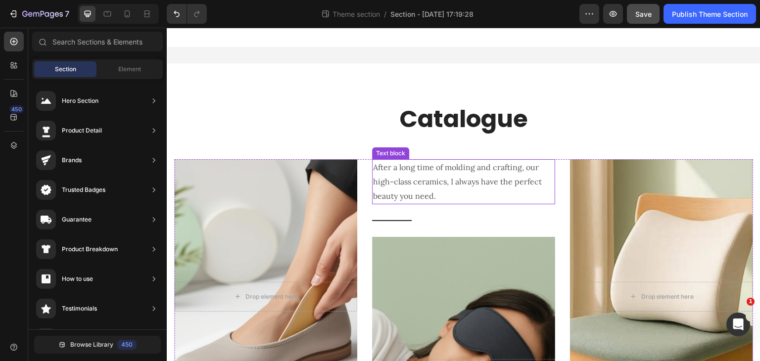
click at [440, 179] on p "After a long time of molding and crafting, our high-class ceramics, I always ha…" at bounding box center [463, 181] width 181 height 43
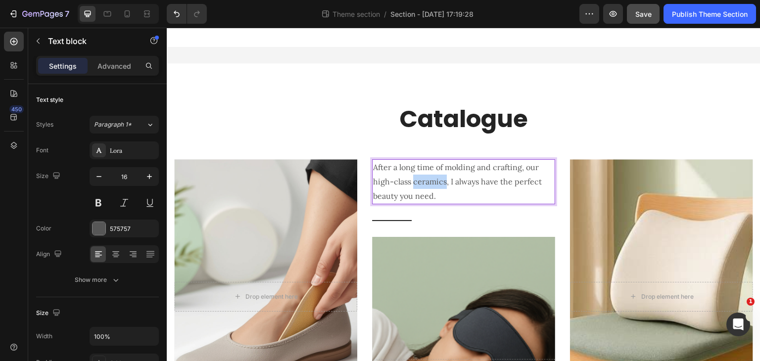
click at [440, 179] on p "After a long time of molding and crafting, our high-class ceramics, I always ha…" at bounding box center [463, 181] width 181 height 43
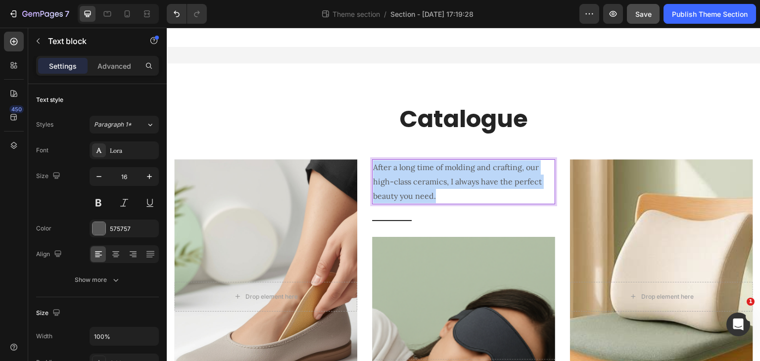
click at [440, 179] on p "After a long time of molding and crafting, our high-class ceramics, I always ha…" at bounding box center [463, 181] width 181 height 43
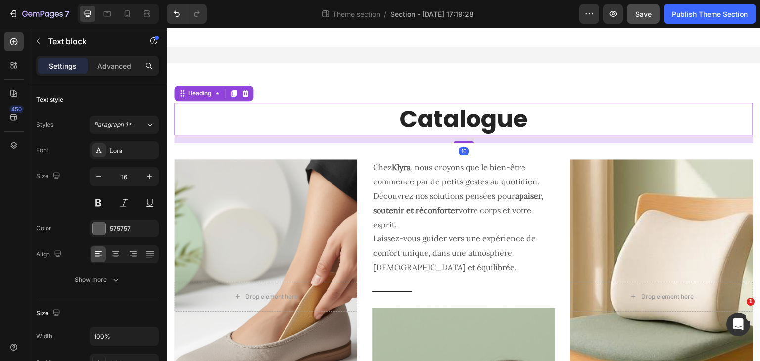
click at [600, 111] on p "Catalogue" at bounding box center [463, 119] width 577 height 31
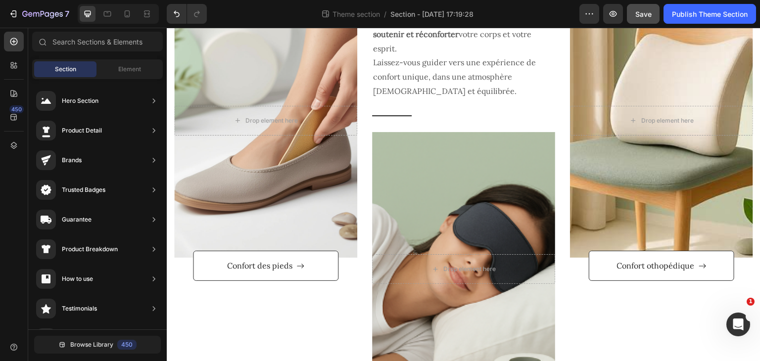
scroll to position [174, 0]
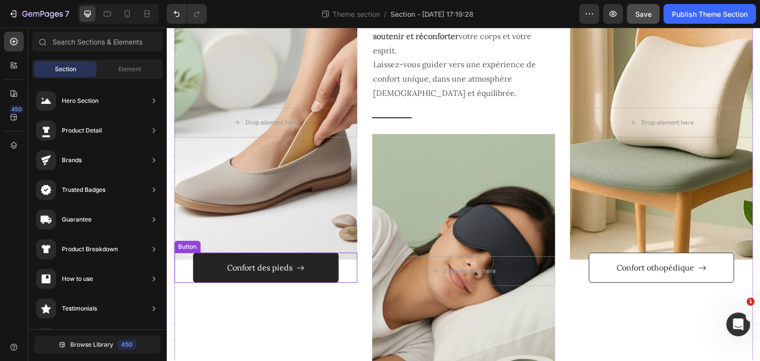
click at [325, 273] on button "Confort des pieds" at bounding box center [265, 268] width 145 height 30
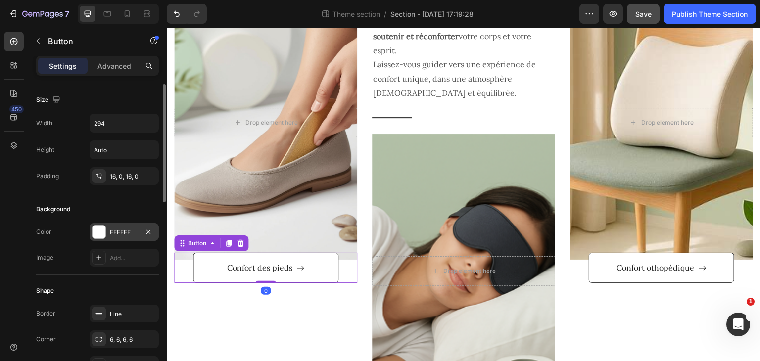
click at [118, 236] on div "FFFFFF" at bounding box center [124, 232] width 69 height 18
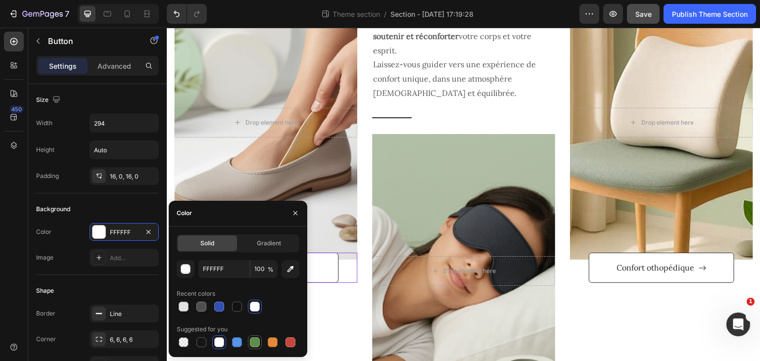
click at [255, 340] on div at bounding box center [255, 342] width 10 height 10
type input "5E8E49"
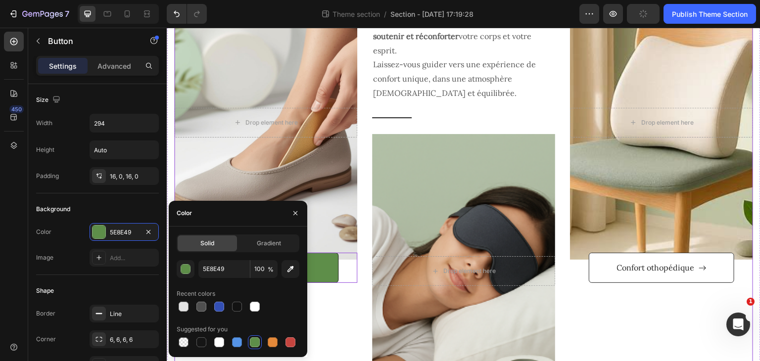
click at [329, 352] on div "After a long time of molding and crafting, our high-class ceramics, I always ha…" at bounding box center [265, 208] width 183 height 446
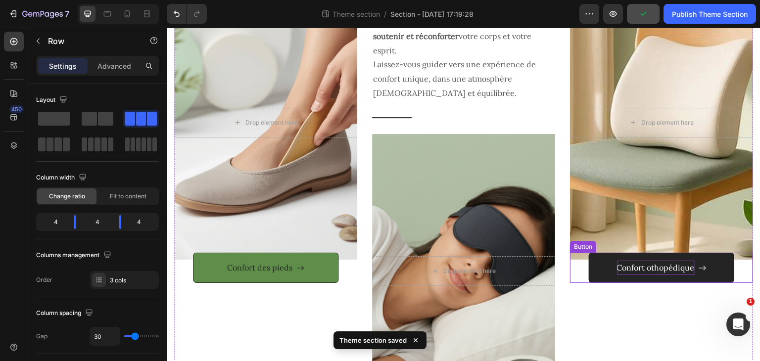
click at [667, 275] on p "Confort othopédique" at bounding box center [656, 268] width 78 height 14
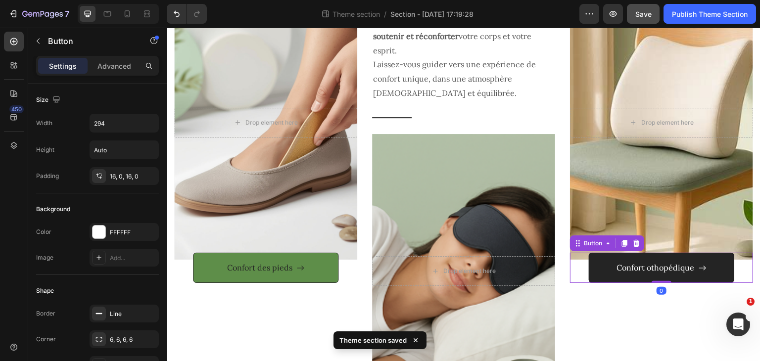
click at [713, 278] on button "Confort othopédique" at bounding box center [661, 268] width 145 height 30
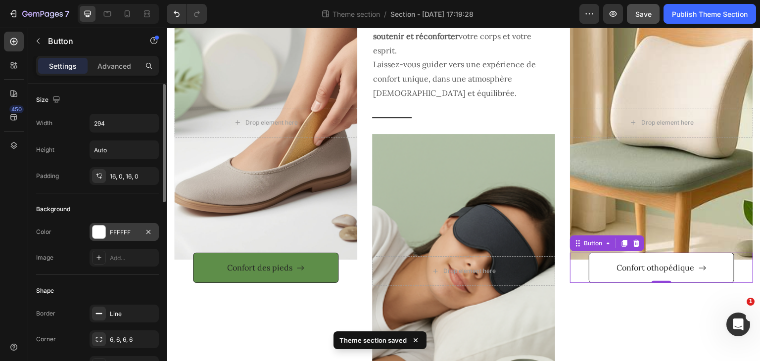
click at [136, 234] on div "FFFFFF" at bounding box center [124, 232] width 29 height 9
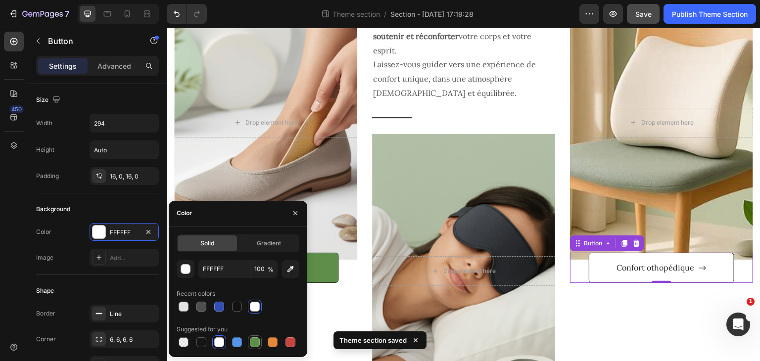
click at [254, 337] on div at bounding box center [255, 342] width 10 height 10
type input "5E8E49"
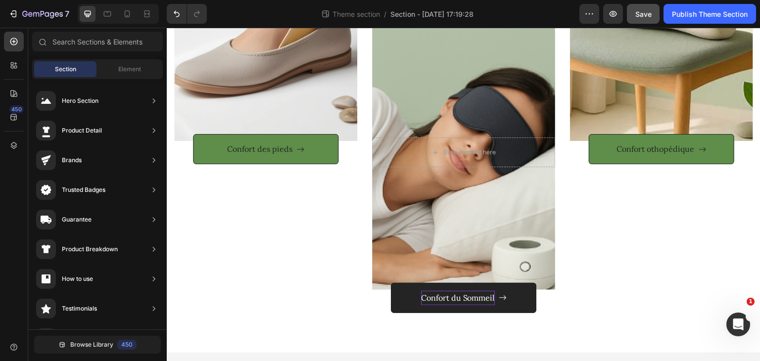
scroll to position [299, 0]
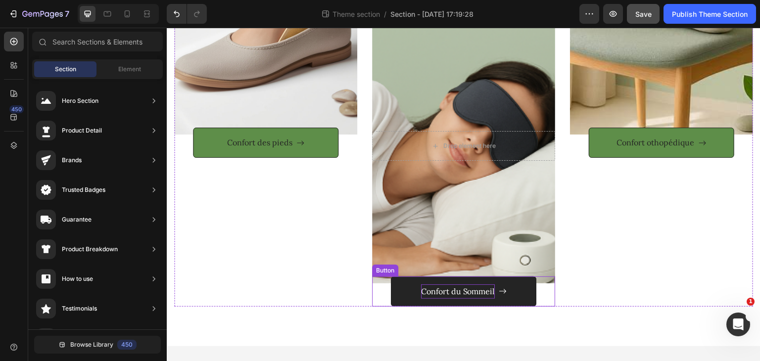
click at [518, 290] on button "Confort du Sommeil" at bounding box center [463, 291] width 145 height 30
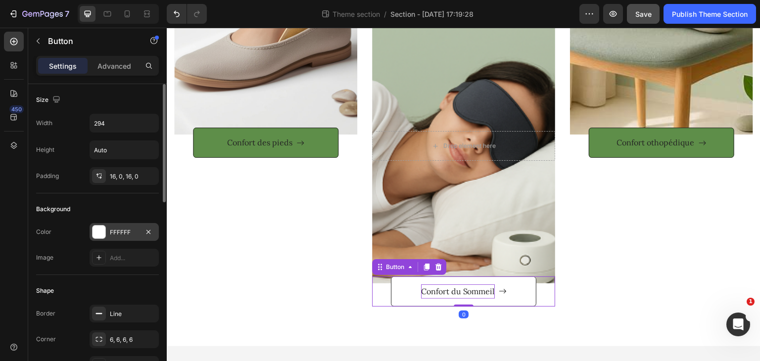
click at [134, 236] on div "FFFFFF" at bounding box center [124, 232] width 29 height 9
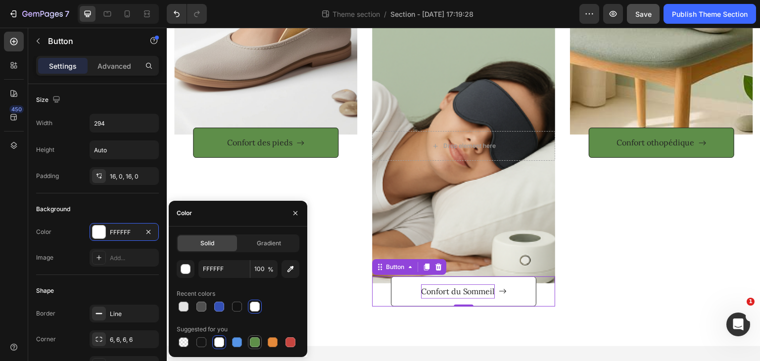
click at [256, 339] on div at bounding box center [255, 342] width 10 height 10
type input "5E8E49"
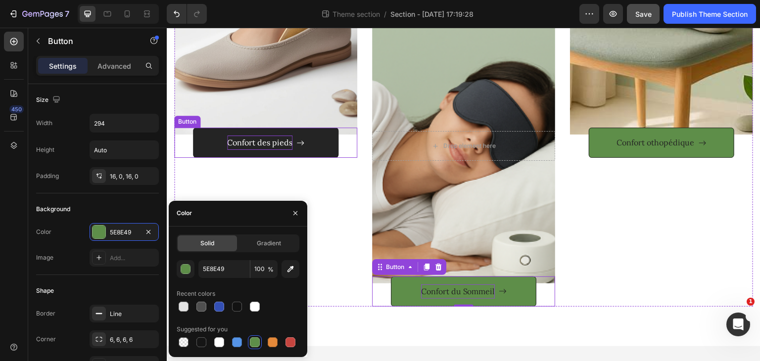
click at [285, 144] on p "Confort des pieds" at bounding box center [259, 143] width 65 height 14
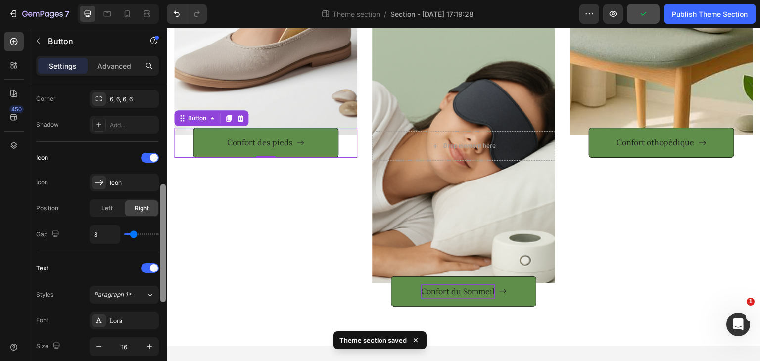
scroll to position [245, 0]
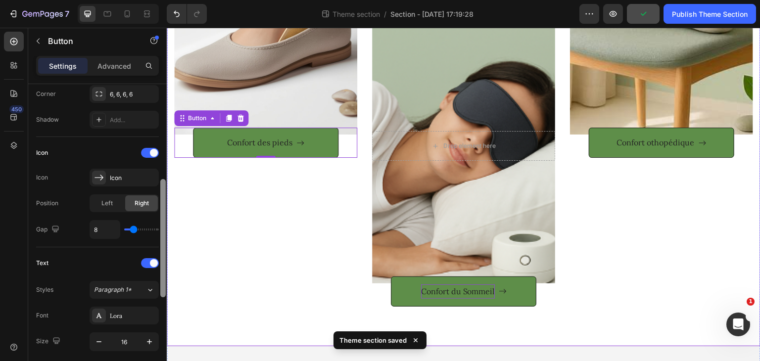
drag, startPoint x: 329, startPoint y: 154, endPoint x: 167, endPoint y: 227, distance: 178.0
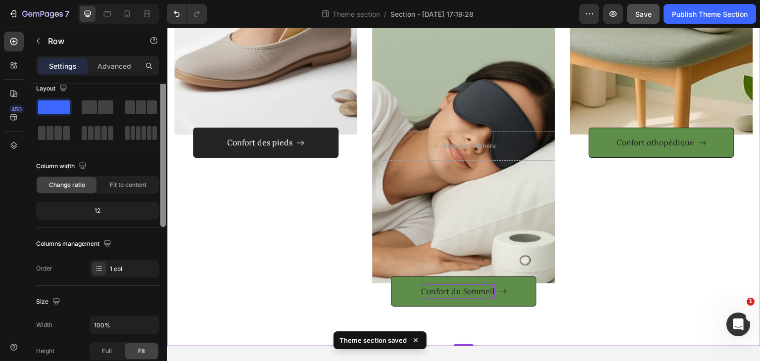
scroll to position [23, 0]
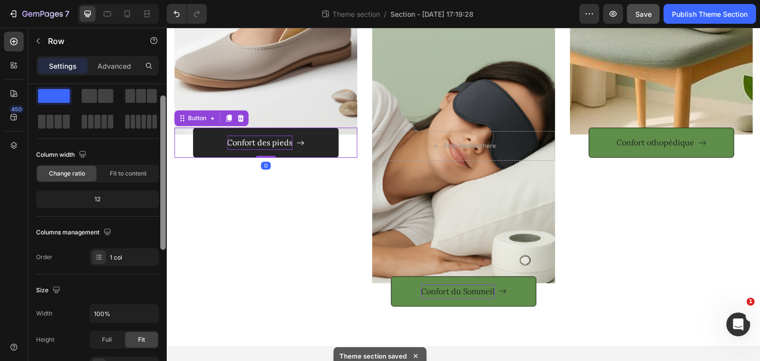
click at [268, 140] on p "Confort des pieds" at bounding box center [259, 143] width 65 height 14
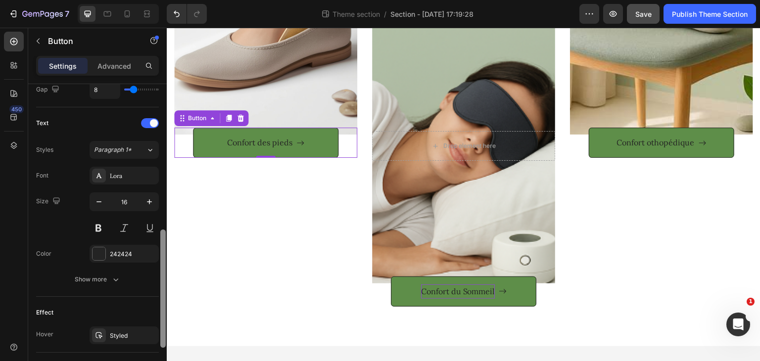
scroll to position [389, 0]
drag, startPoint x: 165, startPoint y: 186, endPoint x: 162, endPoint y: 277, distance: 91.0
click at [162, 277] on div at bounding box center [162, 294] width 5 height 118
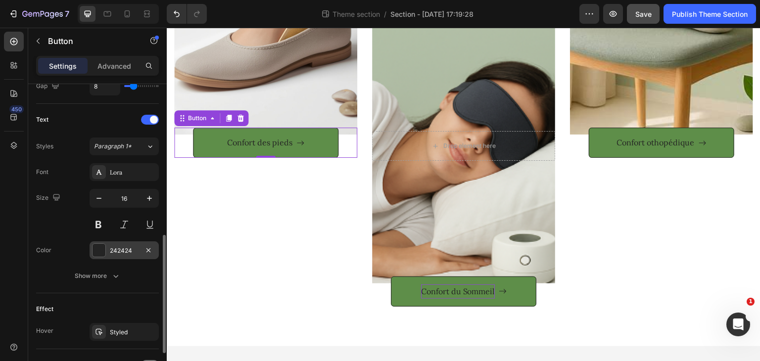
click at [121, 253] on div "242424" at bounding box center [124, 250] width 29 height 9
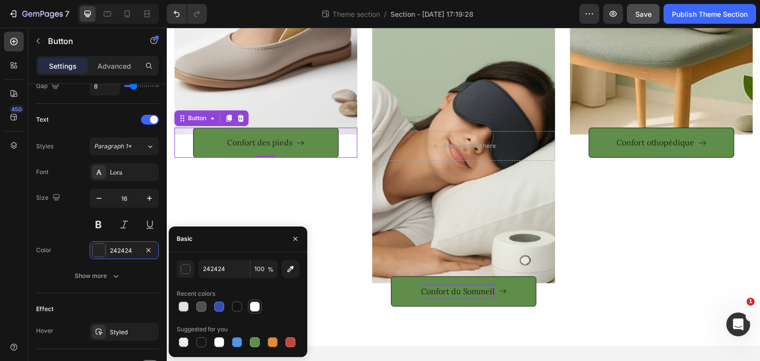
click at [250, 303] on div at bounding box center [255, 307] width 10 height 10
type input "FFFFFF"
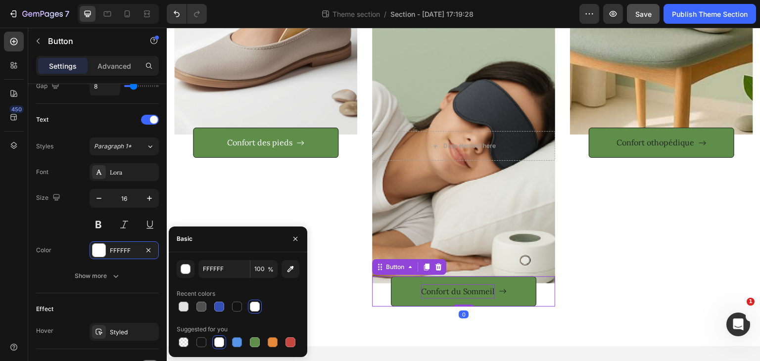
click at [426, 292] on p "Confort du Sommeil" at bounding box center [458, 291] width 74 height 14
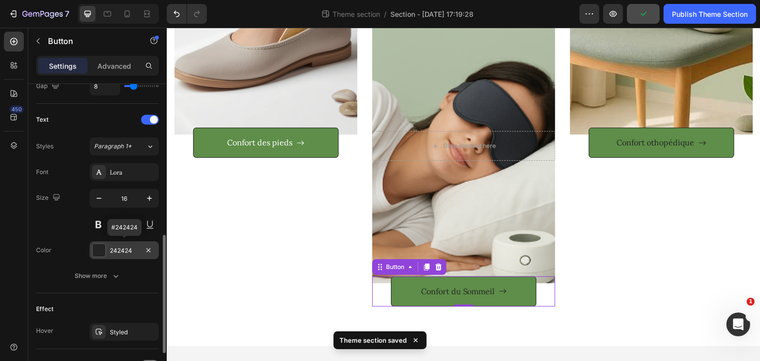
click at [127, 252] on div "242424" at bounding box center [124, 250] width 29 height 9
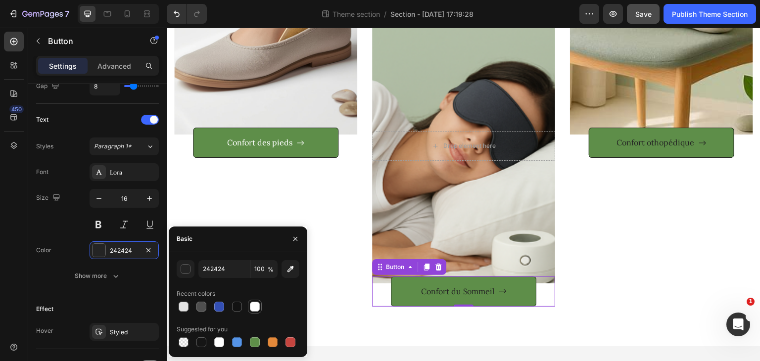
click at [257, 310] on div at bounding box center [255, 307] width 10 height 10
type input "FFFFFF"
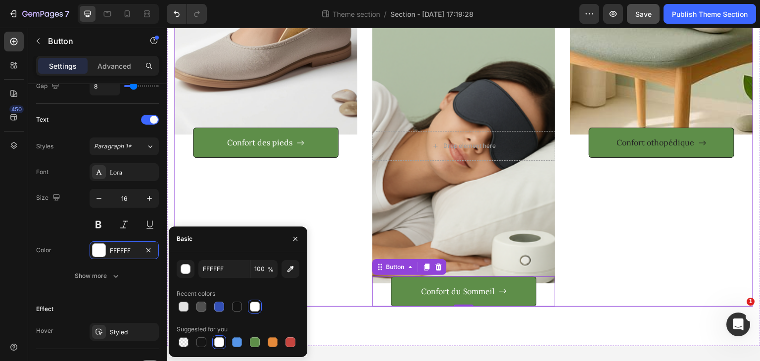
click at [702, 197] on div "After a long time of molding and crafting, our high-class ceramics, I always ha…" at bounding box center [661, 83] width 183 height 446
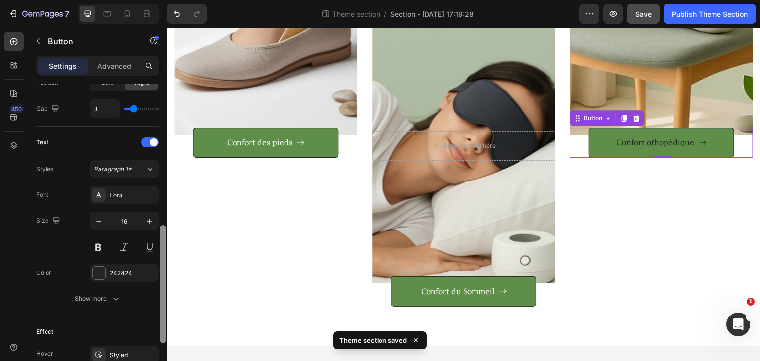
scroll to position [365, 0]
drag, startPoint x: 164, startPoint y: 197, endPoint x: 156, endPoint y: 339, distance: 142.2
click at [156, 339] on div "Size Width 294 Height Auto Padding 16, 0, 16, 0 Background Color 5E8E49 Image A…" at bounding box center [97, 236] width 138 height 305
click at [120, 270] on div "242424" at bounding box center [124, 274] width 29 height 9
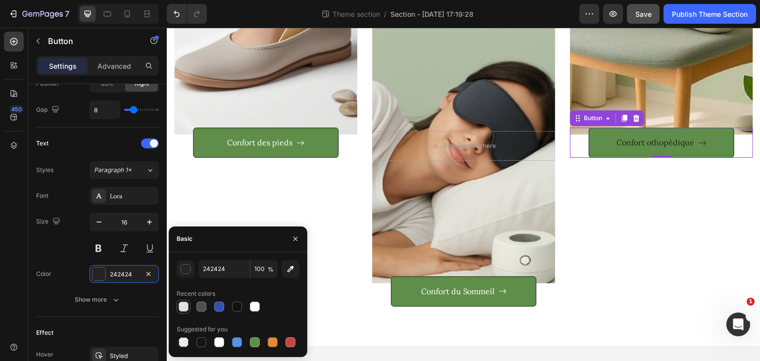
click at [182, 306] on div at bounding box center [184, 307] width 10 height 10
click at [254, 309] on div at bounding box center [255, 307] width 10 height 10
type input "FFFFFF"
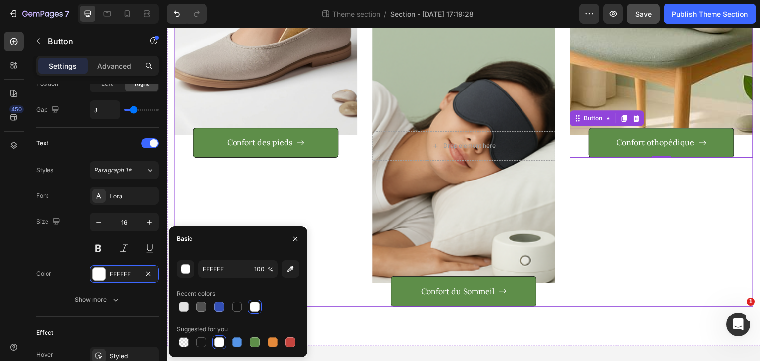
click at [323, 219] on div "After a long time of molding and crafting, our high-class ceramics, I always ha…" at bounding box center [265, 83] width 183 height 446
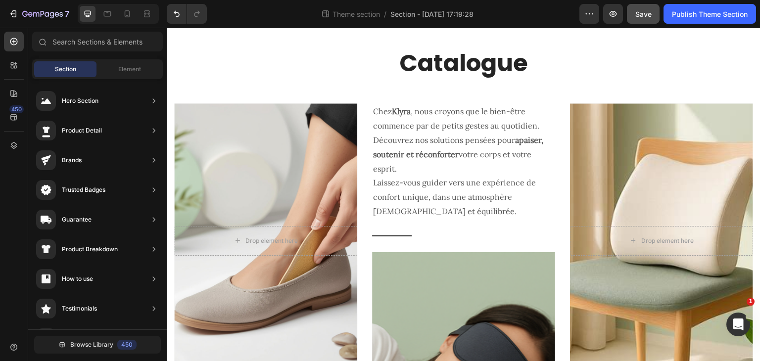
scroll to position [53, 0]
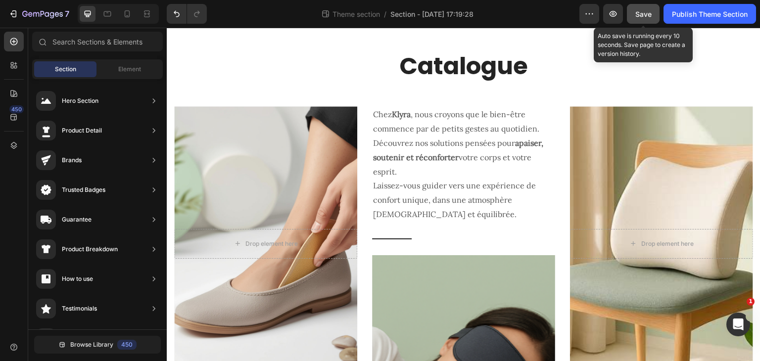
click at [647, 10] on span "Save" at bounding box center [643, 14] width 16 height 8
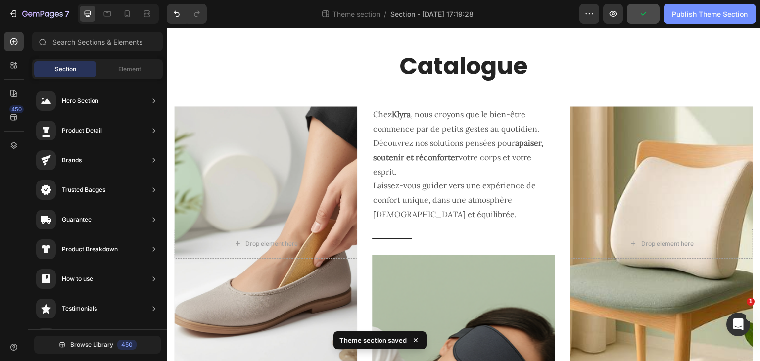
click at [694, 12] on div "Publish Theme Section" at bounding box center [710, 14] width 76 height 10
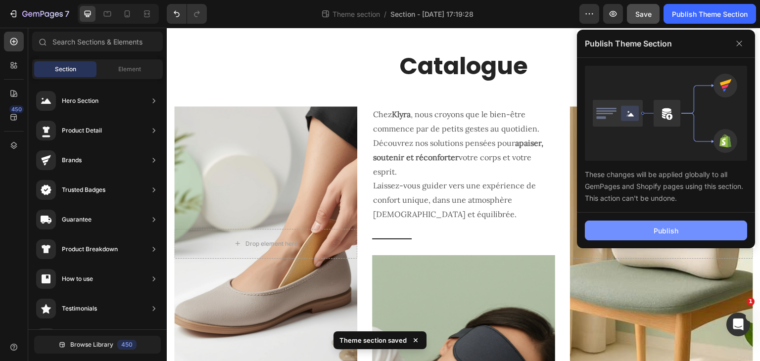
click at [661, 226] on div "Publish" at bounding box center [665, 231] width 25 height 10
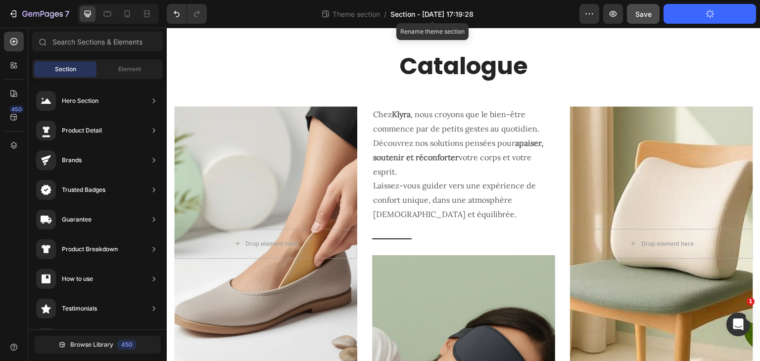
click at [401, 12] on span "Section - Sep 28 17:19:28" at bounding box center [431, 14] width 83 height 10
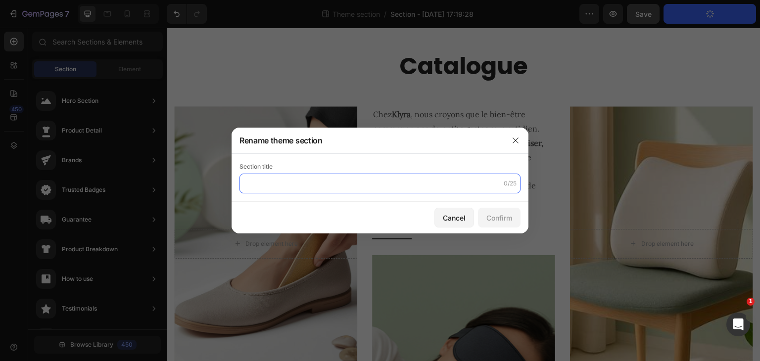
click at [333, 180] on input "text" at bounding box center [379, 184] width 281 height 20
type input "collection"
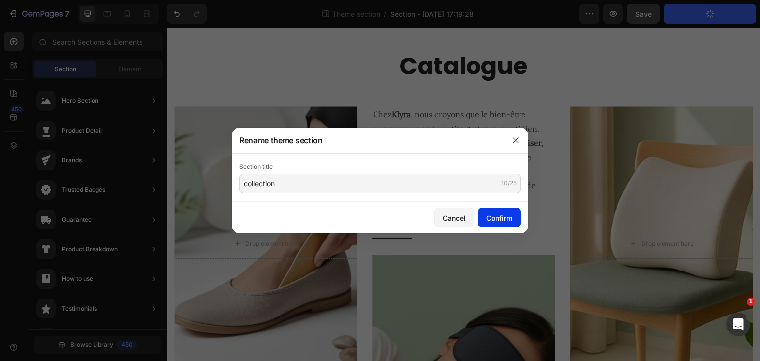
click at [495, 217] on div "Confirm" at bounding box center [499, 218] width 26 height 10
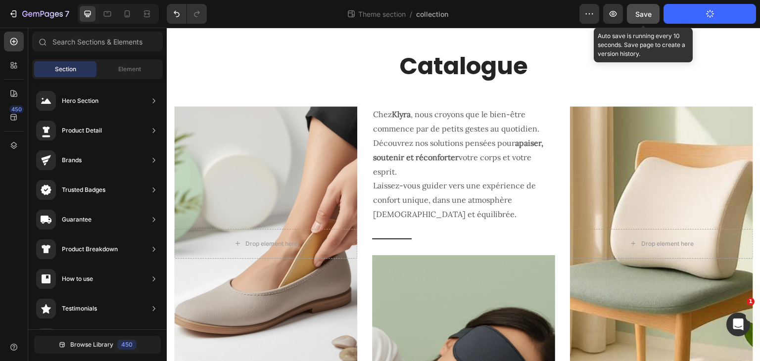
click at [644, 7] on button "Save" at bounding box center [643, 14] width 33 height 20
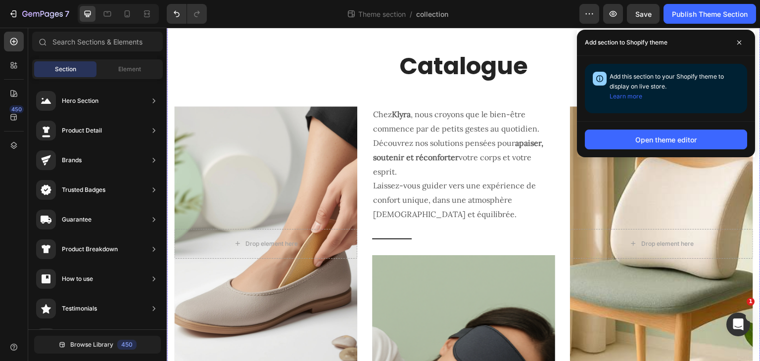
click at [368, 92] on div "Catalogue Heading Row After a long time of molding and crafting, our high-class…" at bounding box center [463, 301] width 579 height 503
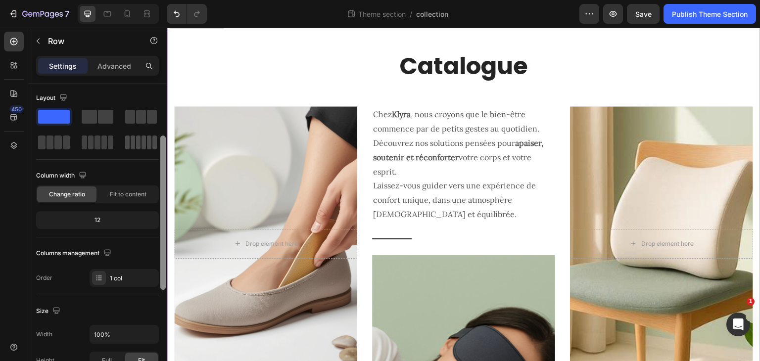
scroll to position [0, 0]
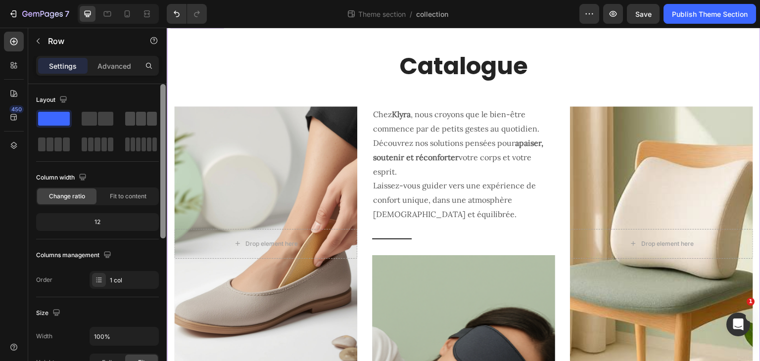
drag, startPoint x: 164, startPoint y: 151, endPoint x: 152, endPoint y: 127, distance: 26.5
click at [152, 127] on div "Layout Column width Change ratio Fit to content 12 Columns management Order 1 c…" at bounding box center [97, 236] width 138 height 305
click at [113, 70] on p "Advanced" at bounding box center [114, 66] width 34 height 10
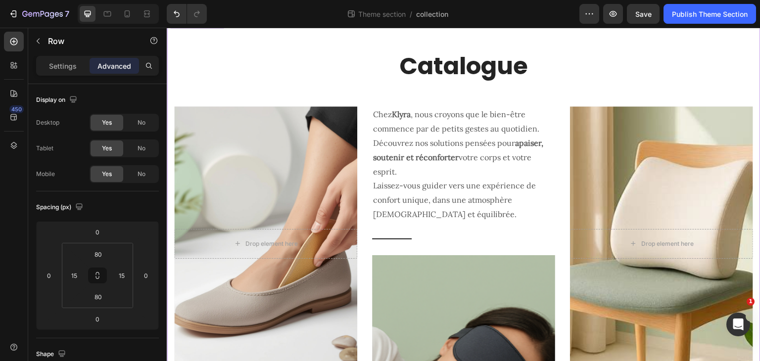
click at [113, 70] on p "Advanced" at bounding box center [114, 66] width 34 height 10
click at [68, 65] on p "Settings" at bounding box center [63, 66] width 28 height 10
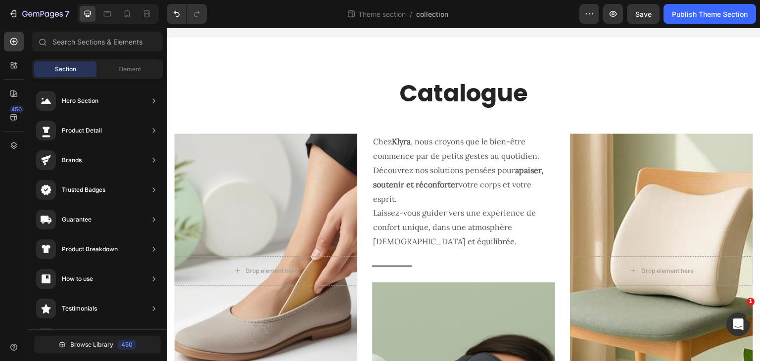
scroll to position [5, 0]
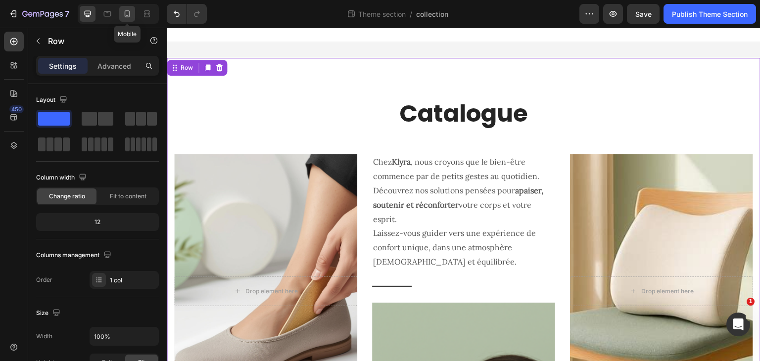
click at [123, 14] on icon at bounding box center [127, 14] width 10 height 10
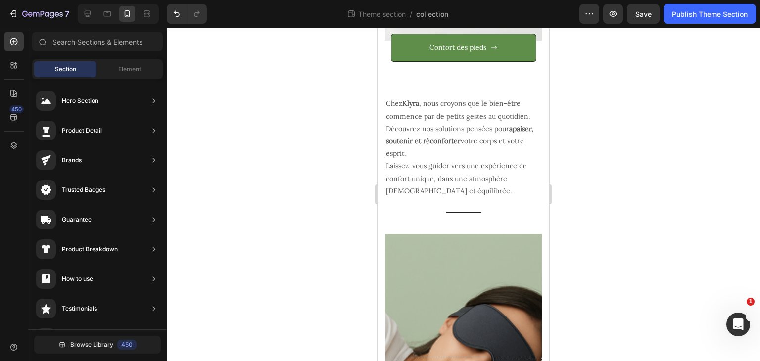
scroll to position [441, 0]
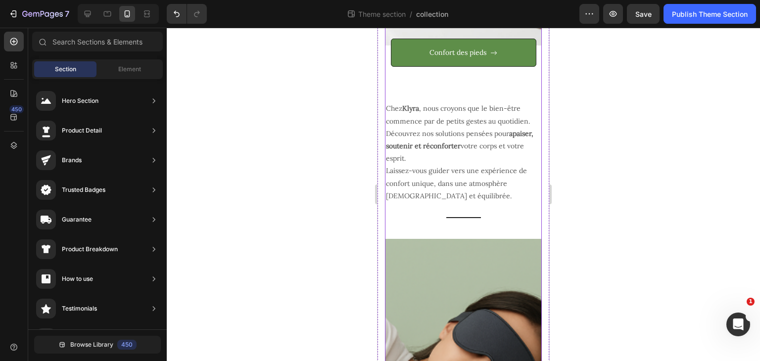
click at [511, 79] on div "Chez Klyra , nous croyons que le bien-être commence par de petits gestes au quo…" at bounding box center [463, 301] width 157 height 468
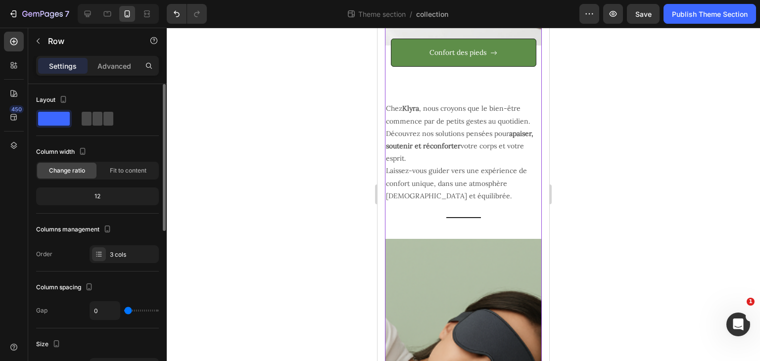
click at [102, 119] on span at bounding box center [97, 119] width 10 height 14
type input "30"
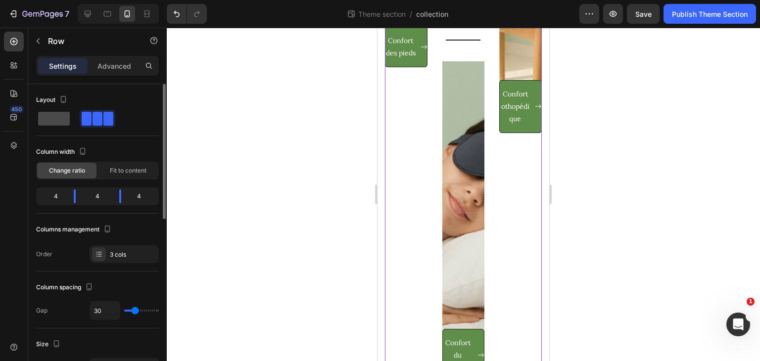
click at [59, 122] on span at bounding box center [54, 119] width 32 height 14
type input "0"
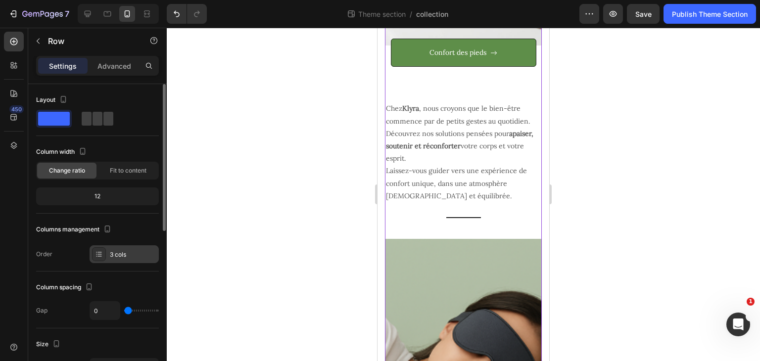
click at [138, 252] on div "3 cols" at bounding box center [133, 254] width 46 height 9
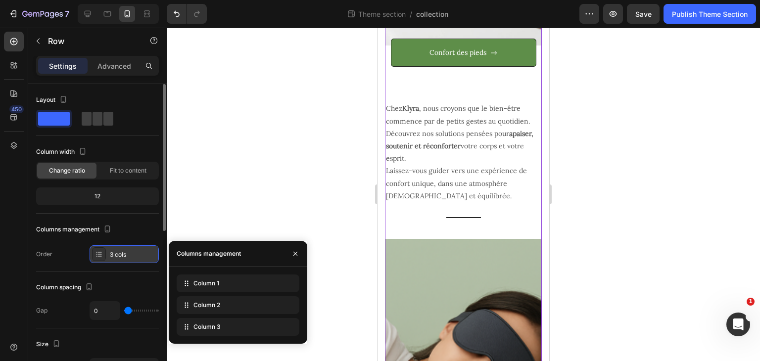
click at [107, 253] on div "3 cols" at bounding box center [124, 254] width 69 height 18
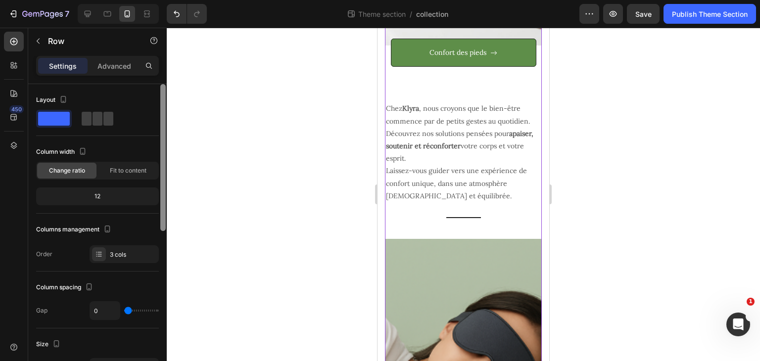
drag, startPoint x: 167, startPoint y: 216, endPoint x: 163, endPoint y: 239, distance: 24.2
click at [163, 0] on div "7 Theme section / collection Preview Save Publish Theme Section 450 Sections(18…" at bounding box center [380, 0] width 760 height 0
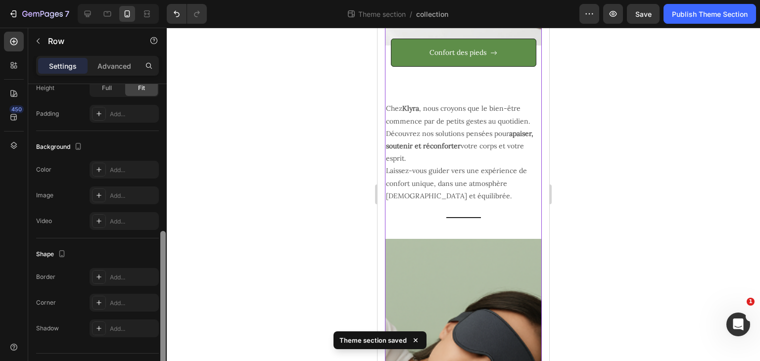
scroll to position [312, 0]
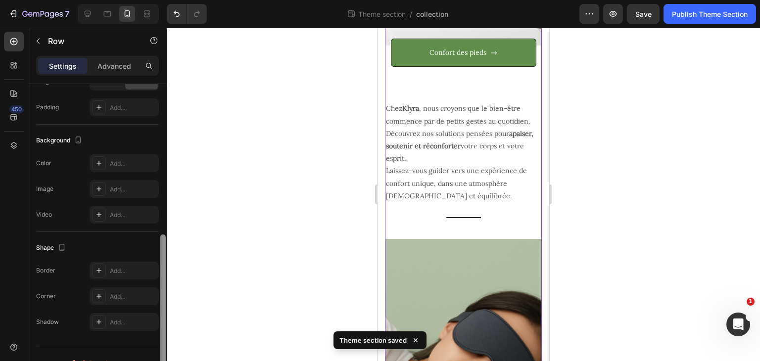
drag, startPoint x: 161, startPoint y: 226, endPoint x: 160, endPoint y: 376, distance: 150.4
click at [160, 0] on html "7 Theme section / collection Preview Save Publish Theme Section 450 Sections(18…" at bounding box center [380, 0] width 760 height 0
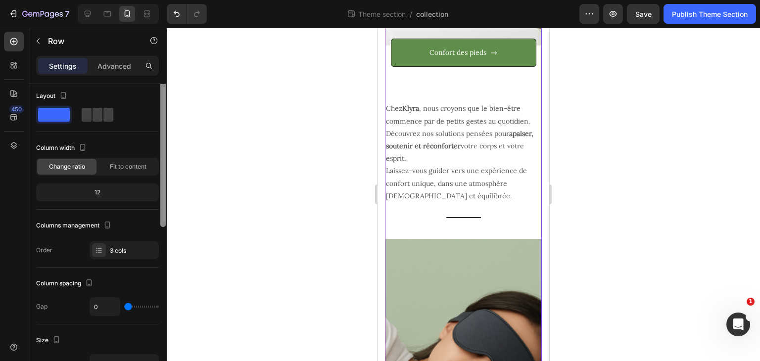
scroll to position [0, 0]
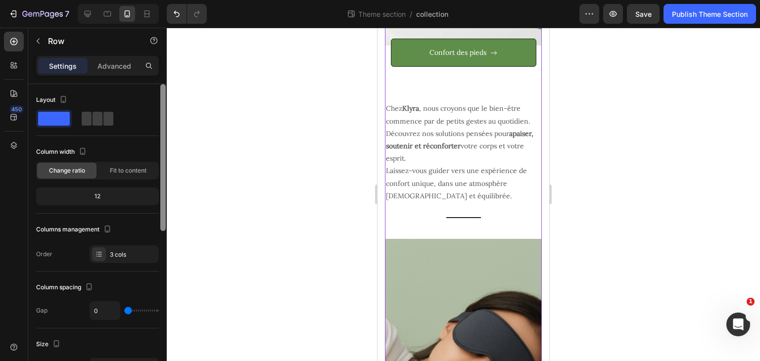
drag, startPoint x: 163, startPoint y: 287, endPoint x: 180, endPoint y: 135, distance: 153.3
click at [180, 0] on div "7 Theme section / collection Preview Save Publish Theme Section 450 Sections(18…" at bounding box center [380, 0] width 760 height 0
click at [137, 168] on span "Fit to content" at bounding box center [128, 170] width 37 height 9
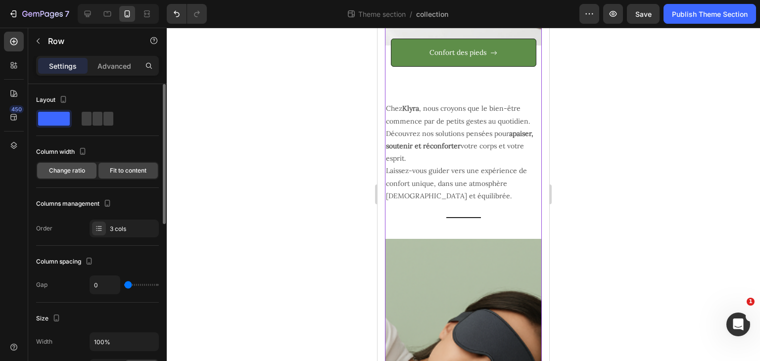
click at [77, 170] on span "Change ratio" at bounding box center [67, 170] width 36 height 9
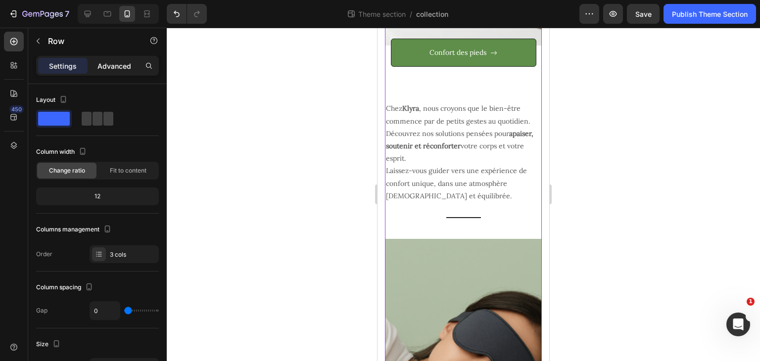
click at [123, 62] on p "Advanced" at bounding box center [114, 66] width 34 height 10
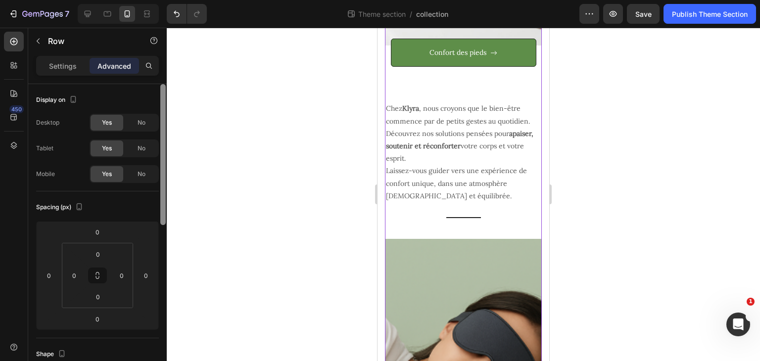
drag, startPoint x: 168, startPoint y: 171, endPoint x: 171, endPoint y: 31, distance: 139.5
click at [171, 0] on div "7 Theme section / collection Preview Save Publish Theme Section 450 Sections(18…" at bounding box center [380, 0] width 760 height 0
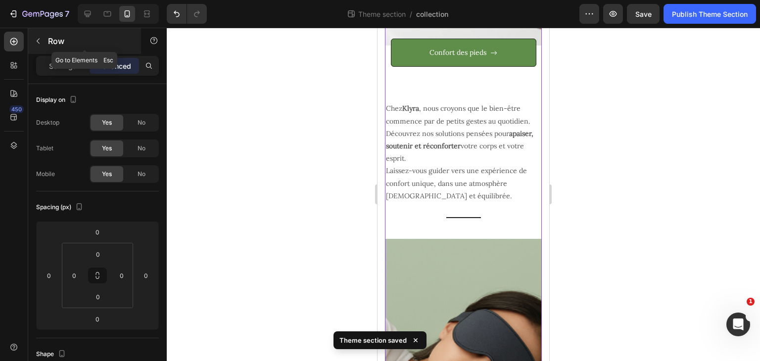
click at [40, 45] on button "button" at bounding box center [38, 41] width 16 height 16
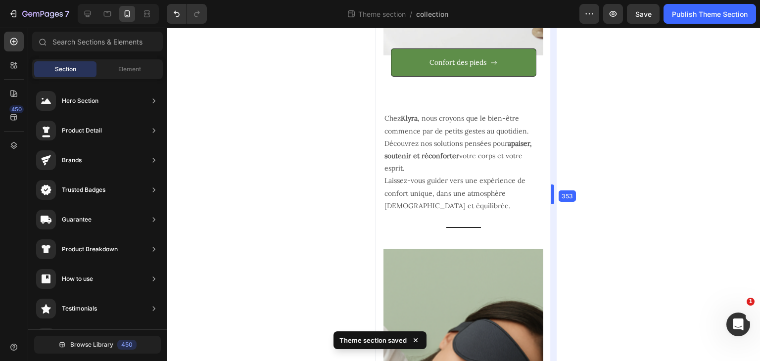
scroll to position [419, 0]
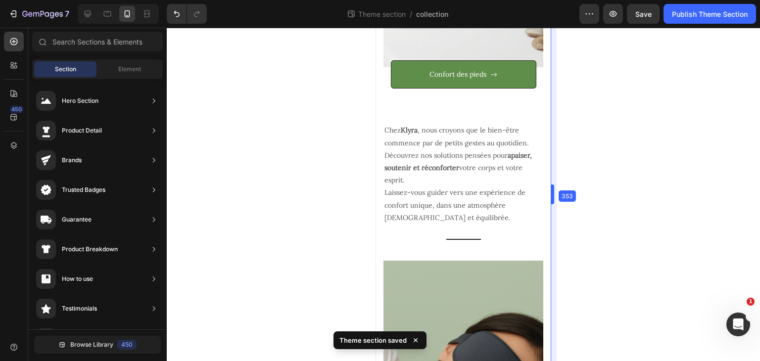
drag, startPoint x: 551, startPoint y: 192, endPoint x: 632, endPoint y: 169, distance: 84.4
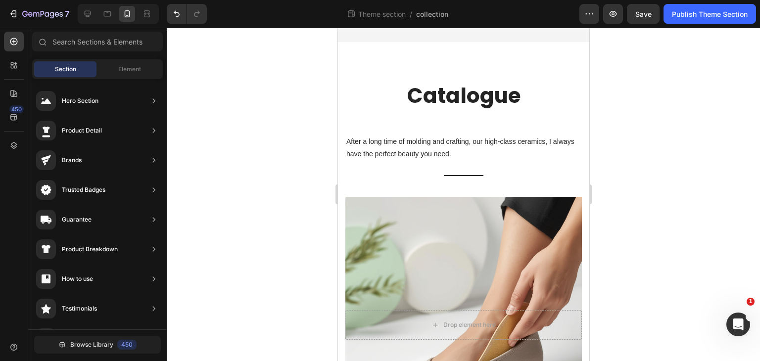
scroll to position [14, 0]
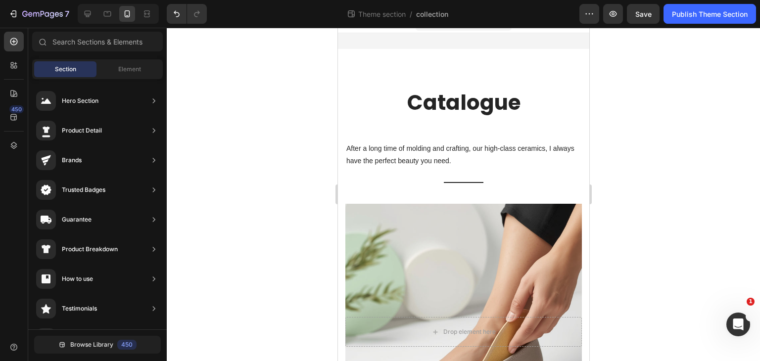
drag, startPoint x: 585, startPoint y: 168, endPoint x: 927, endPoint y: 101, distance: 348.6
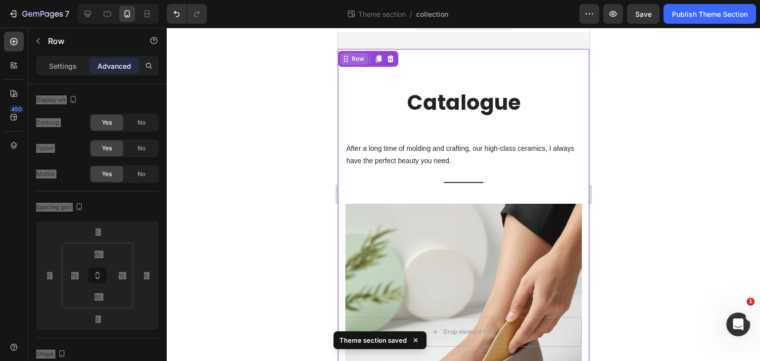
click at [354, 62] on div "Row" at bounding box center [357, 58] width 16 height 9
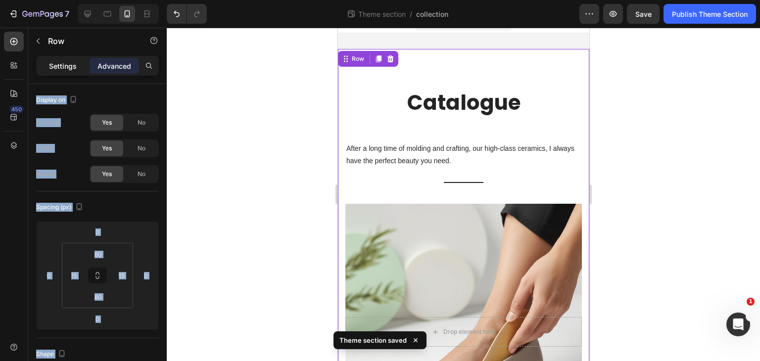
click at [53, 62] on p "Settings" at bounding box center [63, 66] width 28 height 10
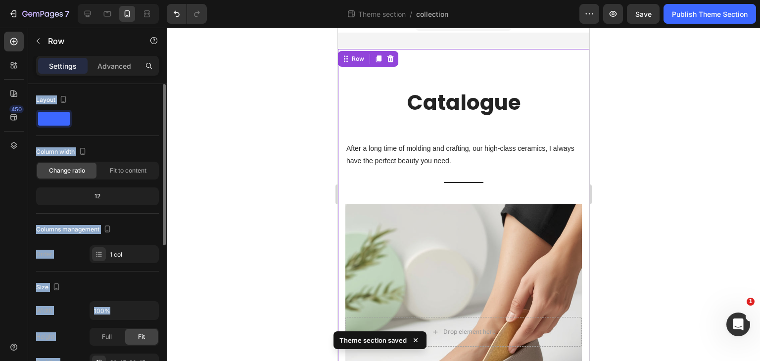
click at [138, 91] on div "Layout Column width Change ratio Fit to content 12 Columns management Order 1 c…" at bounding box center [97, 177] width 123 height 187
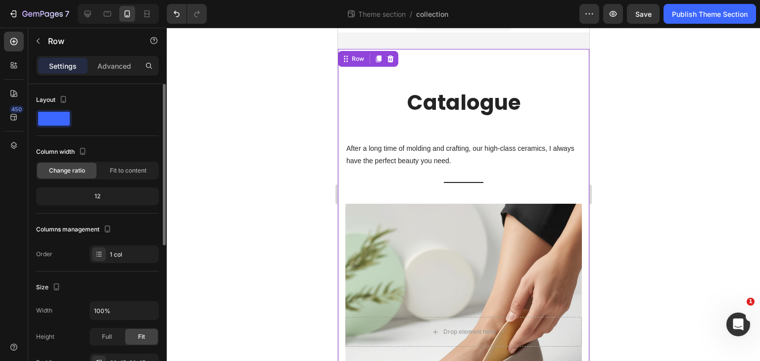
click at [85, 167] on div "Change ratio" at bounding box center [66, 171] width 59 height 16
click at [114, 165] on div "Fit to content" at bounding box center [127, 171] width 59 height 16
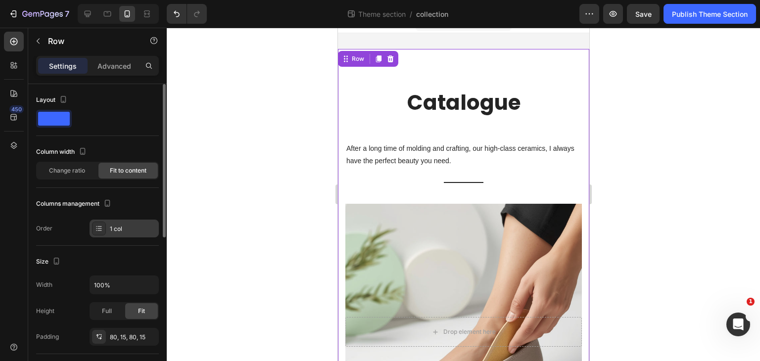
click at [99, 228] on icon at bounding box center [99, 228] width 4 height 0
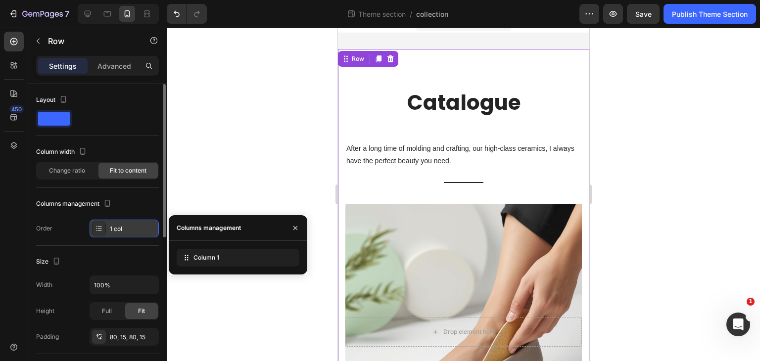
click at [99, 228] on icon at bounding box center [99, 228] width 4 height 0
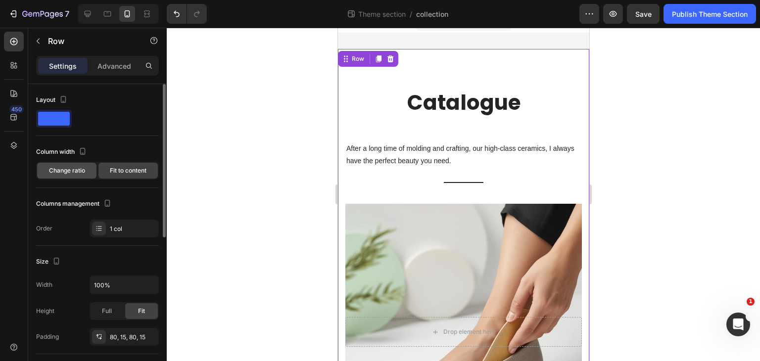
click at [69, 171] on span "Change ratio" at bounding box center [67, 170] width 36 height 9
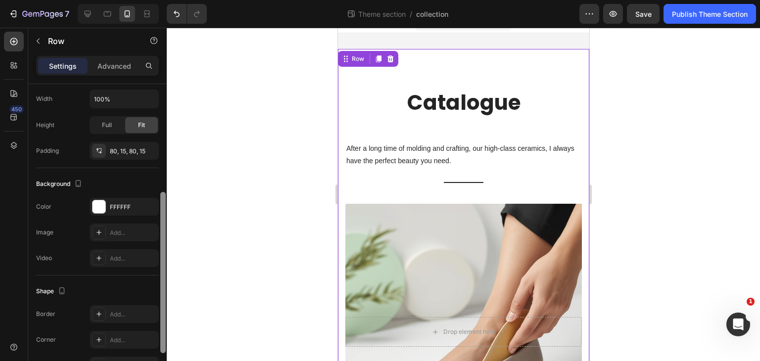
scroll to position [213, 0]
drag, startPoint x: 161, startPoint y: 171, endPoint x: 158, endPoint y: 283, distance: 112.8
click at [158, 283] on div "Layout Column width Change ratio Fit to content 12 Columns management Order 1 c…" at bounding box center [97, 236] width 138 height 305
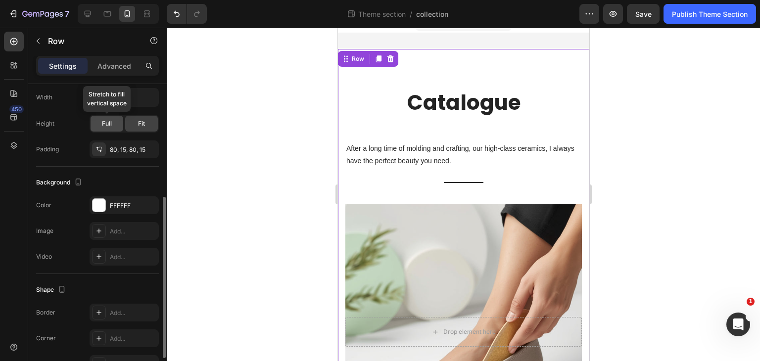
click at [109, 121] on span "Full" at bounding box center [107, 123] width 10 height 9
click at [134, 123] on div "Fit" at bounding box center [141, 124] width 33 height 16
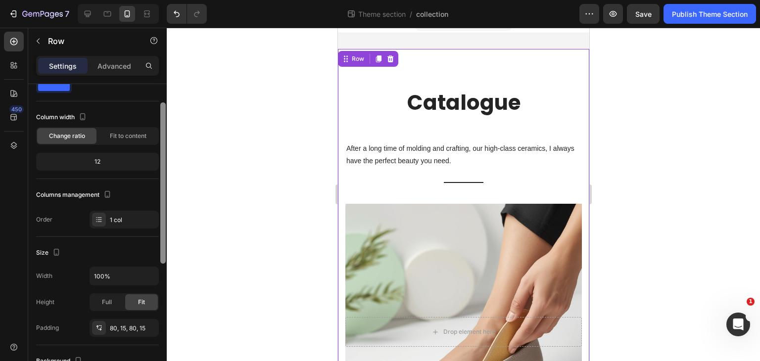
scroll to position [0, 0]
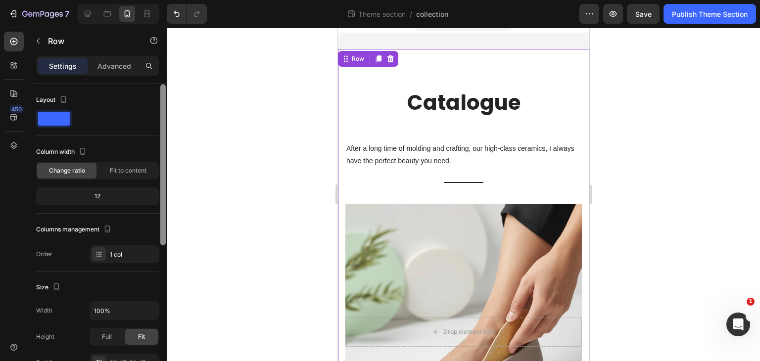
drag, startPoint x: 162, startPoint y: 230, endPoint x: 189, endPoint y: 82, distance: 151.3
click at [189, 0] on div "7 Theme section / collection Preview Save Publish Theme Section 450 Sections(18…" at bounding box center [380, 0] width 760 height 0
click at [627, 109] on div at bounding box center [463, 194] width 593 height 333
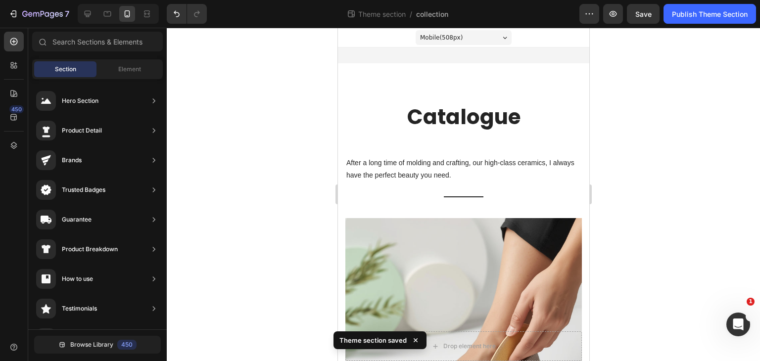
drag, startPoint x: 583, startPoint y: 102, endPoint x: 929, endPoint y: 106, distance: 346.3
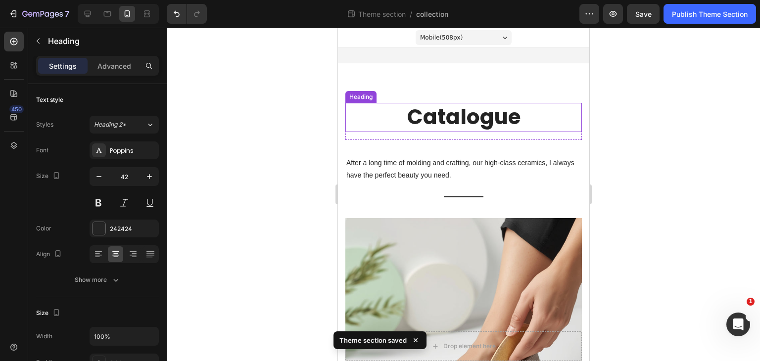
click at [537, 105] on p "Catalogue" at bounding box center [463, 117] width 234 height 27
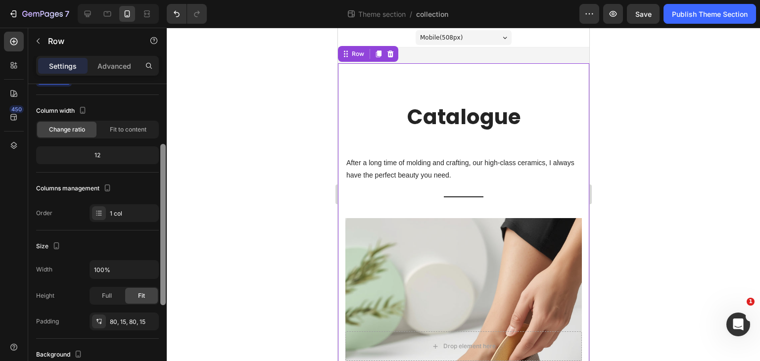
drag, startPoint x: 162, startPoint y: 148, endPoint x: 175, endPoint y: 168, distance: 23.3
click at [175, 0] on div "7 Theme section / collection Preview Save Publish Theme Section 450 Sections(18…" at bounding box center [380, 0] width 760 height 0
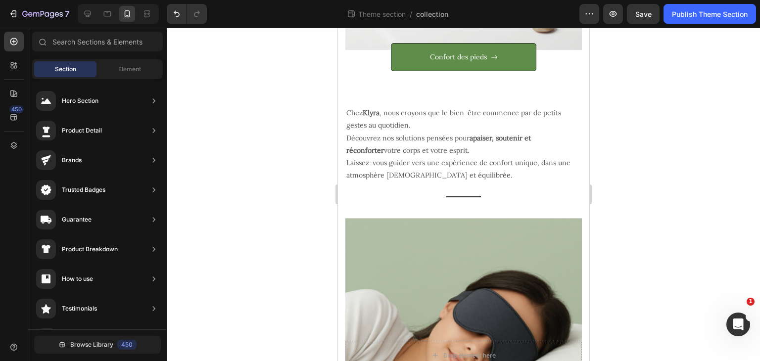
scroll to position [433, 0]
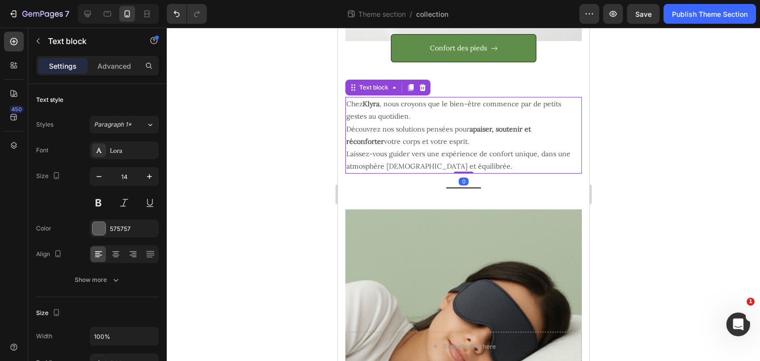
click at [510, 142] on p "Chez Klyra , nous croyons que le bien-être commence par de petits gestes au quo…" at bounding box center [463, 135] width 234 height 75
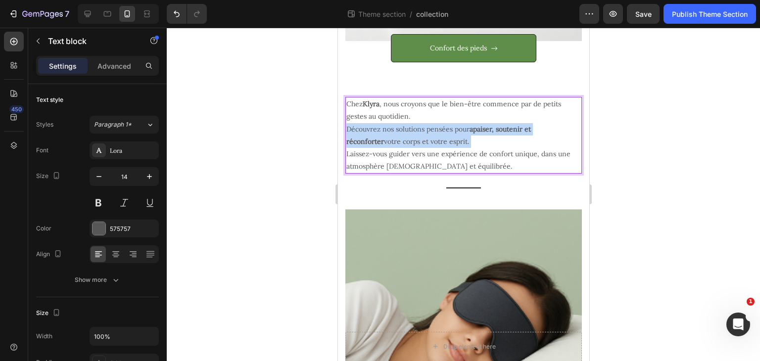
click at [510, 142] on p "Chez Klyra , nous croyons que le bien-être commence par de petits gestes au quo…" at bounding box center [463, 135] width 234 height 75
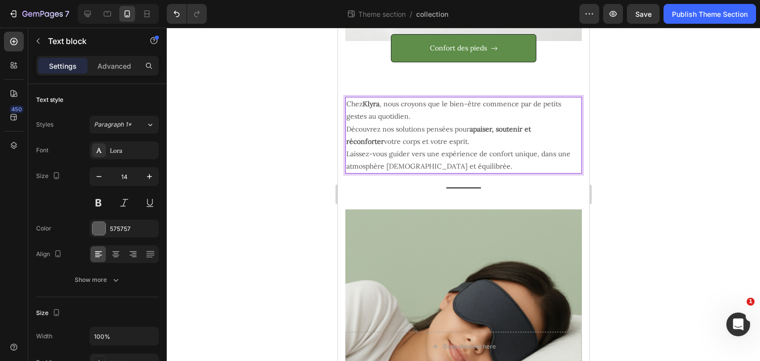
click at [502, 162] on p "Chez Klyra , nous croyons que le bien-être commence par de petits gestes au quo…" at bounding box center [463, 135] width 234 height 75
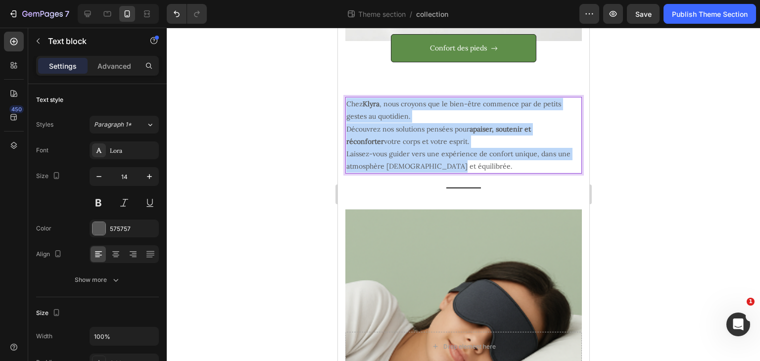
drag, startPoint x: 439, startPoint y: 159, endPoint x: 334, endPoint y: 99, distance: 121.4
click at [337, 99] on html "Mobile ( 508 px) iPhone 13 Mini iPhone 13 Pro iPhone 11 Pro Max iPhone 15 Pro M…" at bounding box center [462, 274] width 251 height 1360
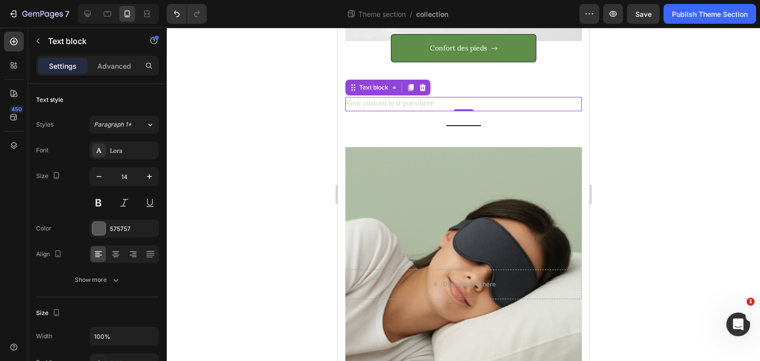
click at [644, 136] on div at bounding box center [463, 194] width 593 height 333
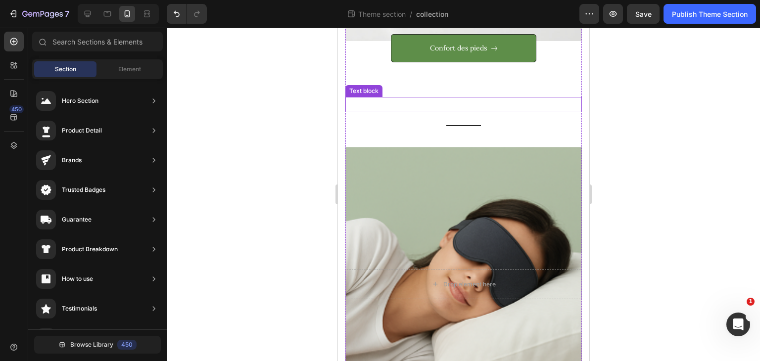
click at [531, 105] on p "Rich Text Editor. Editing area: main" at bounding box center [463, 104] width 234 height 12
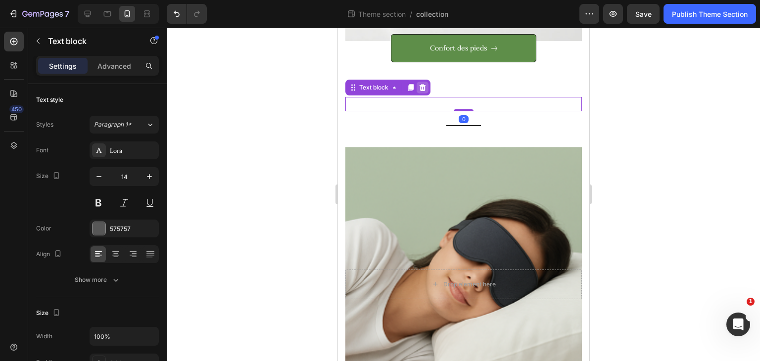
click at [420, 86] on icon at bounding box center [422, 87] width 6 height 7
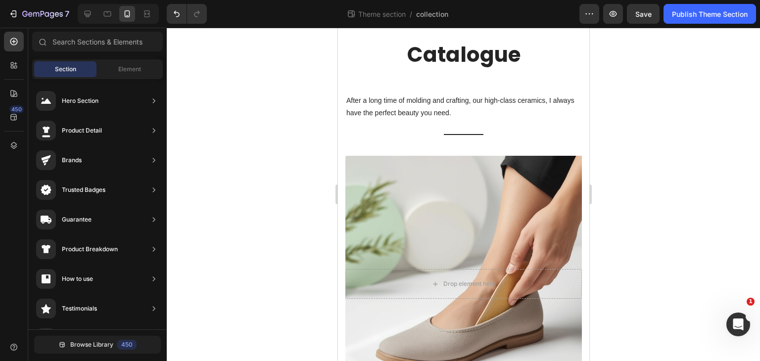
scroll to position [51, 0]
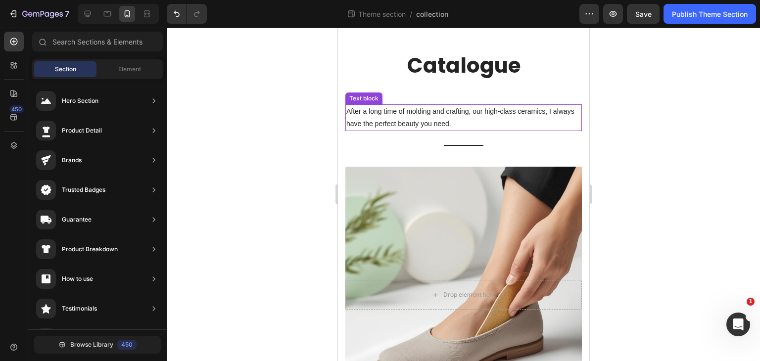
click at [477, 114] on p "After a long time of molding and crafting, our high-class ceramics, I always ha…" at bounding box center [463, 117] width 234 height 25
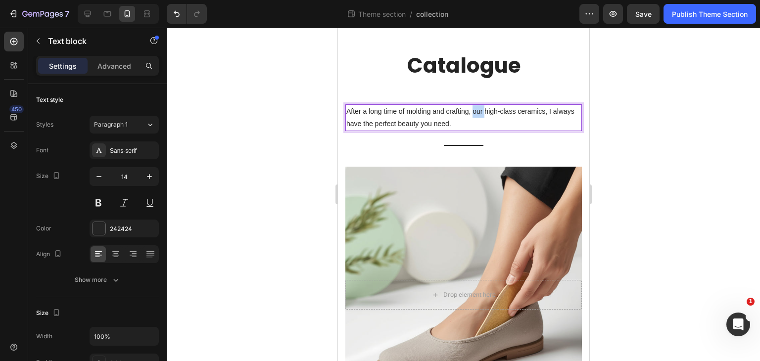
click at [477, 114] on p "After a long time of molding and crafting, our high-class ceramics, I always ha…" at bounding box center [463, 117] width 234 height 25
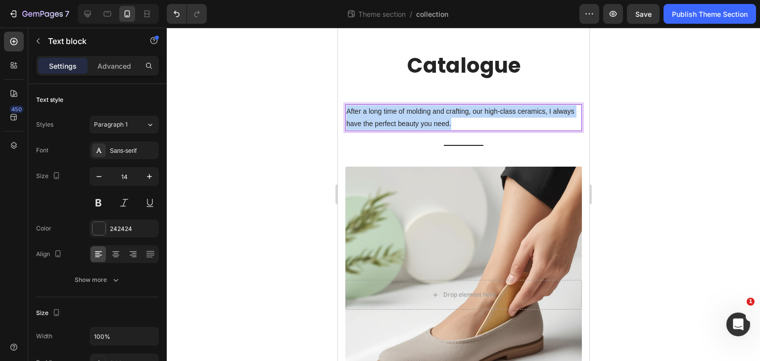
click at [477, 114] on p "After a long time of molding and crafting, our high-class ceramics, I always ha…" at bounding box center [463, 117] width 234 height 25
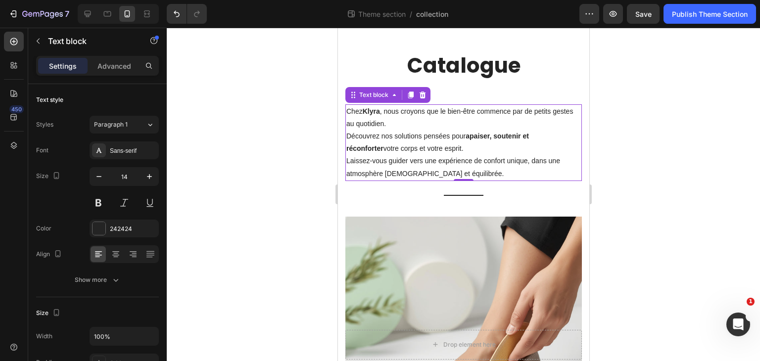
click at [648, 141] on div at bounding box center [463, 194] width 593 height 333
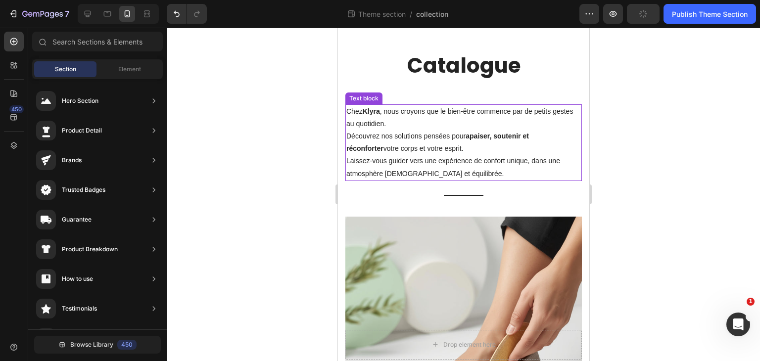
click at [422, 137] on p "Chez Klyra , nous croyons que le bien-être commence par de petits gestes au quo…" at bounding box center [463, 142] width 234 height 75
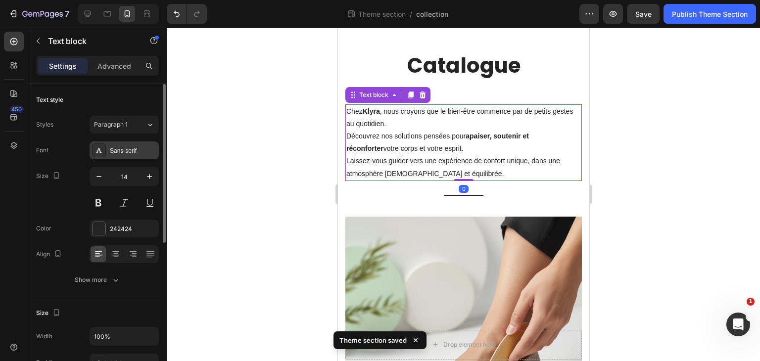
click at [121, 148] on div "Sans-serif" at bounding box center [133, 150] width 46 height 9
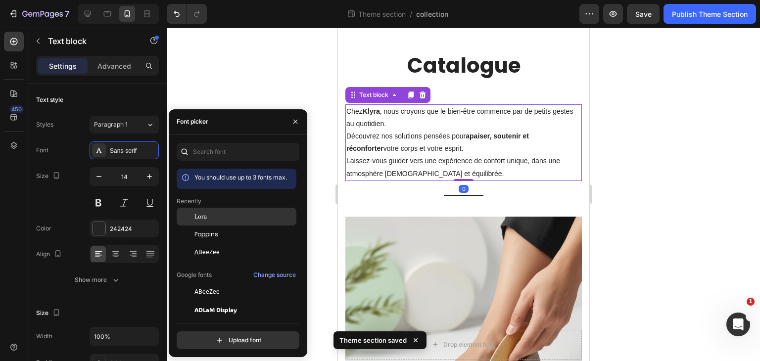
click at [210, 212] on div "Lora" at bounding box center [244, 216] width 100 height 9
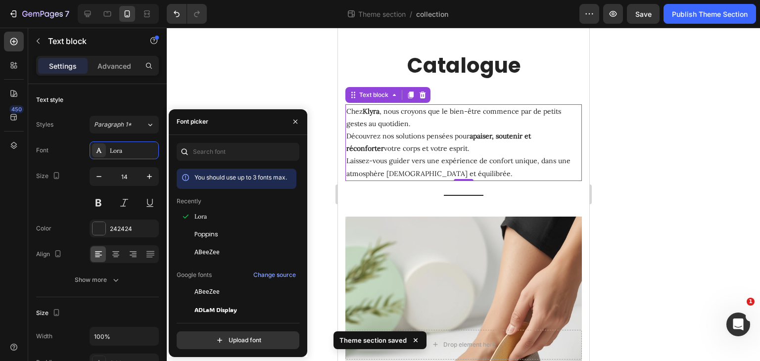
click at [623, 169] on div at bounding box center [463, 194] width 593 height 333
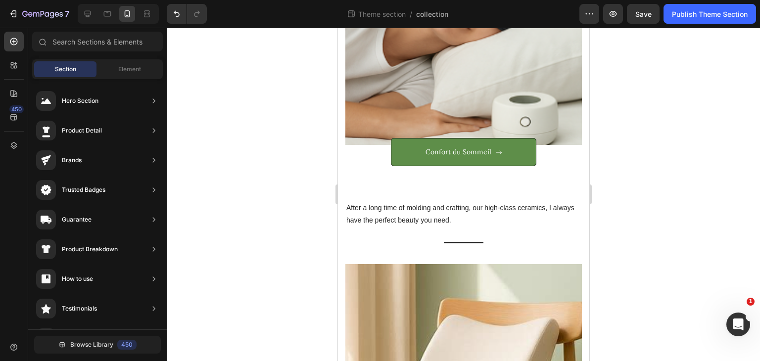
scroll to position [717, 0]
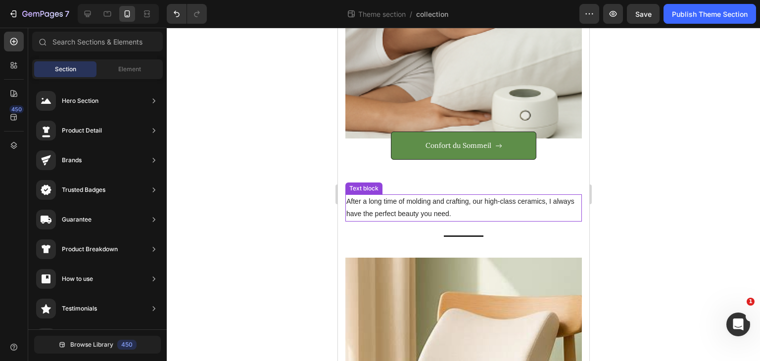
click at [500, 214] on p "After a long time of molding and crafting, our high-class ceramics, I always ha…" at bounding box center [463, 207] width 234 height 25
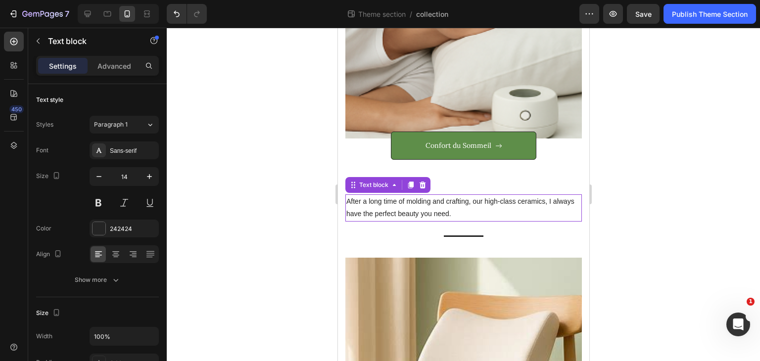
click at [500, 214] on p "After a long time of molding and crafting, our high-class ceramics, I always ha…" at bounding box center [463, 207] width 234 height 25
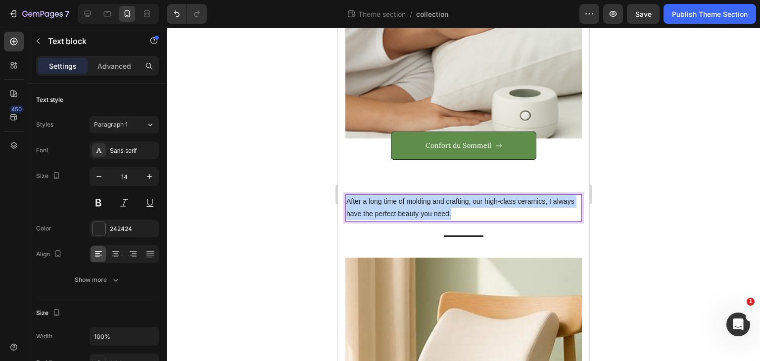
click at [500, 214] on p "After a long time of molding and crafting, our high-class ceramics, I always ha…" at bounding box center [463, 207] width 234 height 25
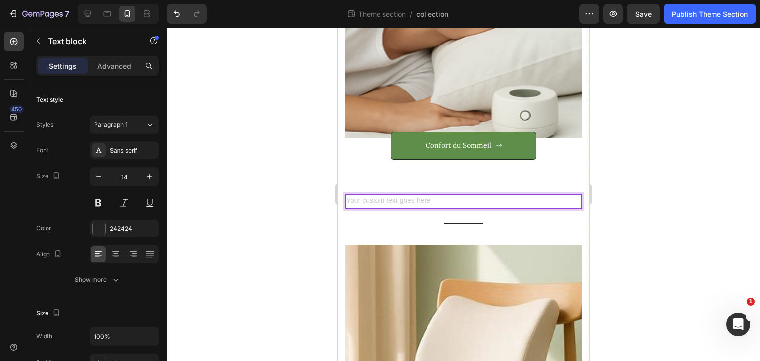
click at [662, 187] on div at bounding box center [463, 194] width 593 height 333
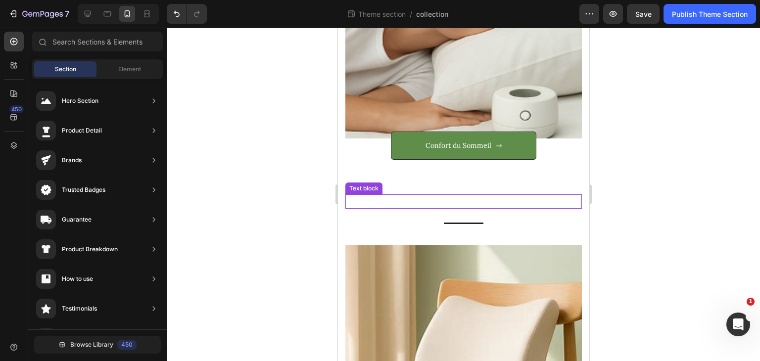
click at [532, 200] on p "Rich Text Editor. Editing area: main" at bounding box center [463, 201] width 234 height 12
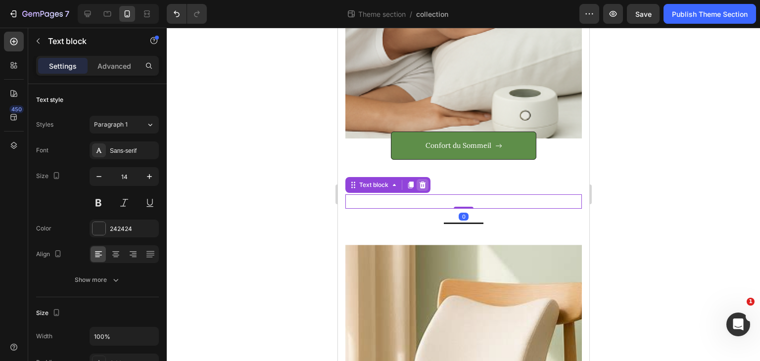
click at [422, 186] on icon at bounding box center [422, 185] width 6 height 7
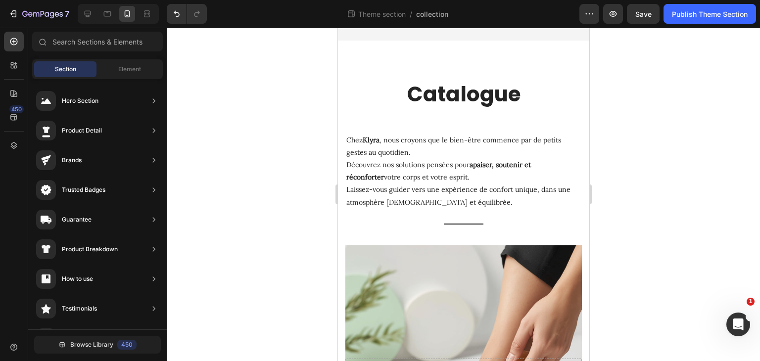
scroll to position [8, 0]
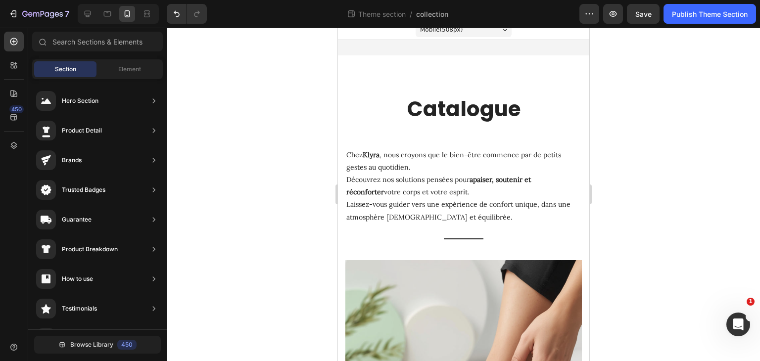
drag, startPoint x: 587, startPoint y: 236, endPoint x: 957, endPoint y: 92, distance: 397.5
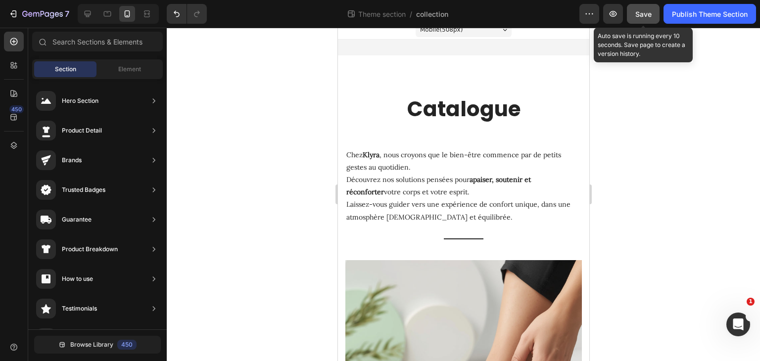
click at [651, 15] on button "Save" at bounding box center [643, 14] width 33 height 20
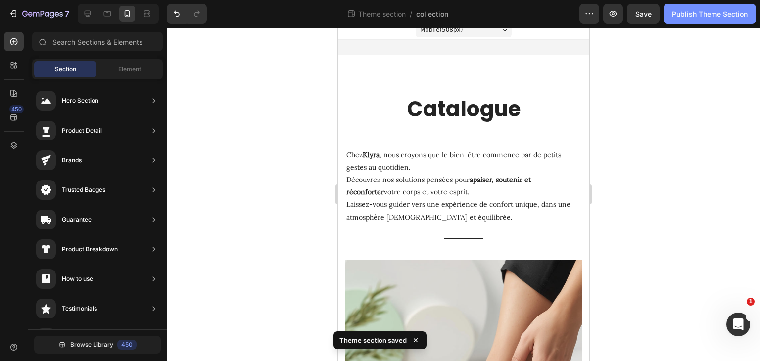
click at [704, 11] on div "Publish Theme Section" at bounding box center [710, 14] width 76 height 10
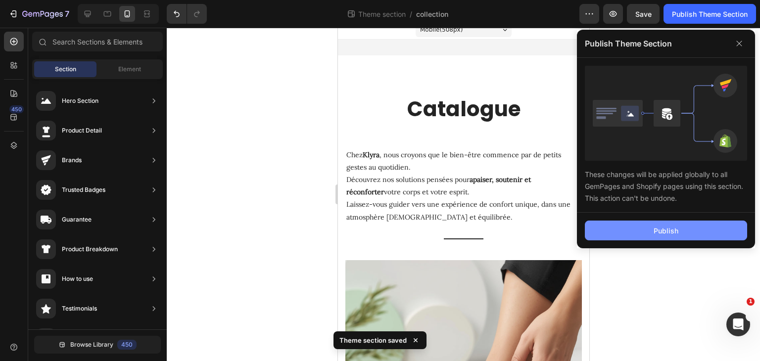
click at [659, 235] on button "Publish" at bounding box center [666, 231] width 162 height 20
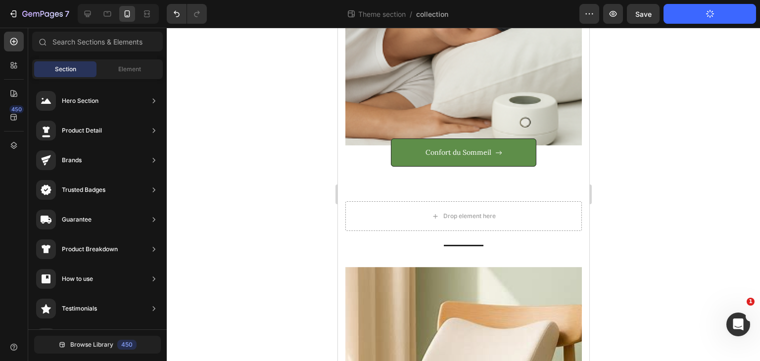
scroll to position [0, 0]
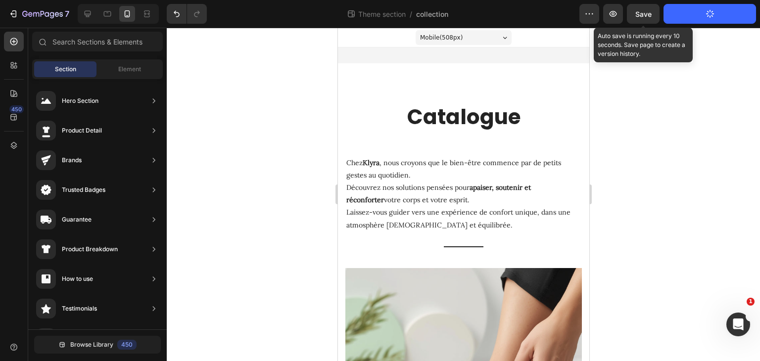
click at [650, 17] on span "Save" at bounding box center [643, 14] width 16 height 8
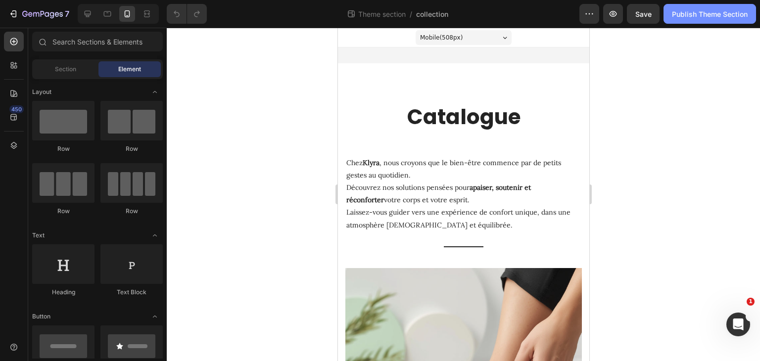
click at [679, 16] on div "Publish Theme Section" at bounding box center [710, 14] width 76 height 10
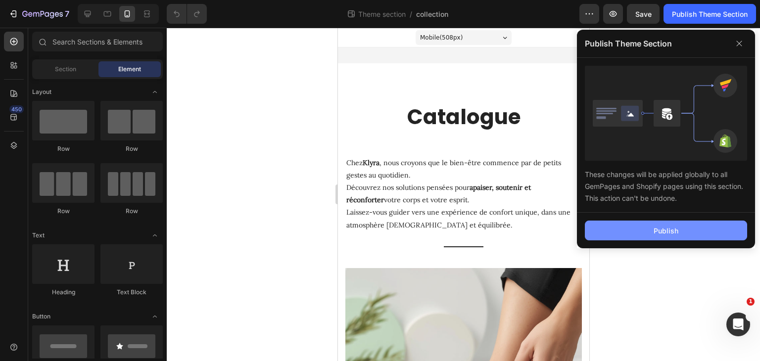
click at [637, 232] on button "Publish" at bounding box center [666, 231] width 162 height 20
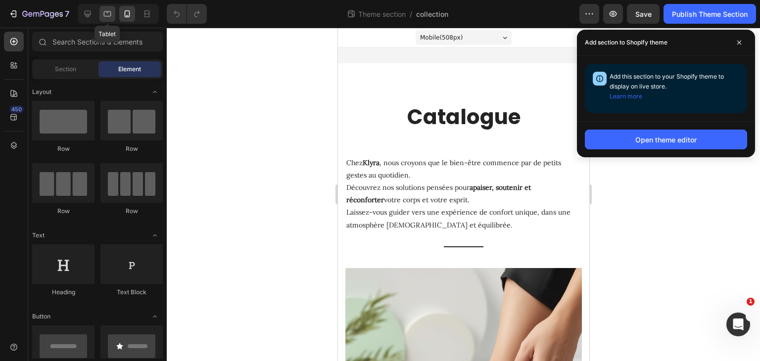
click at [108, 8] on div at bounding box center [107, 14] width 16 height 16
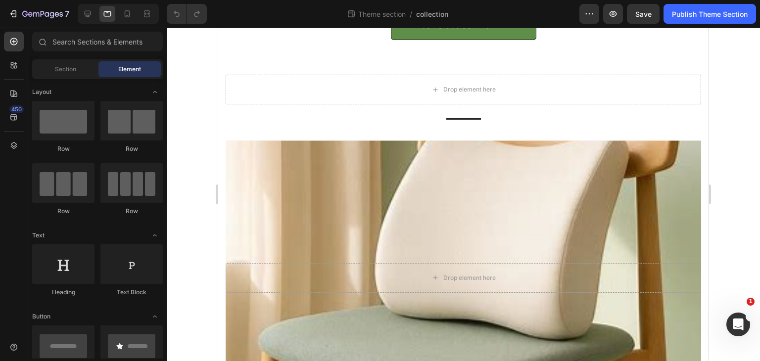
scroll to position [740, 0]
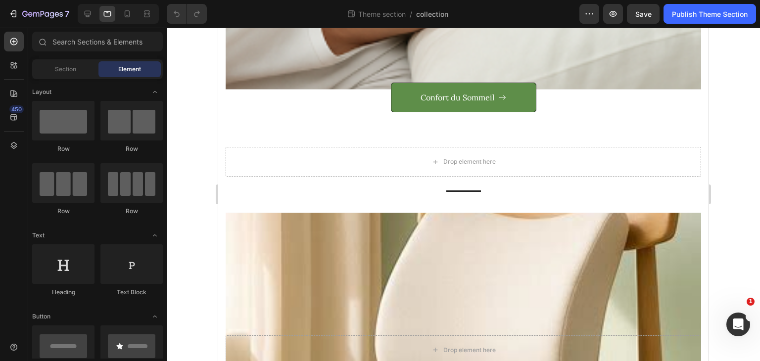
drag, startPoint x: 702, startPoint y: 109, endPoint x: 928, endPoint y: 320, distance: 308.7
click at [611, 162] on div "Drop element here" at bounding box center [463, 162] width 475 height 30
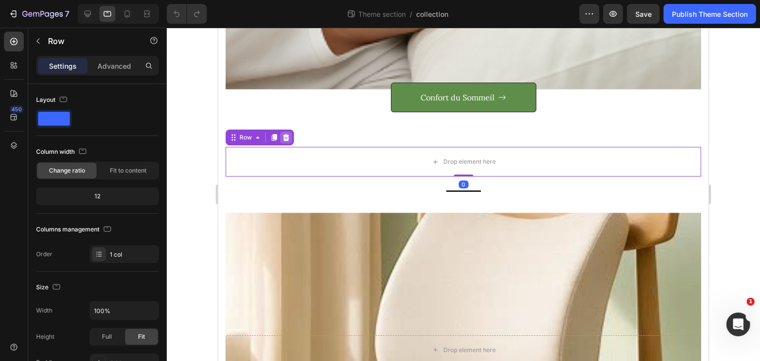
click at [283, 139] on icon at bounding box center [286, 137] width 6 height 7
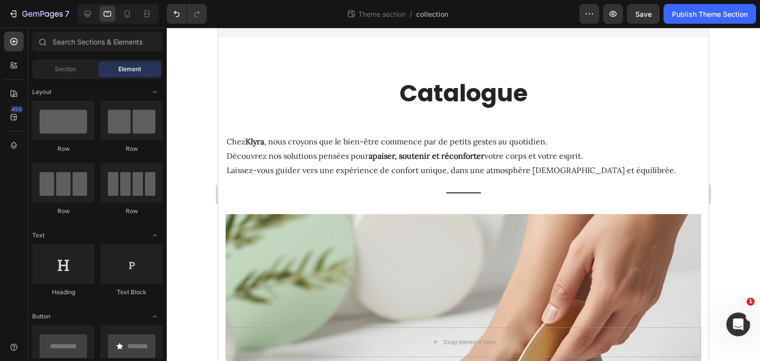
scroll to position [24, 0]
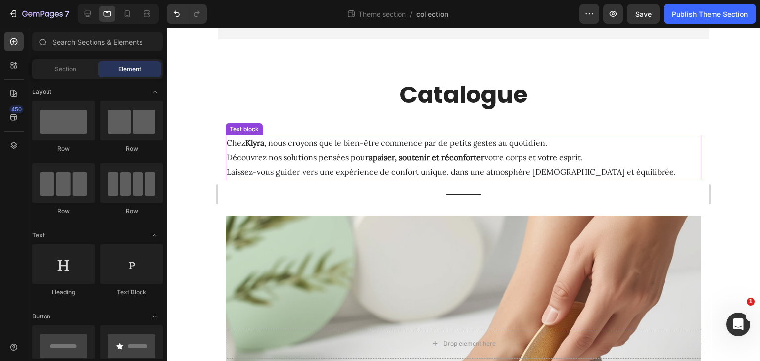
click at [455, 161] on strong "apaiser, soutenir et réconforter" at bounding box center [426, 157] width 116 height 10
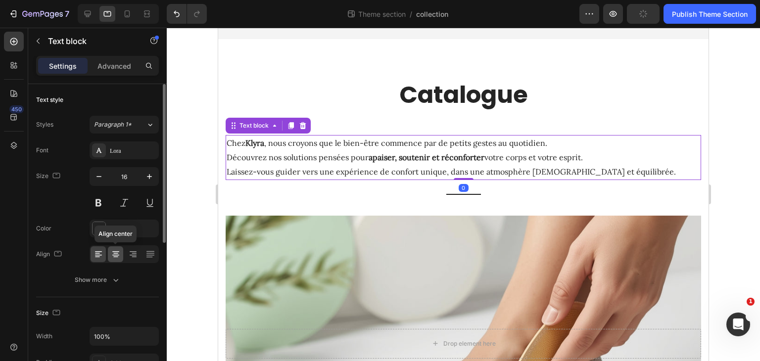
click at [114, 258] on icon at bounding box center [116, 254] width 10 height 10
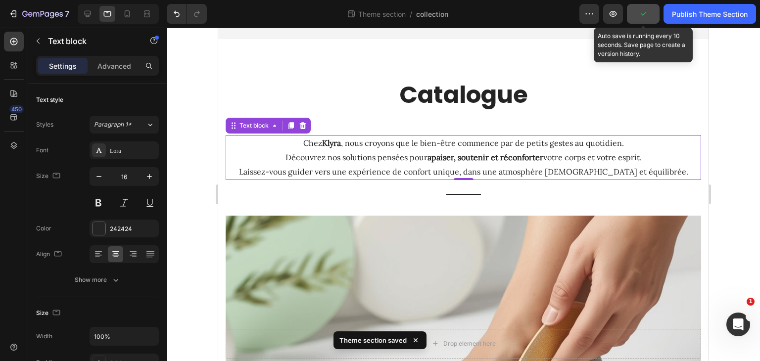
click at [645, 21] on button "button" at bounding box center [643, 14] width 33 height 20
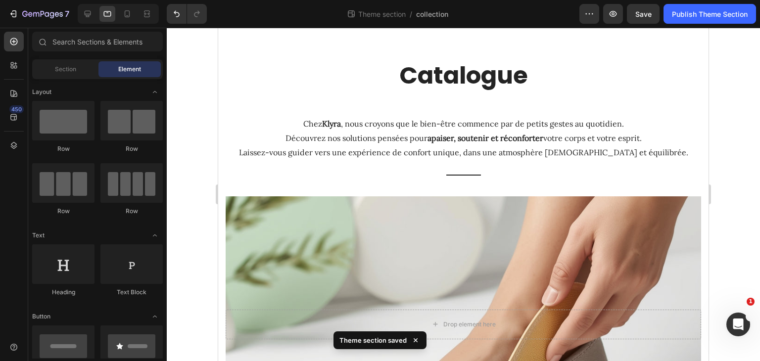
scroll to position [0, 0]
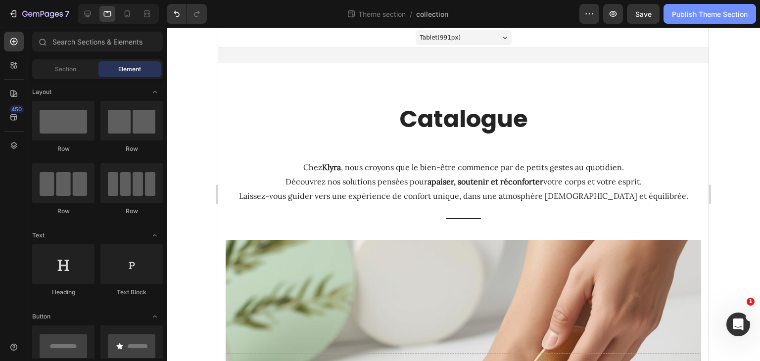
click at [708, 13] on div "Publish Theme Section" at bounding box center [710, 14] width 76 height 10
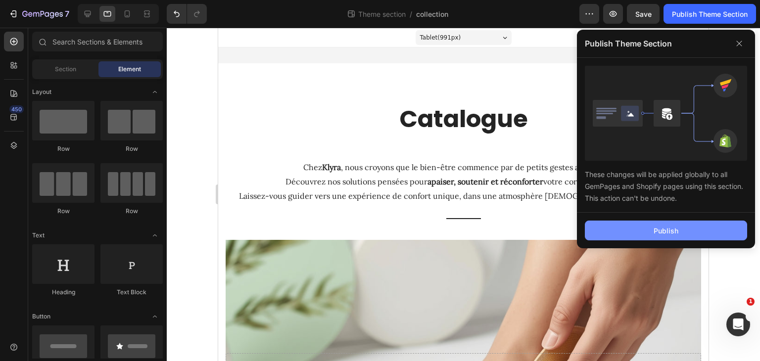
click at [637, 222] on button "Publish" at bounding box center [666, 231] width 162 height 20
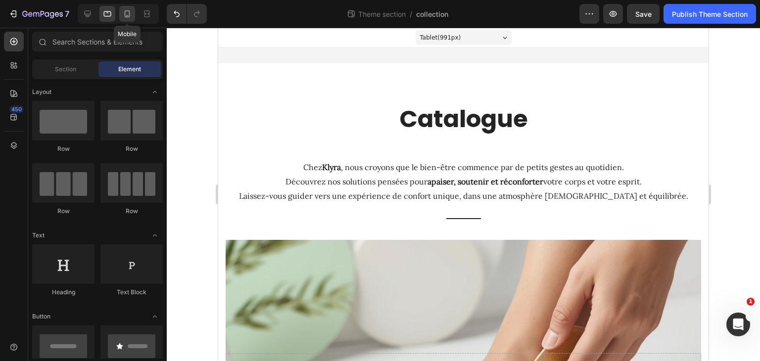
click at [126, 18] on icon at bounding box center [127, 14] width 10 height 10
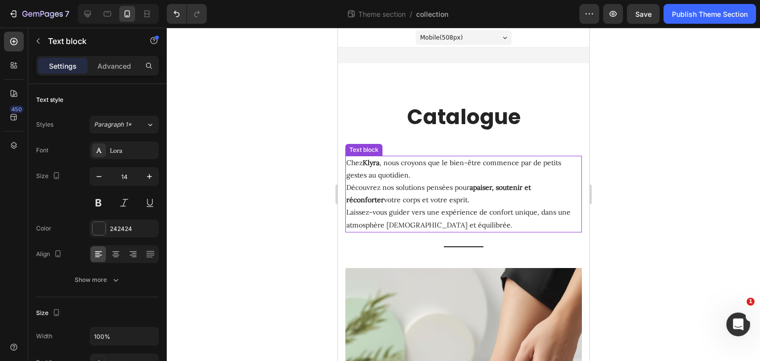
click at [372, 169] on p "Chez Klyra , nous croyons que le bien-être commence par de petits gestes au quo…" at bounding box center [463, 194] width 234 height 75
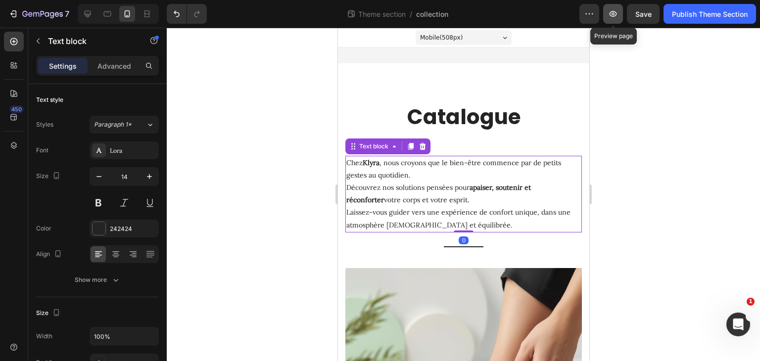
click at [617, 14] on icon "button" at bounding box center [613, 14] width 10 height 10
click at [677, 198] on div at bounding box center [463, 194] width 593 height 333
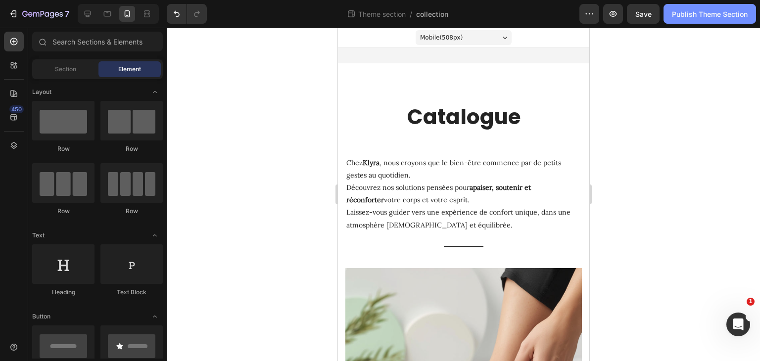
click at [698, 22] on button "Publish Theme Section" at bounding box center [709, 14] width 92 height 20
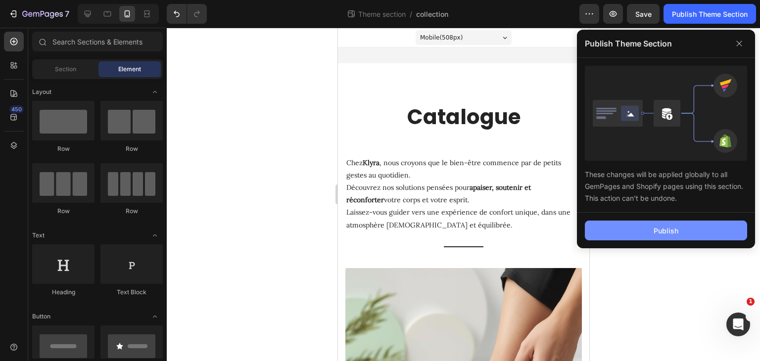
click at [640, 227] on button "Publish" at bounding box center [666, 231] width 162 height 20
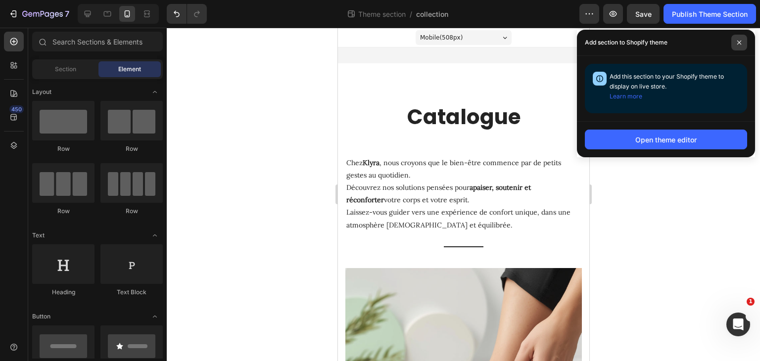
click at [740, 46] on span at bounding box center [739, 43] width 16 height 16
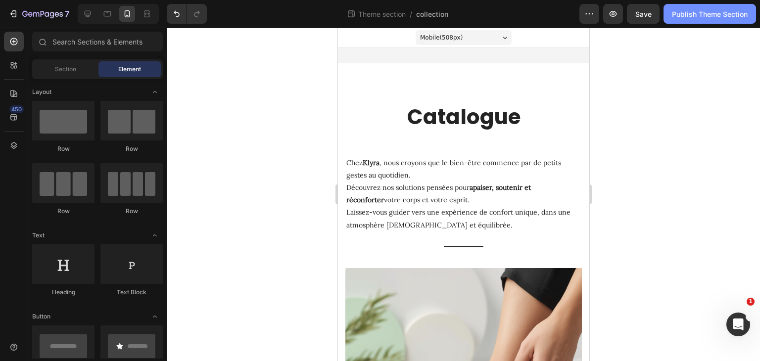
click at [717, 14] on div "Publish Theme Section" at bounding box center [710, 14] width 76 height 10
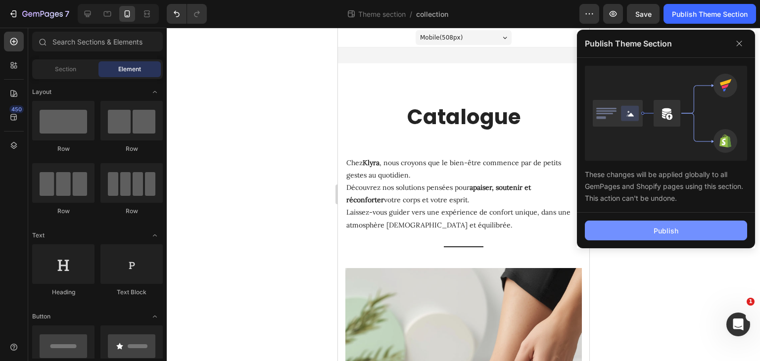
click at [667, 231] on div "Publish" at bounding box center [665, 231] width 25 height 10
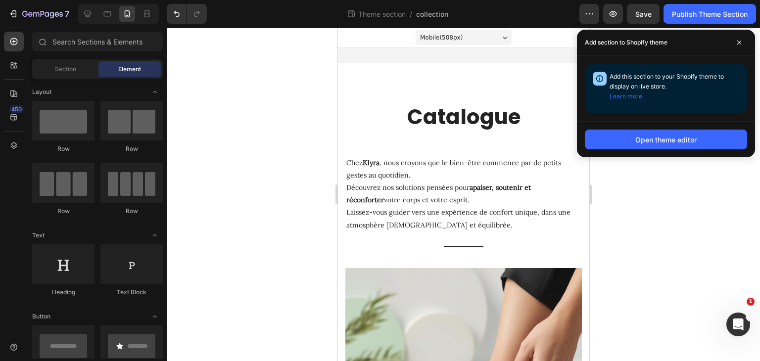
click at [273, 154] on div at bounding box center [463, 194] width 593 height 333
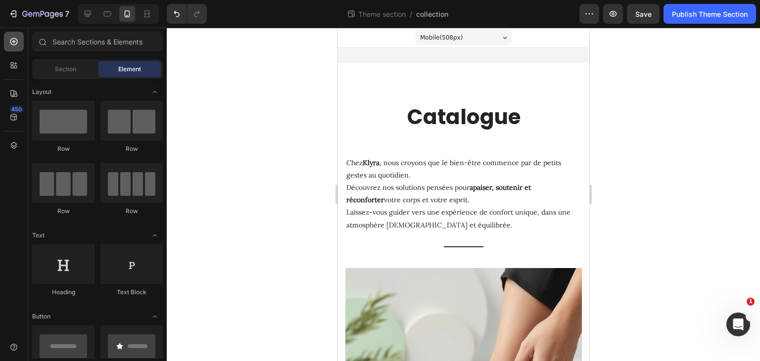
click at [15, 39] on icon at bounding box center [14, 42] width 10 height 10
click at [14, 16] on icon "button" at bounding box center [13, 14] width 10 height 10
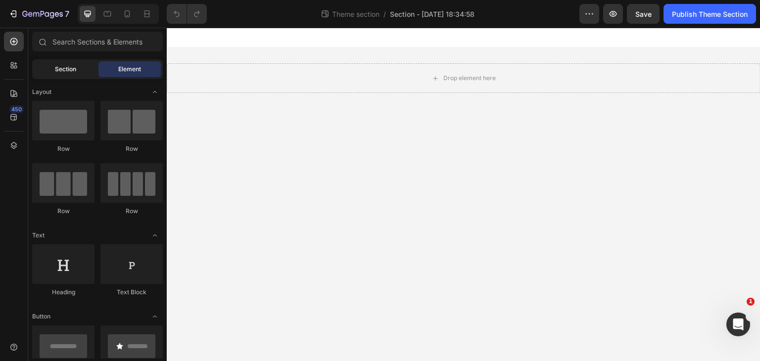
click at [67, 68] on span "Section" at bounding box center [65, 69] width 21 height 9
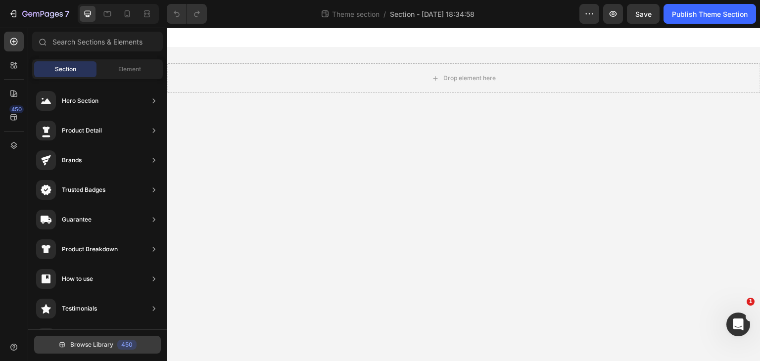
click at [108, 343] on span "Browse Library" at bounding box center [91, 344] width 43 height 9
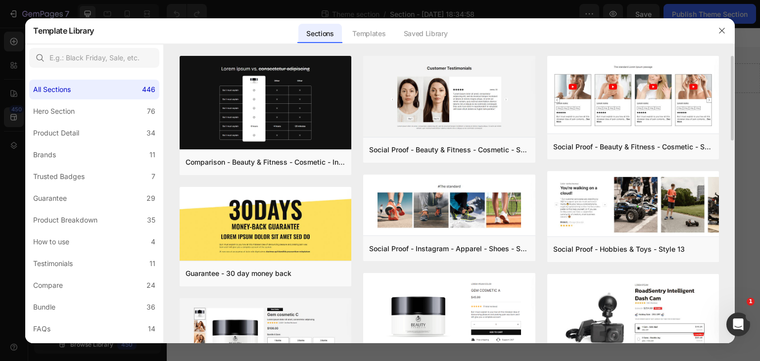
drag, startPoint x: 732, startPoint y: 116, endPoint x: 730, endPoint y: 162, distance: 45.5
click at [730, 162] on div "Comparison - Beauty & Fitness - Cosmetic - Ingredients - Style 19 Add to page P…" at bounding box center [449, 199] width 571 height 287
click at [727, 161] on div "Comparison - Beauty & Fitness - Cosmetic - Ingredients - Style 19 Add to page P…" at bounding box center [449, 199] width 571 height 287
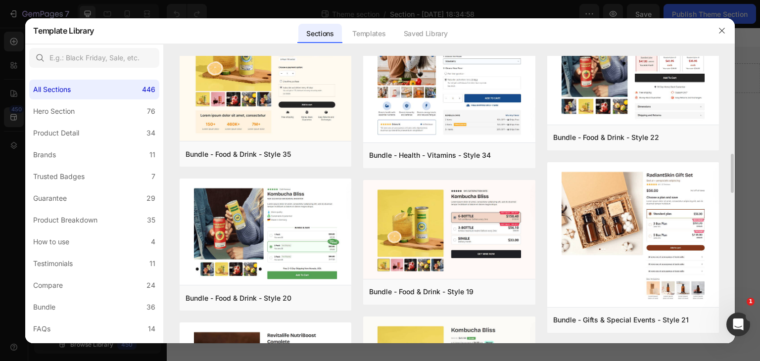
scroll to position [938, 0]
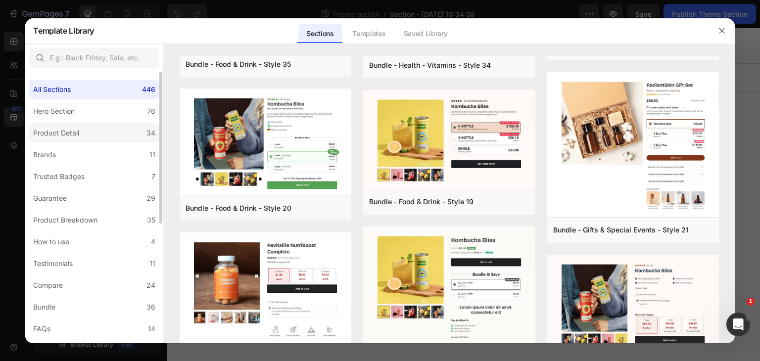
click at [100, 137] on label "Product Detail 34" at bounding box center [94, 133] width 130 height 20
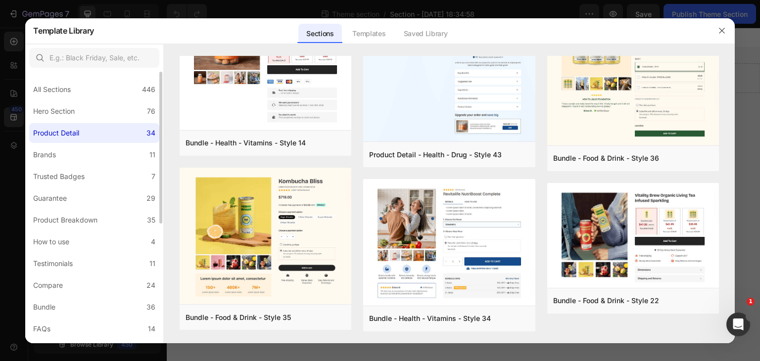
scroll to position [0, 0]
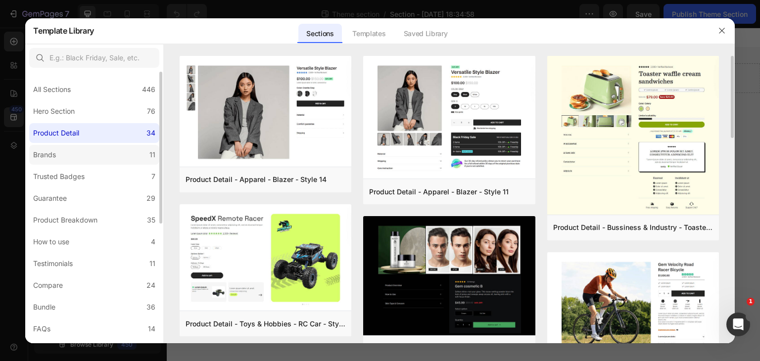
click at [96, 160] on label "Brands 11" at bounding box center [94, 155] width 130 height 20
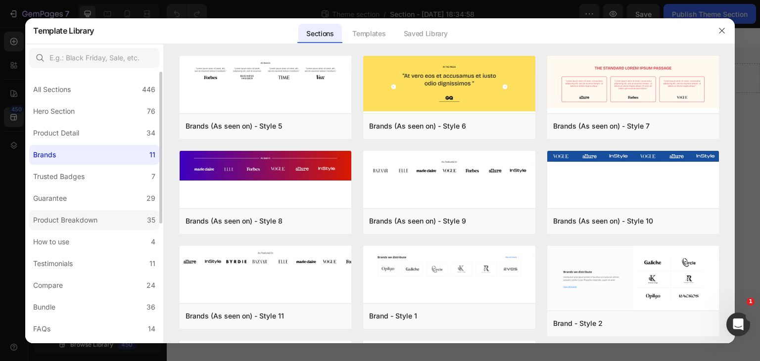
click at [141, 225] on label "Product Breakdown 35" at bounding box center [94, 220] width 130 height 20
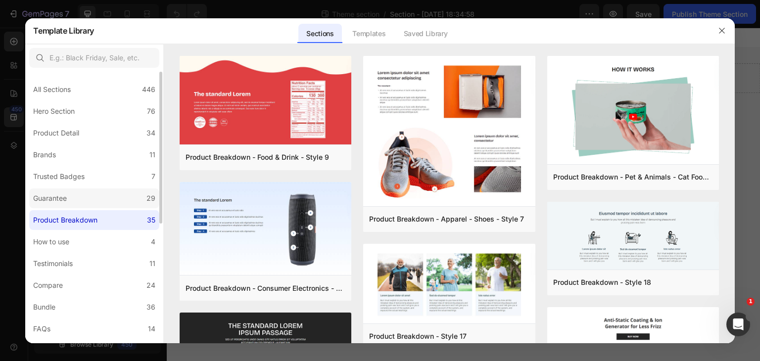
click at [125, 198] on label "Guarantee 29" at bounding box center [94, 198] width 130 height 20
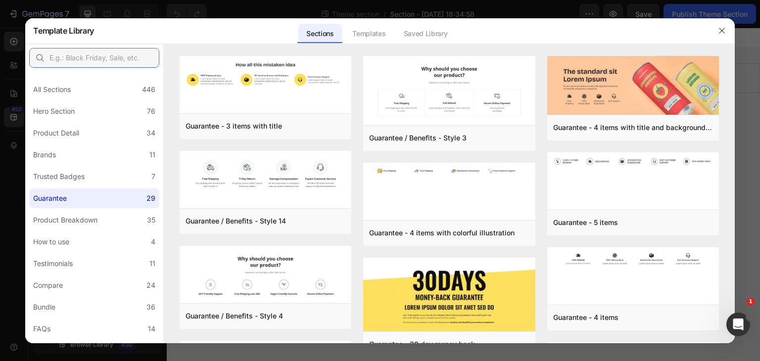
click at [121, 56] on input "text" at bounding box center [94, 58] width 130 height 20
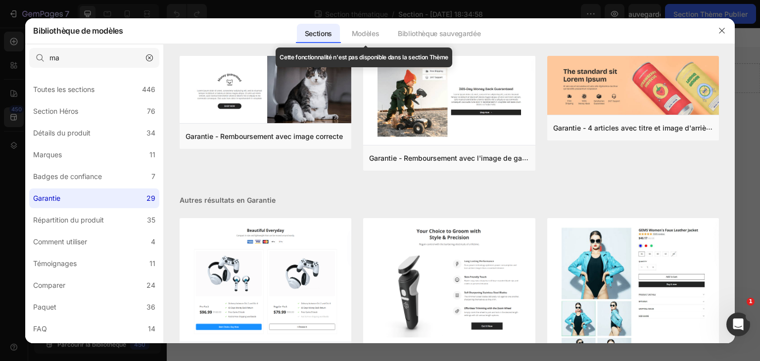
click at [364, 36] on font "Modèles" at bounding box center [366, 33] width 28 height 8
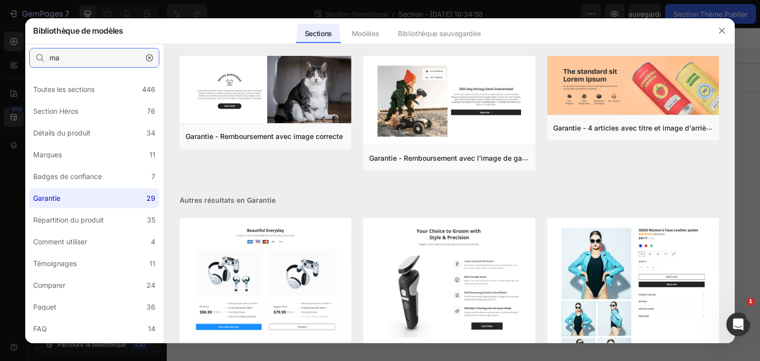
click at [113, 60] on input "ma" at bounding box center [94, 58] width 130 height 20
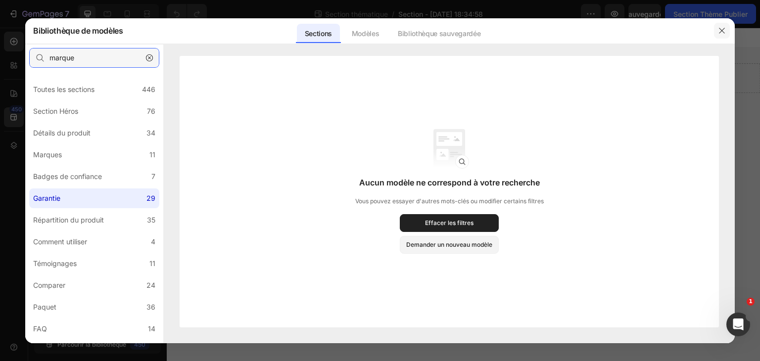
type input "marque"
click at [724, 28] on icon "button" at bounding box center [721, 30] width 5 height 5
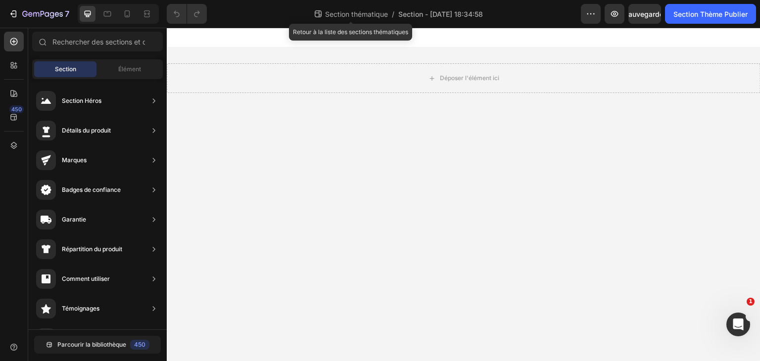
click at [378, 14] on font "Section thématique" at bounding box center [356, 14] width 63 height 8
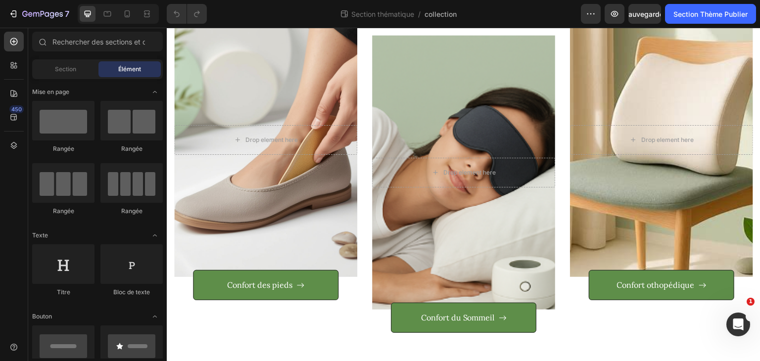
scroll to position [184, 0]
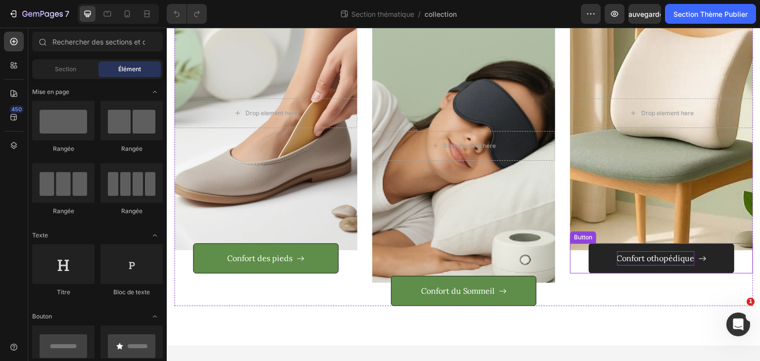
click at [641, 251] on p "Confort othopédique" at bounding box center [656, 258] width 78 height 14
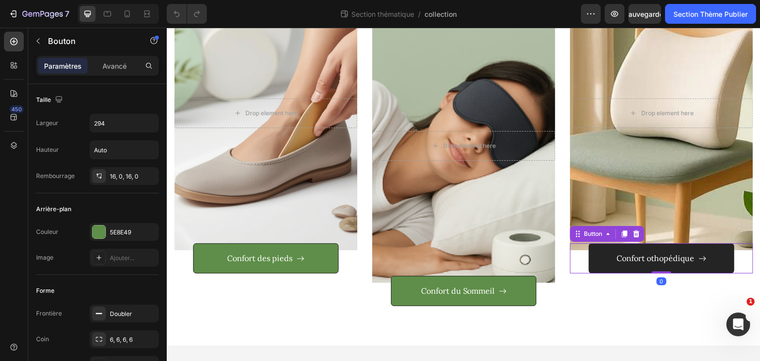
click at [596, 267] on button "Confort othopédique" at bounding box center [661, 258] width 145 height 30
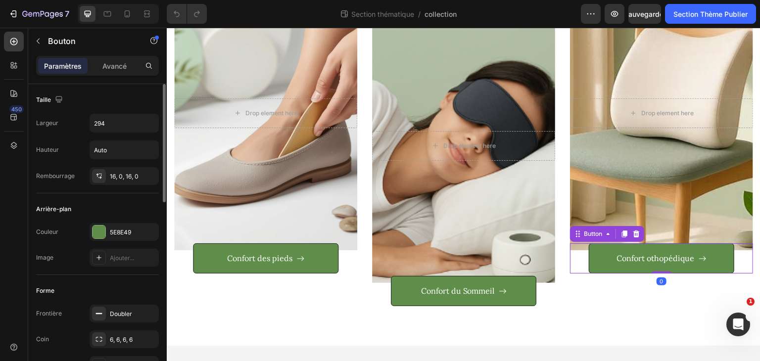
click at [132, 240] on div "Couleur 5E8E49 Image Ajouter..." at bounding box center [97, 245] width 123 height 44
click at [133, 234] on div "5E8E49" at bounding box center [124, 232] width 29 height 9
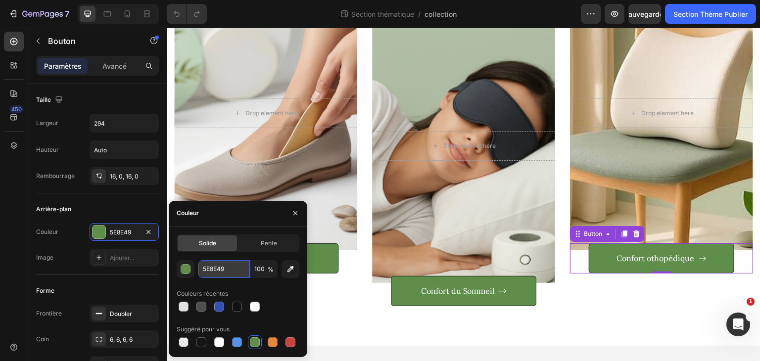
click at [216, 268] on input "5E8E49" at bounding box center [223, 269] width 51 height 18
paste input "3BAA7D"
type input "3BAA7D"
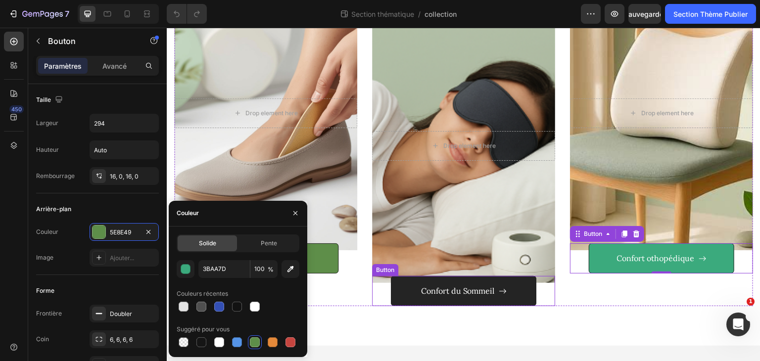
click at [406, 295] on button "Confort du Sommeil" at bounding box center [463, 291] width 145 height 30
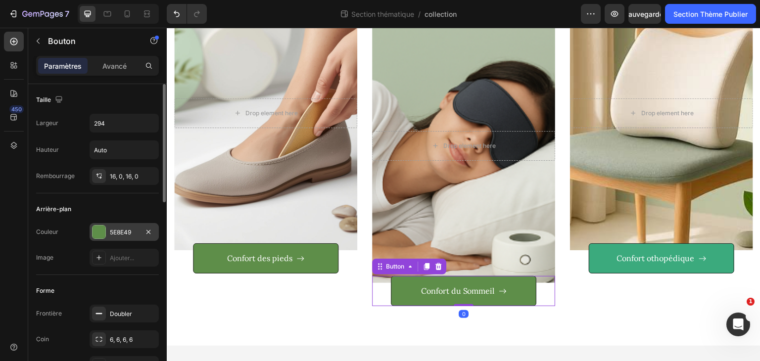
click at [118, 233] on font "5E8E49" at bounding box center [120, 232] width 21 height 7
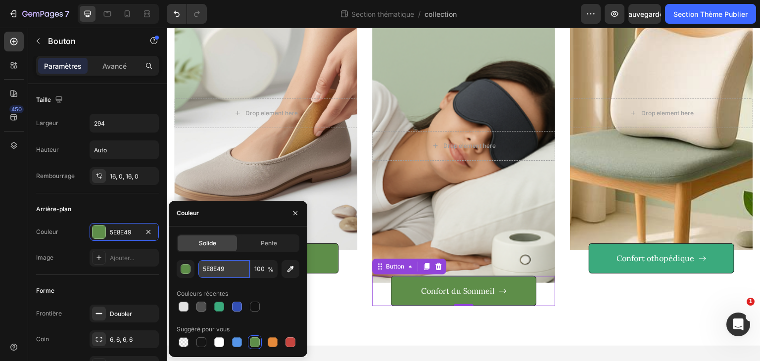
click at [219, 270] on input "5E8E49" at bounding box center [223, 269] width 51 height 18
paste input "3BAA7D"
type input "3BAA7D"
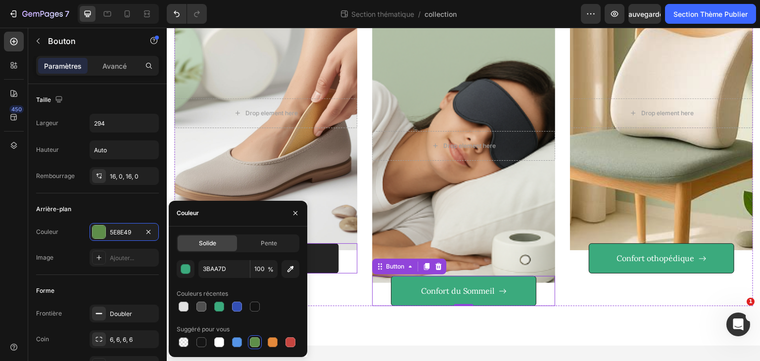
click at [324, 260] on button "Confort des pieds" at bounding box center [265, 258] width 145 height 30
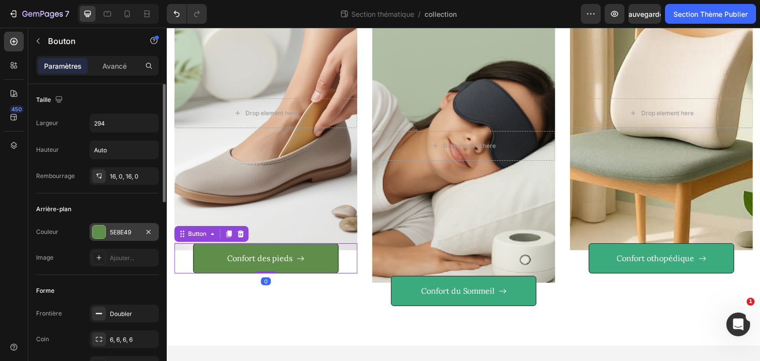
click at [128, 232] on font "5E8E49" at bounding box center [120, 232] width 21 height 7
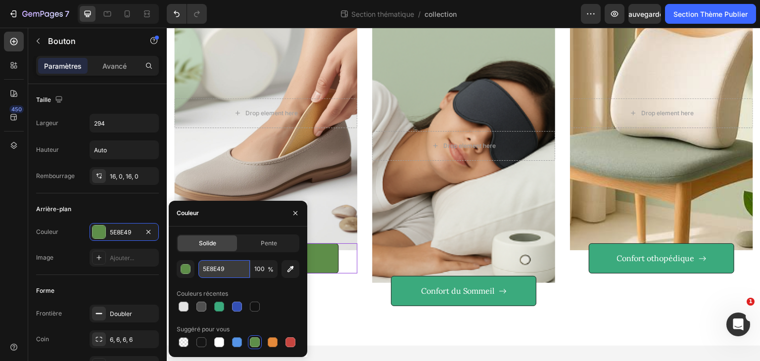
click at [230, 271] on input "5E8E49" at bounding box center [223, 269] width 51 height 18
paste input "3BAA7D"
type input "3BAA7D"
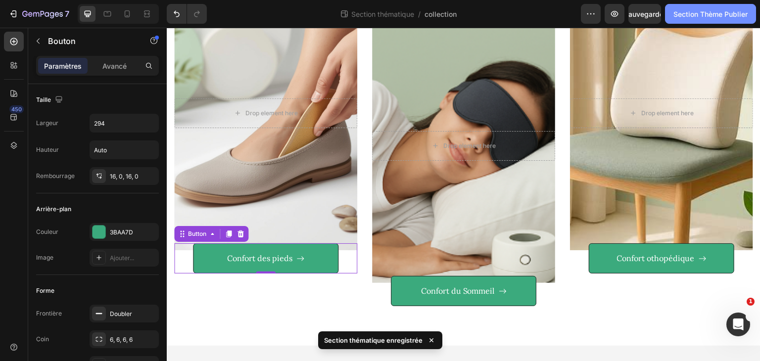
click at [738, 12] on font "Section Thème Publier" at bounding box center [710, 14] width 74 height 8
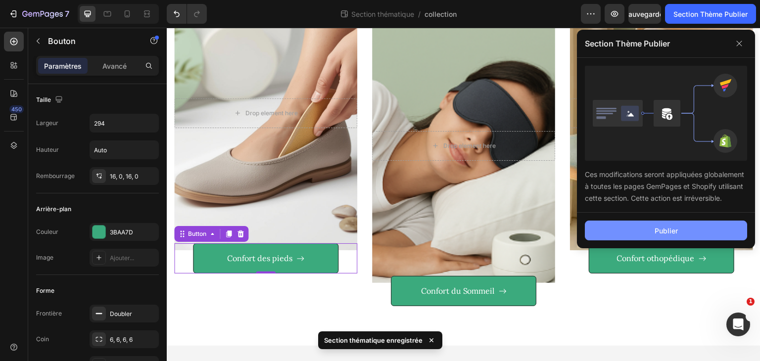
click at [668, 228] on font "Publier" at bounding box center [665, 231] width 23 height 8
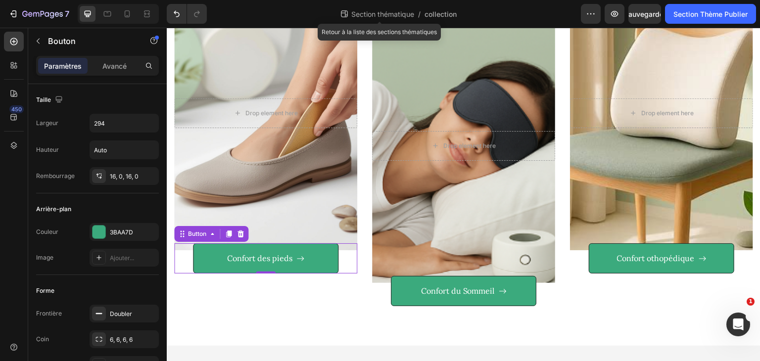
click at [367, 12] on font "Section thématique" at bounding box center [382, 14] width 63 height 8
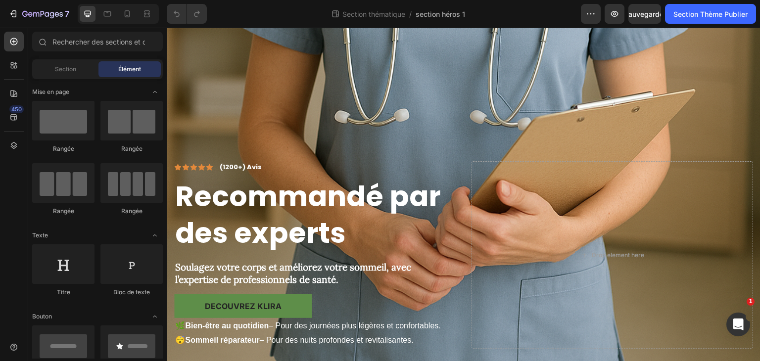
scroll to position [597, 0]
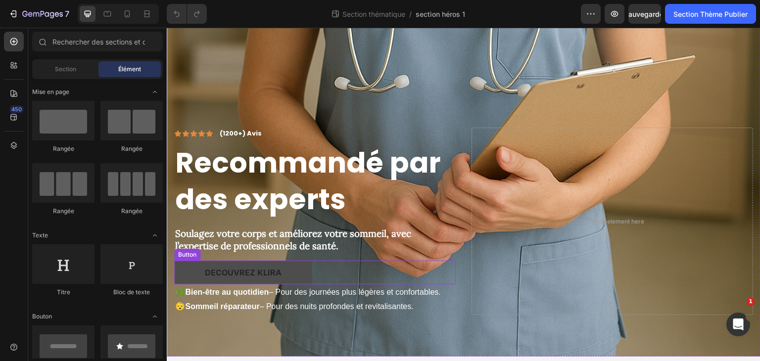
click at [294, 261] on button "decouvrez klira" at bounding box center [243, 273] width 138 height 24
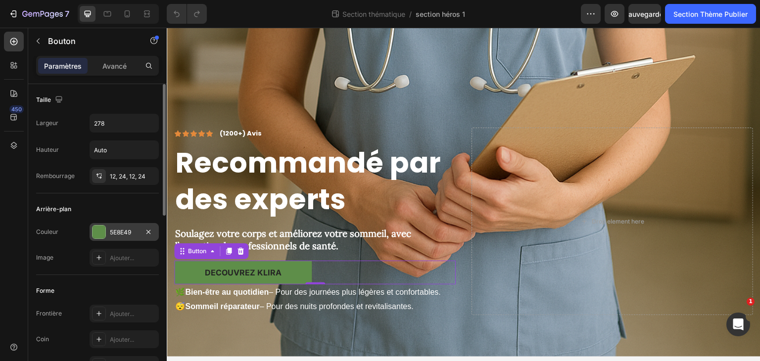
click at [131, 234] on font "5E8E49" at bounding box center [120, 232] width 21 height 7
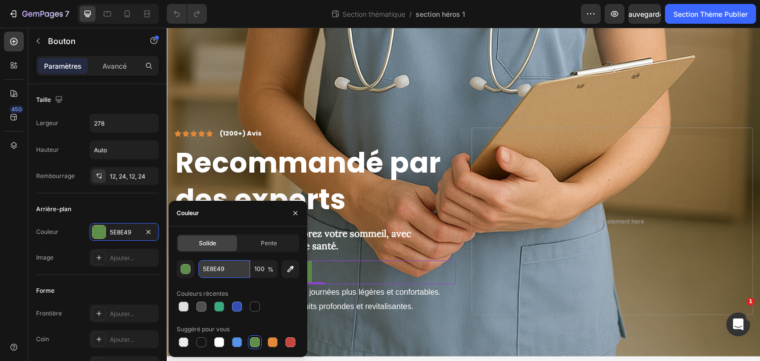
click at [217, 264] on input "5E8E49" at bounding box center [223, 269] width 51 height 18
paste input "3BAA7D"
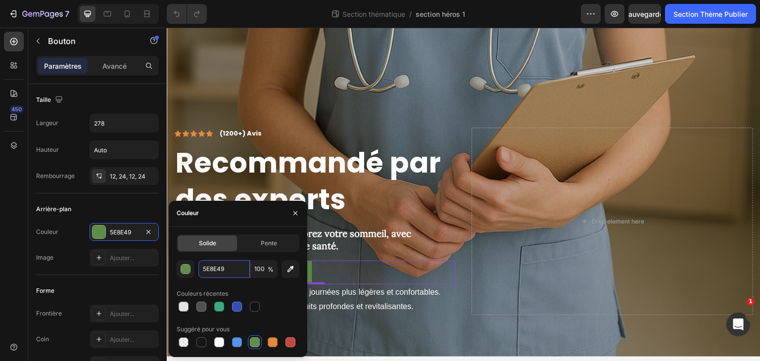
type input "3BAA7D"
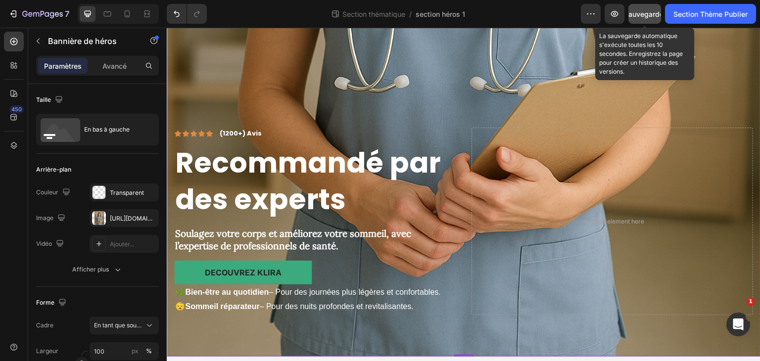
click at [646, 18] on div "Sauvegarder" at bounding box center [645, 14] width 42 height 10
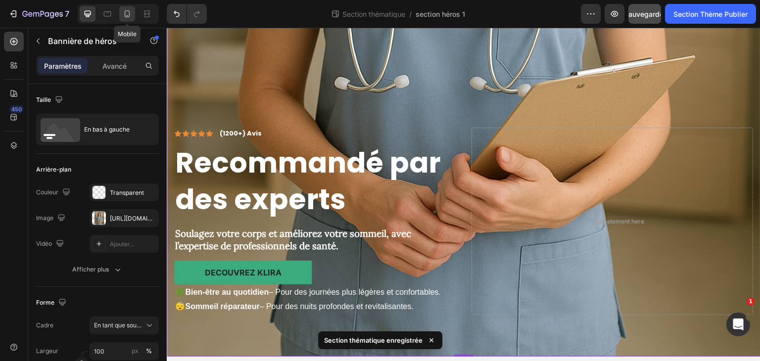
click at [131, 18] on icon at bounding box center [127, 14] width 10 height 10
type input "100%"
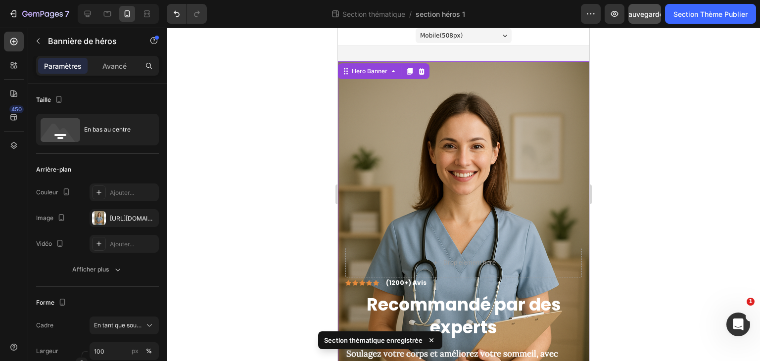
scroll to position [1, 0]
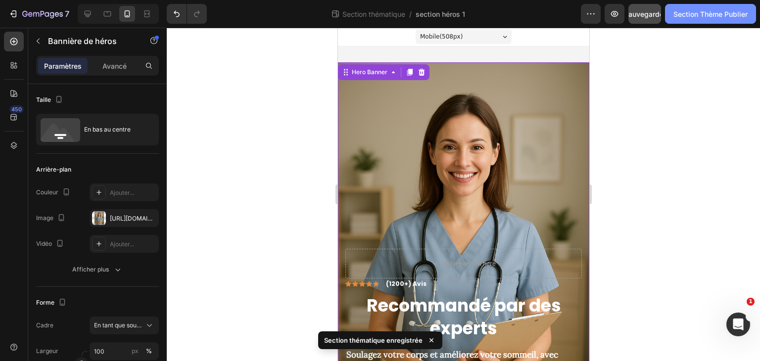
click at [731, 15] on font "Section Thème Publier" at bounding box center [710, 14] width 74 height 8
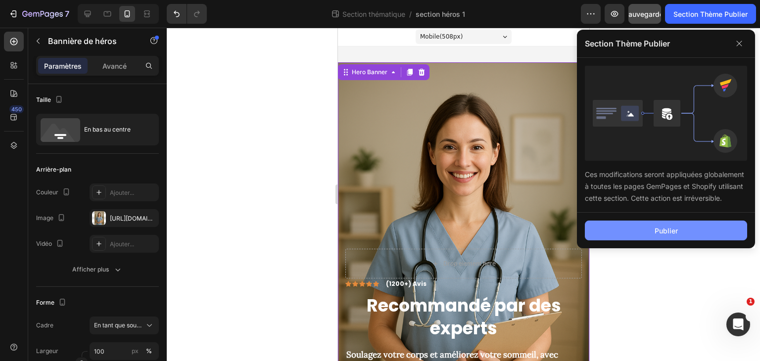
click at [664, 233] on font "Publier" at bounding box center [665, 231] width 23 height 8
